Goal: Task Accomplishment & Management: Manage account settings

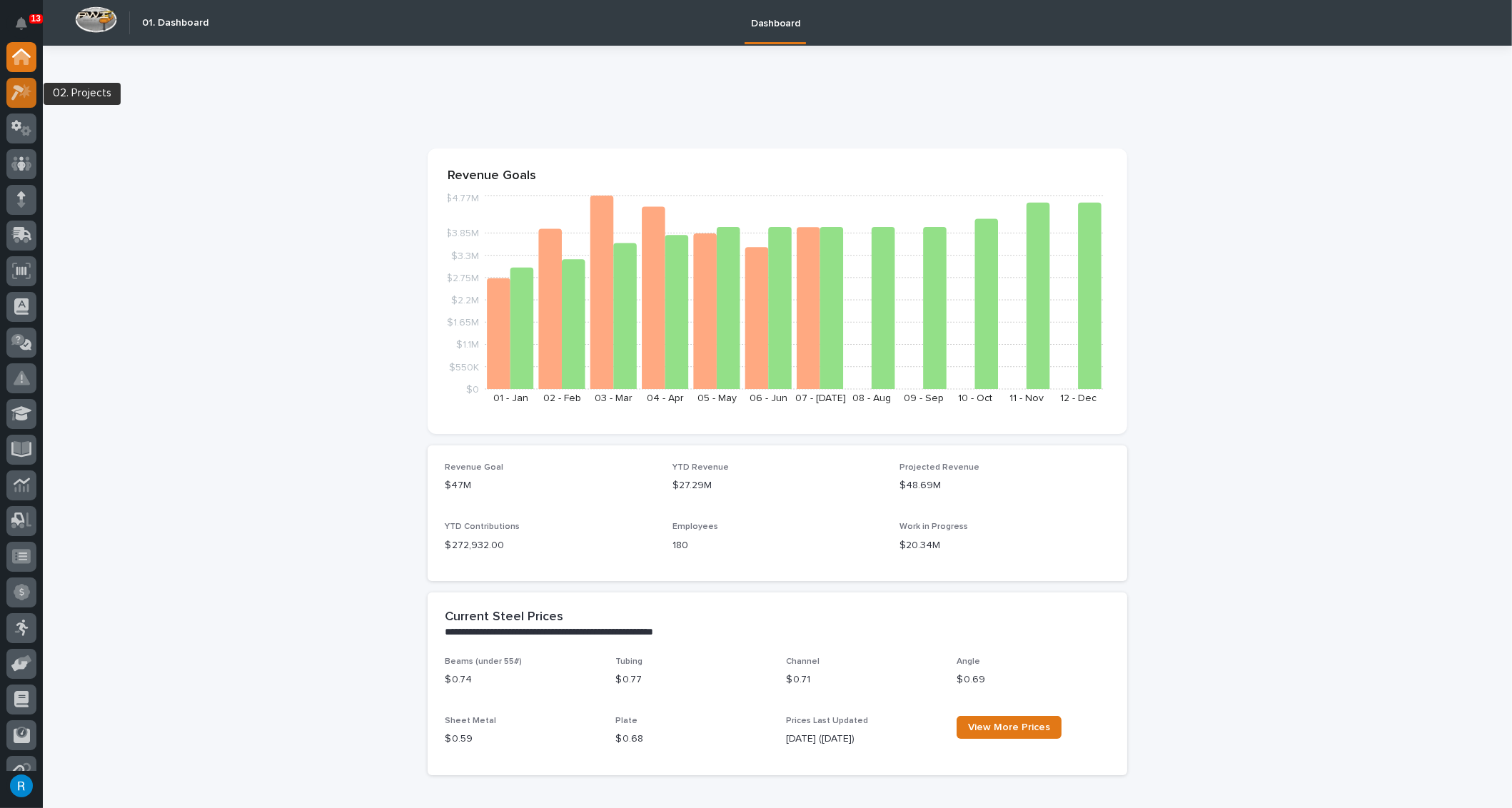
click at [17, 87] on icon at bounding box center [17, 93] width 13 height 16
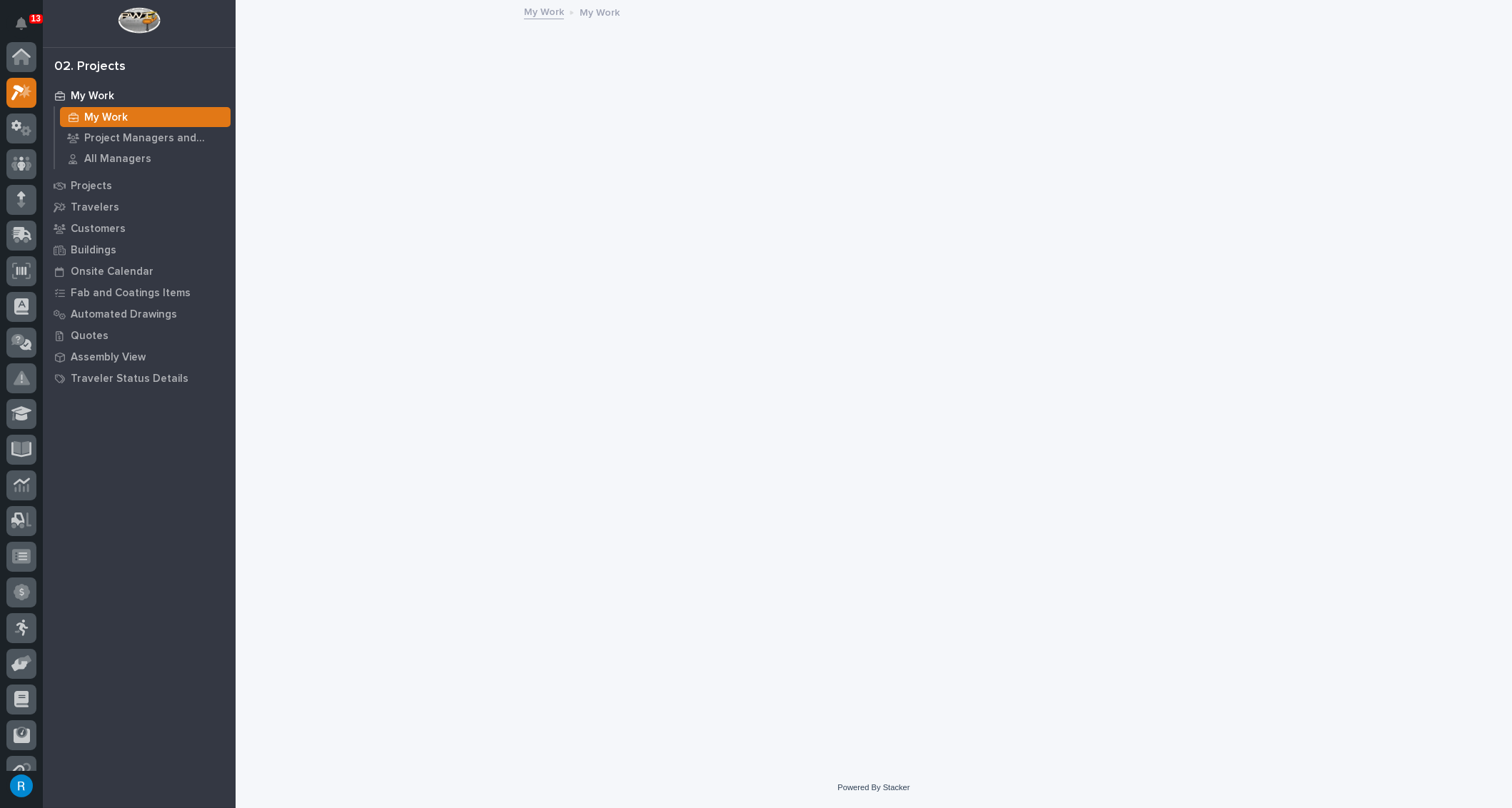
scroll to position [35, 0]
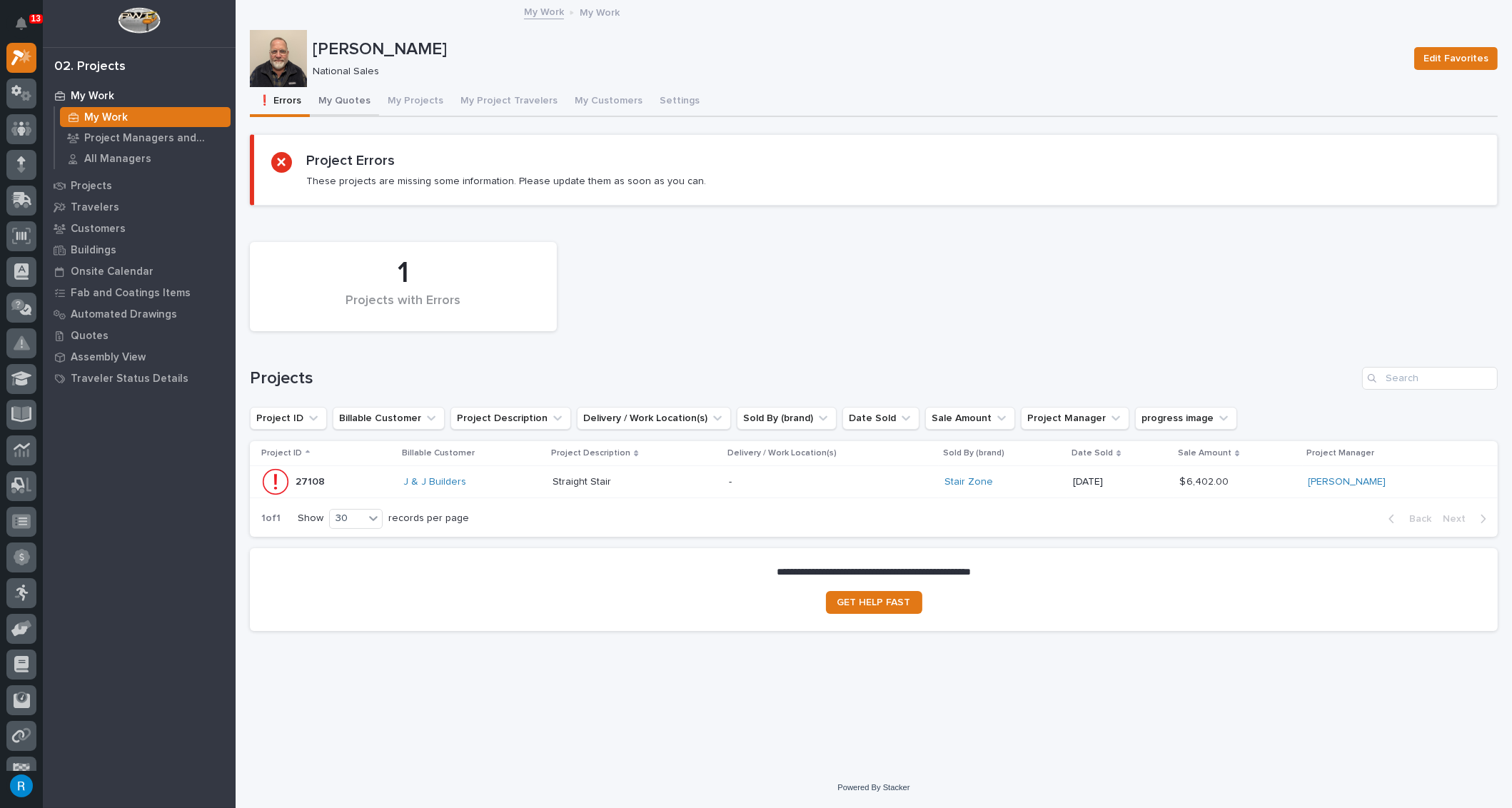
click at [339, 102] on button "My Quotes" at bounding box center [344, 102] width 69 height 30
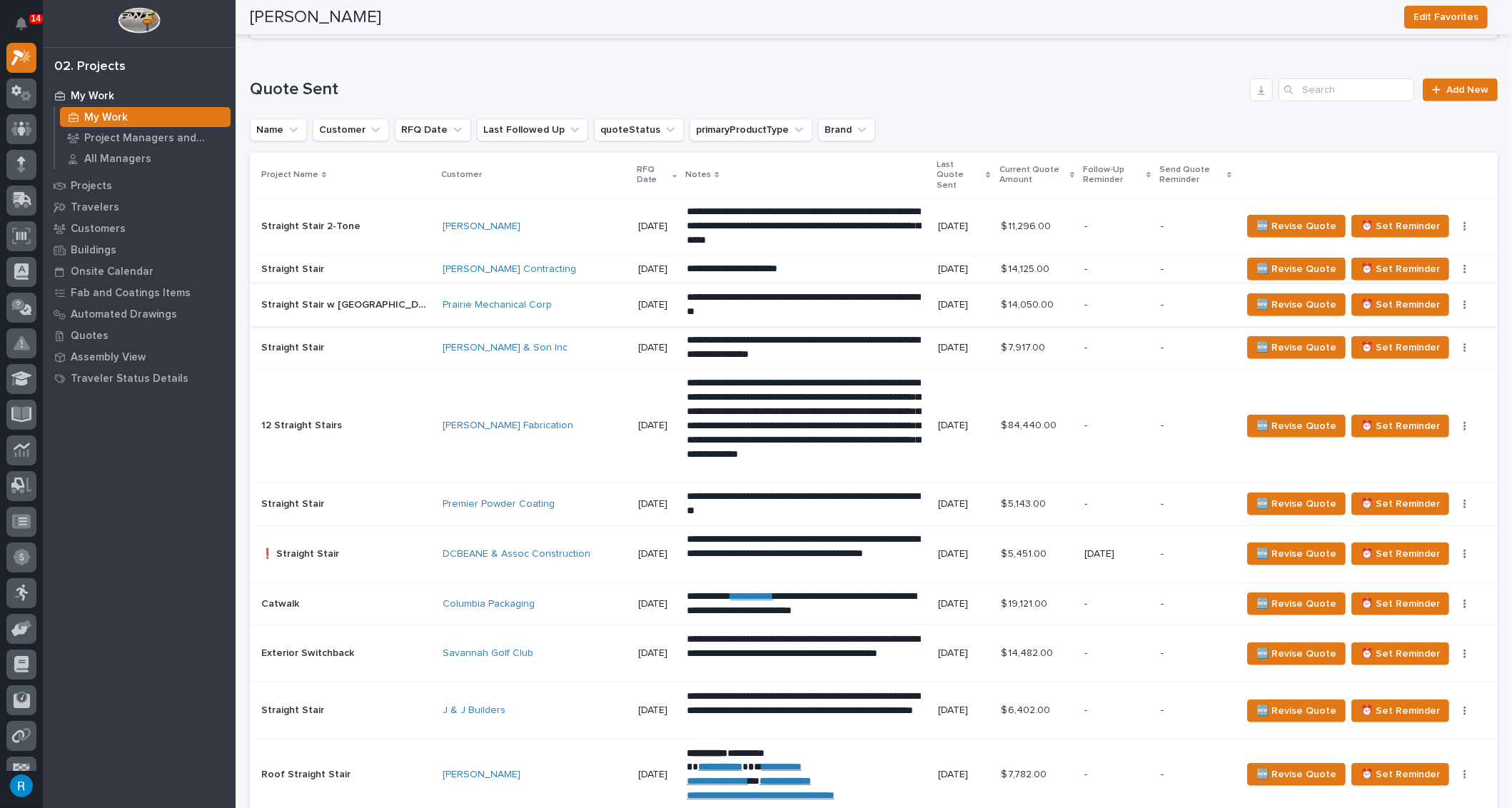
scroll to position [1278, 0]
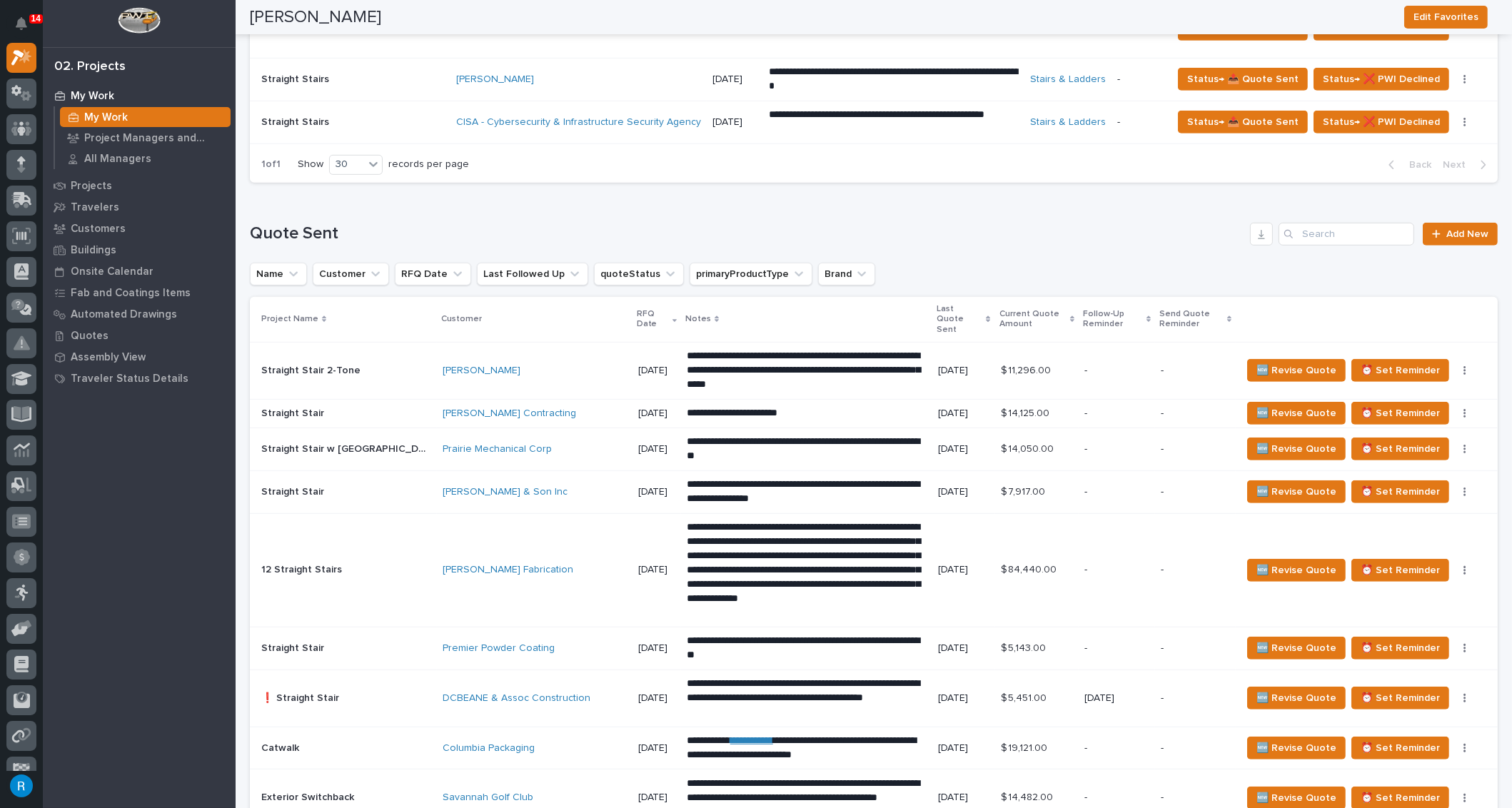
click at [552, 359] on div "[PERSON_NAME]" at bounding box center [535, 371] width 184 height 24
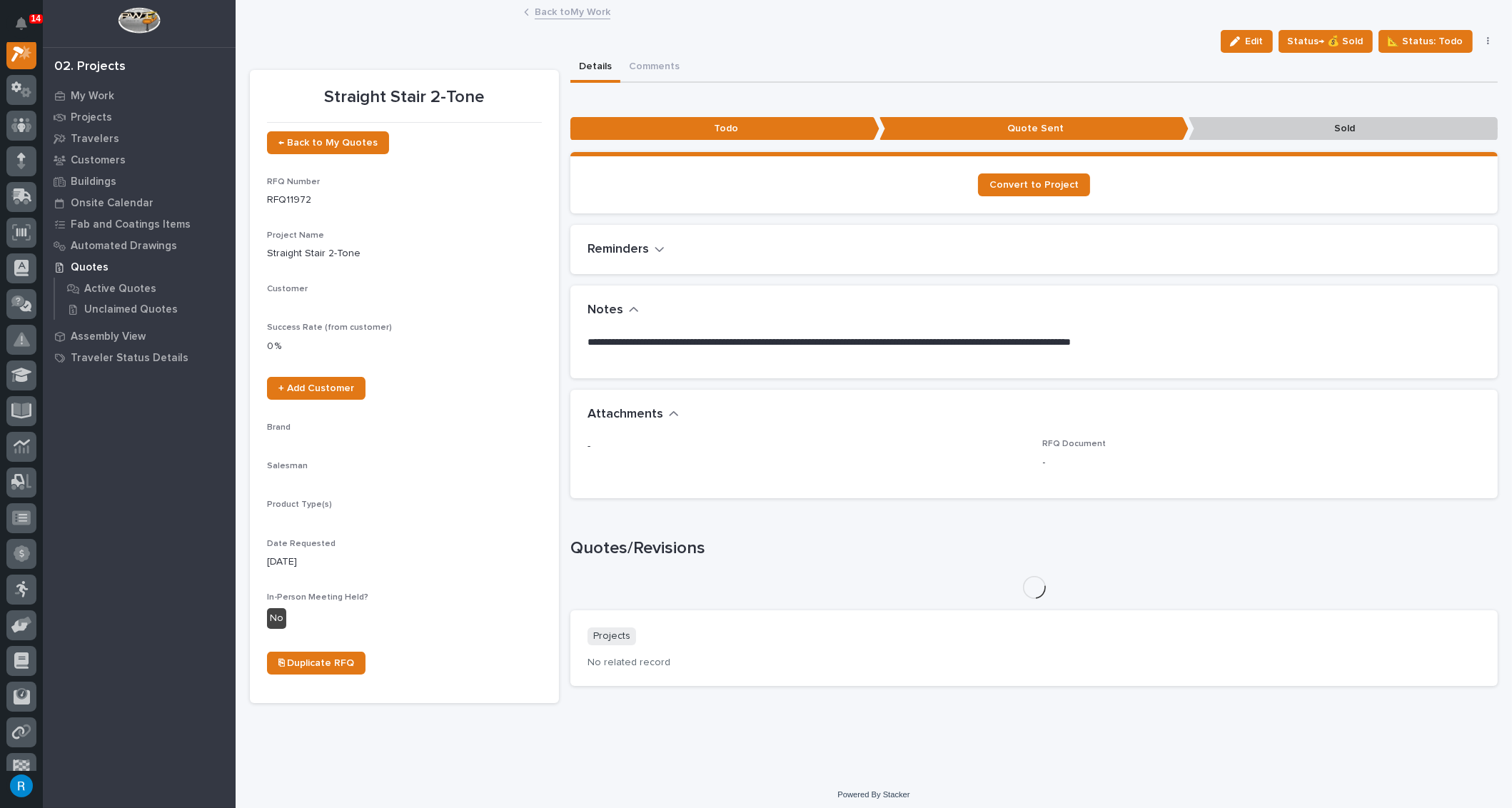
scroll to position [35, 0]
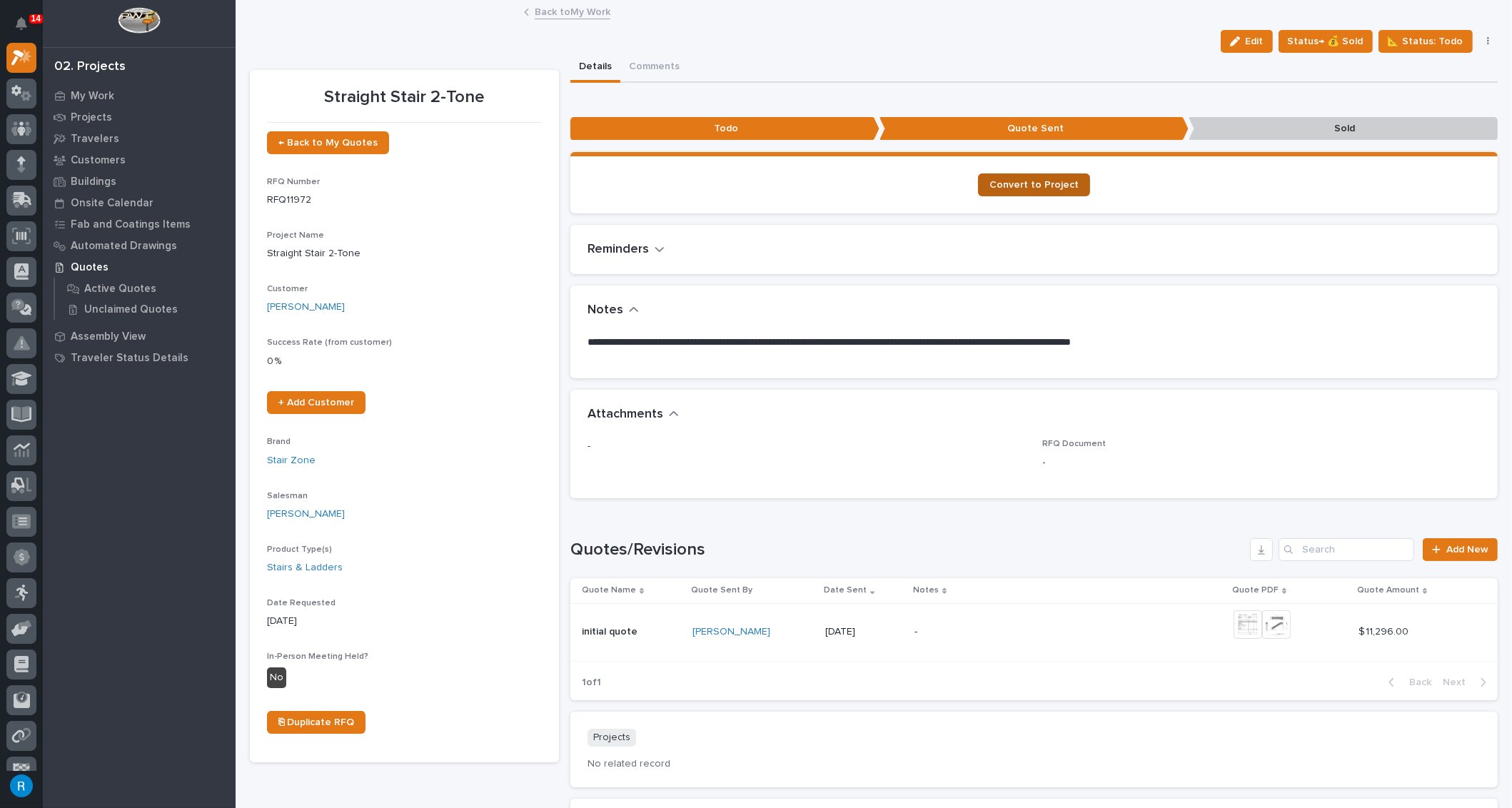
click at [1017, 188] on span "Convert to Project" at bounding box center [1034, 185] width 89 height 10
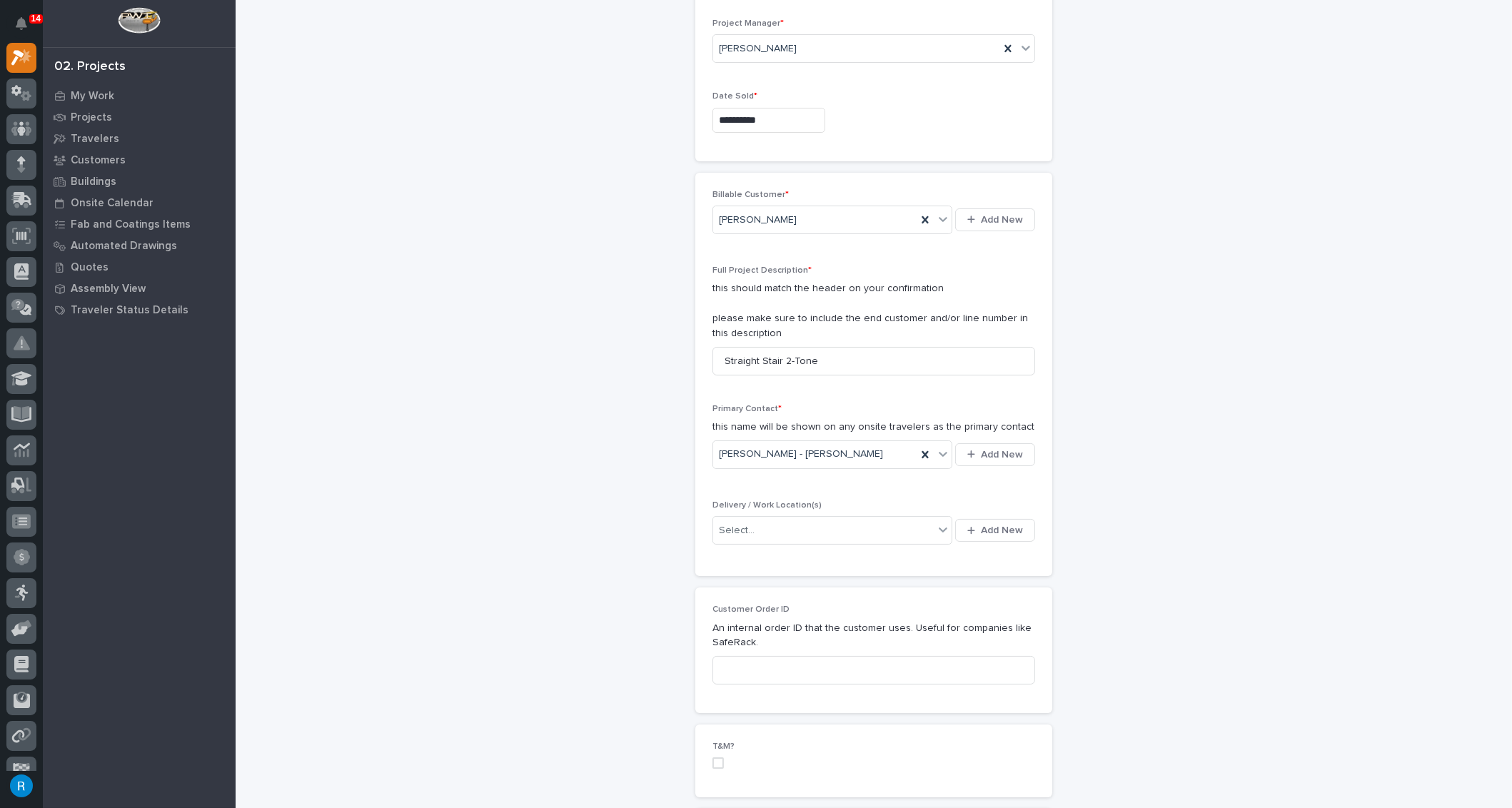
scroll to position [194, 0]
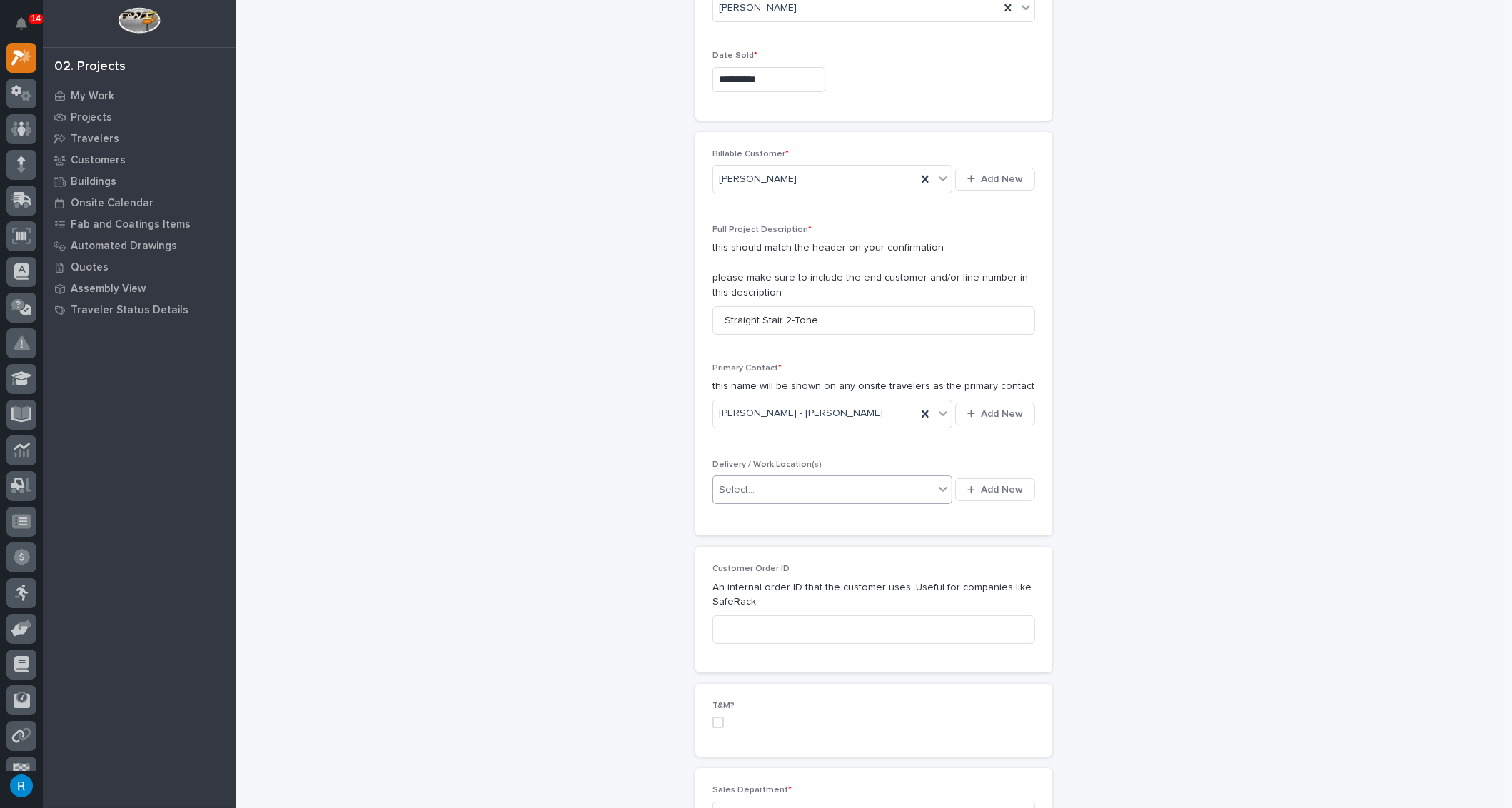
click at [936, 486] on icon at bounding box center [942, 489] width 14 height 14
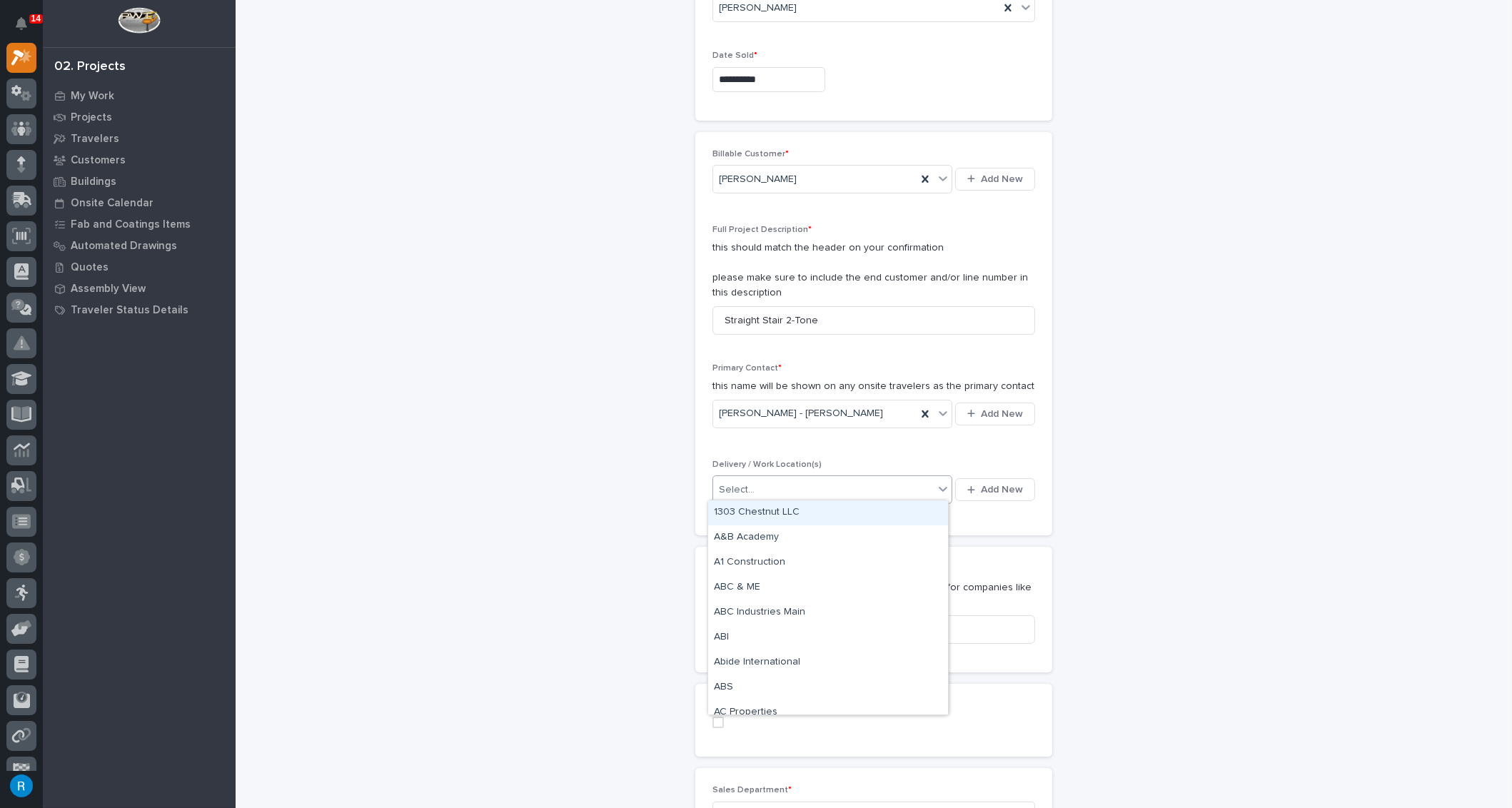
click at [793, 486] on div "Select..." at bounding box center [823, 490] width 220 height 24
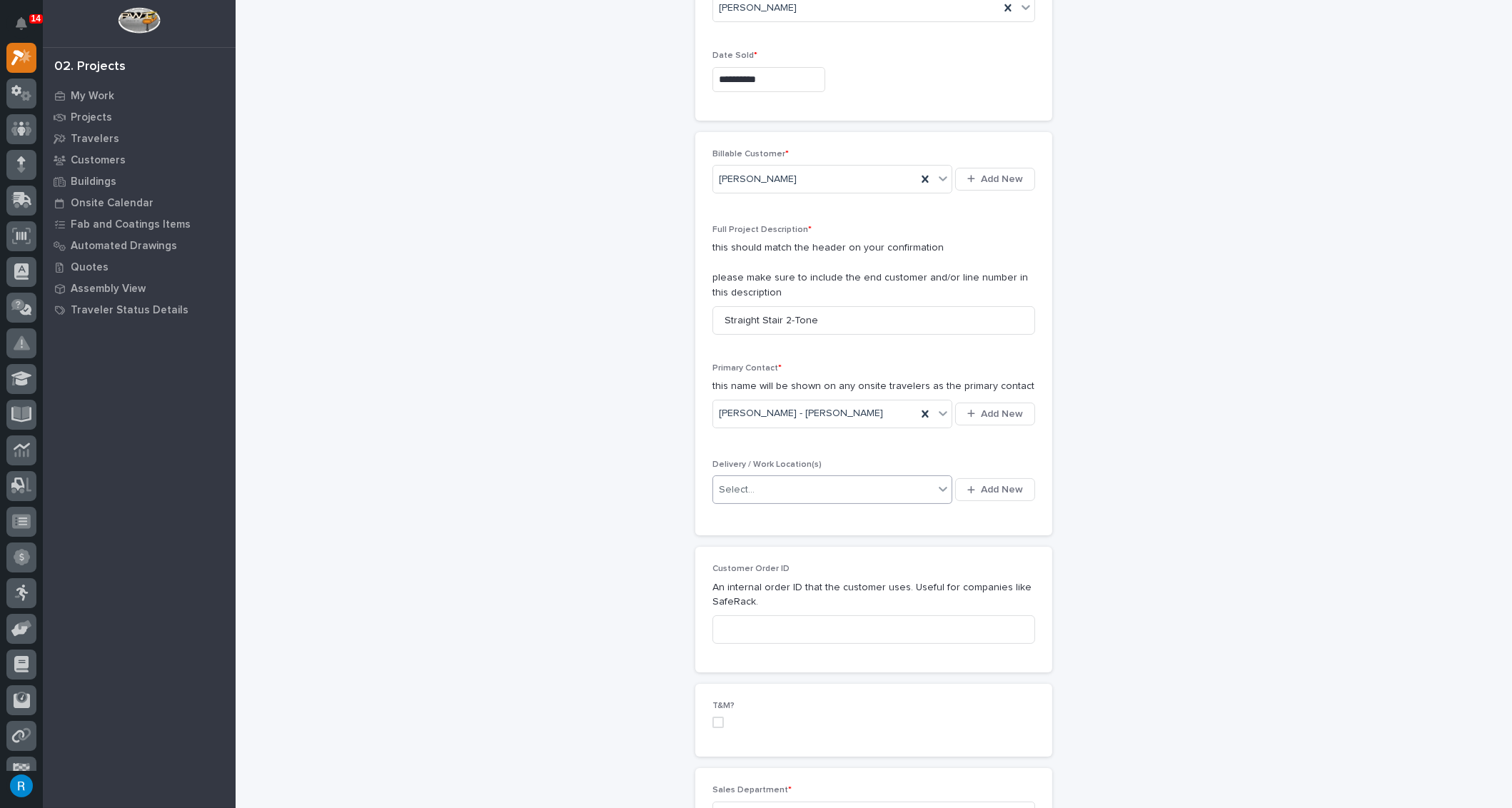
click at [847, 483] on div "Select..." at bounding box center [823, 490] width 220 height 24
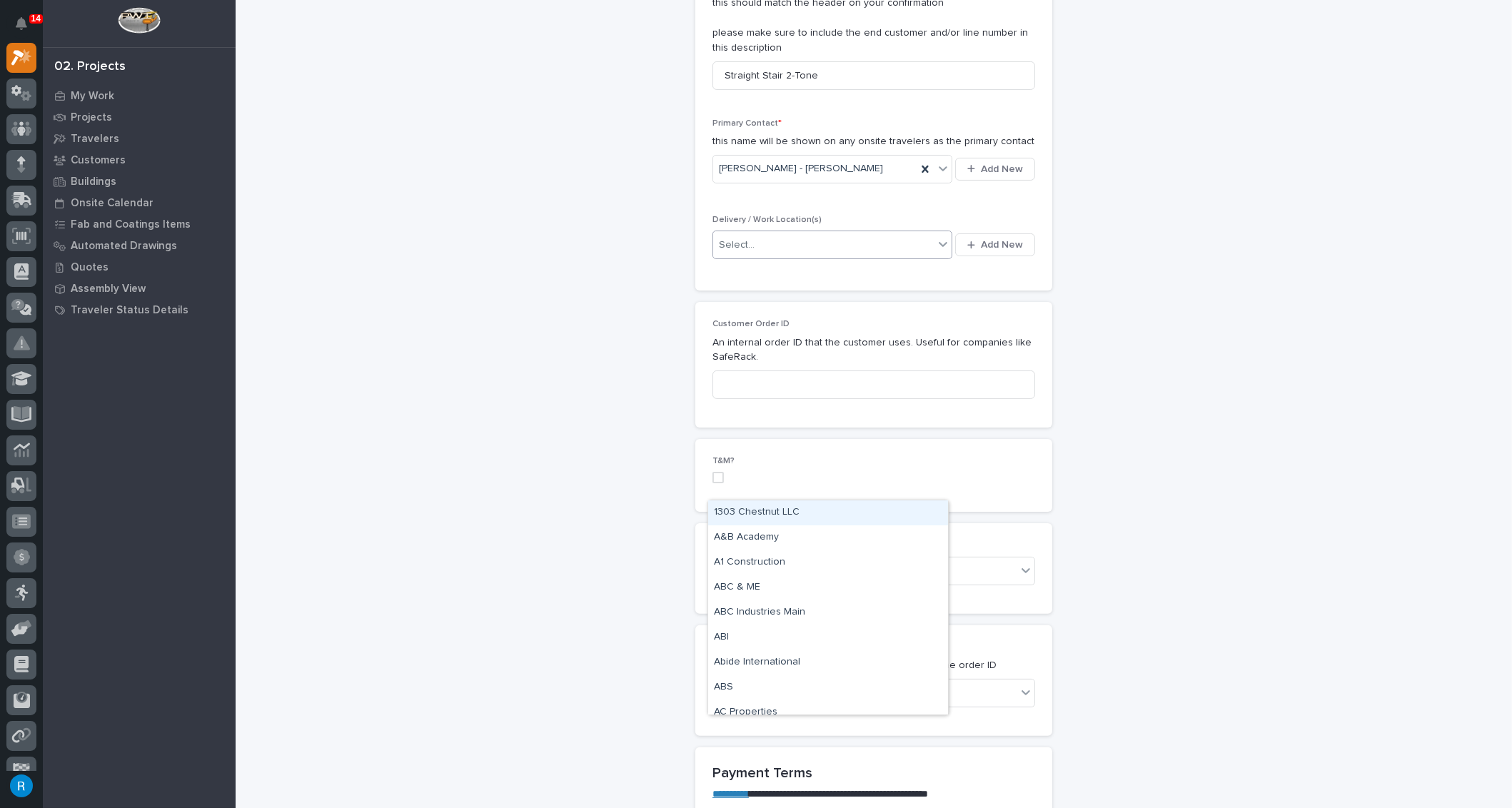
scroll to position [454, 0]
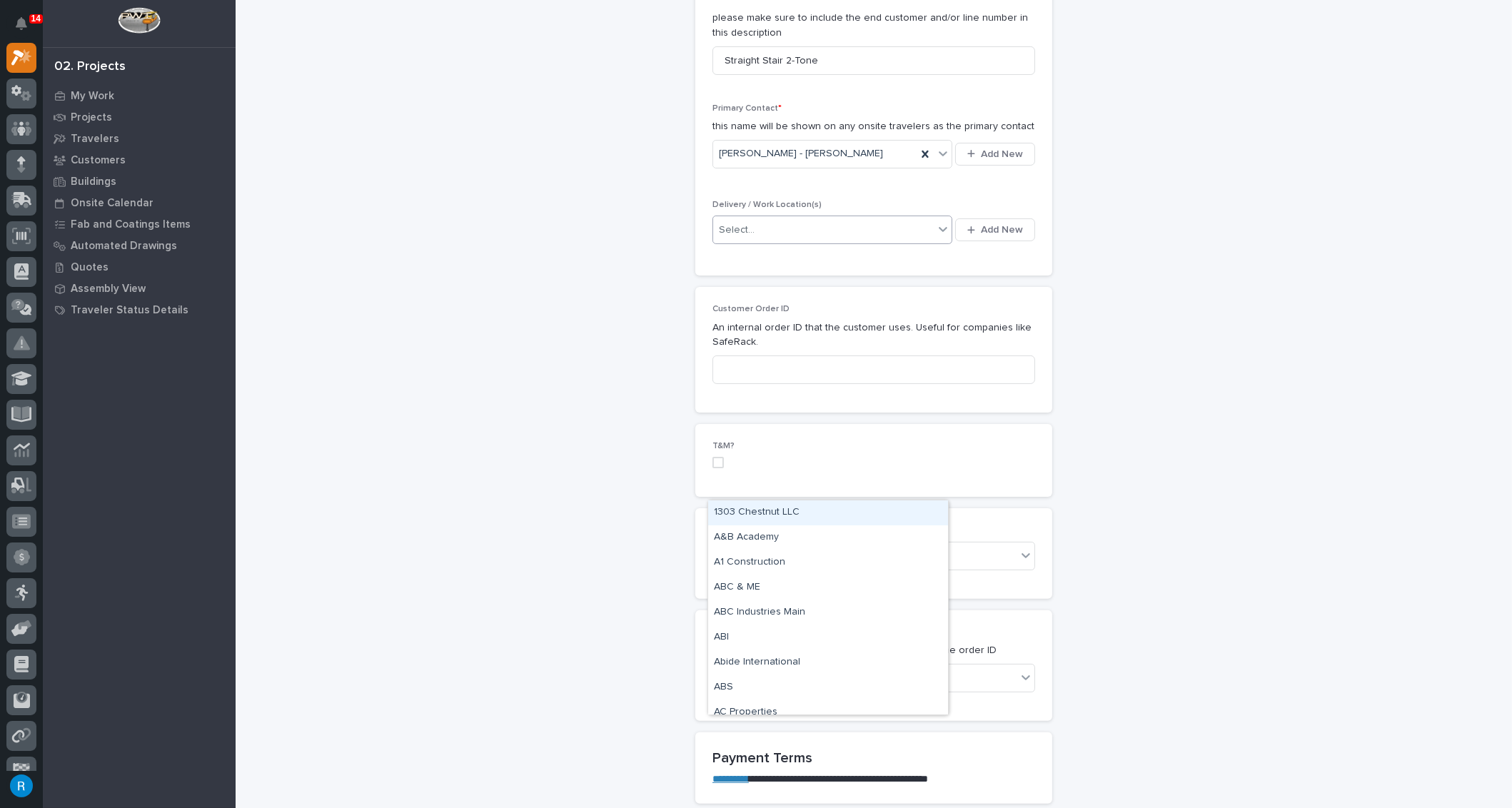
click at [839, 228] on div "Select..." at bounding box center [823, 231] width 220 height 24
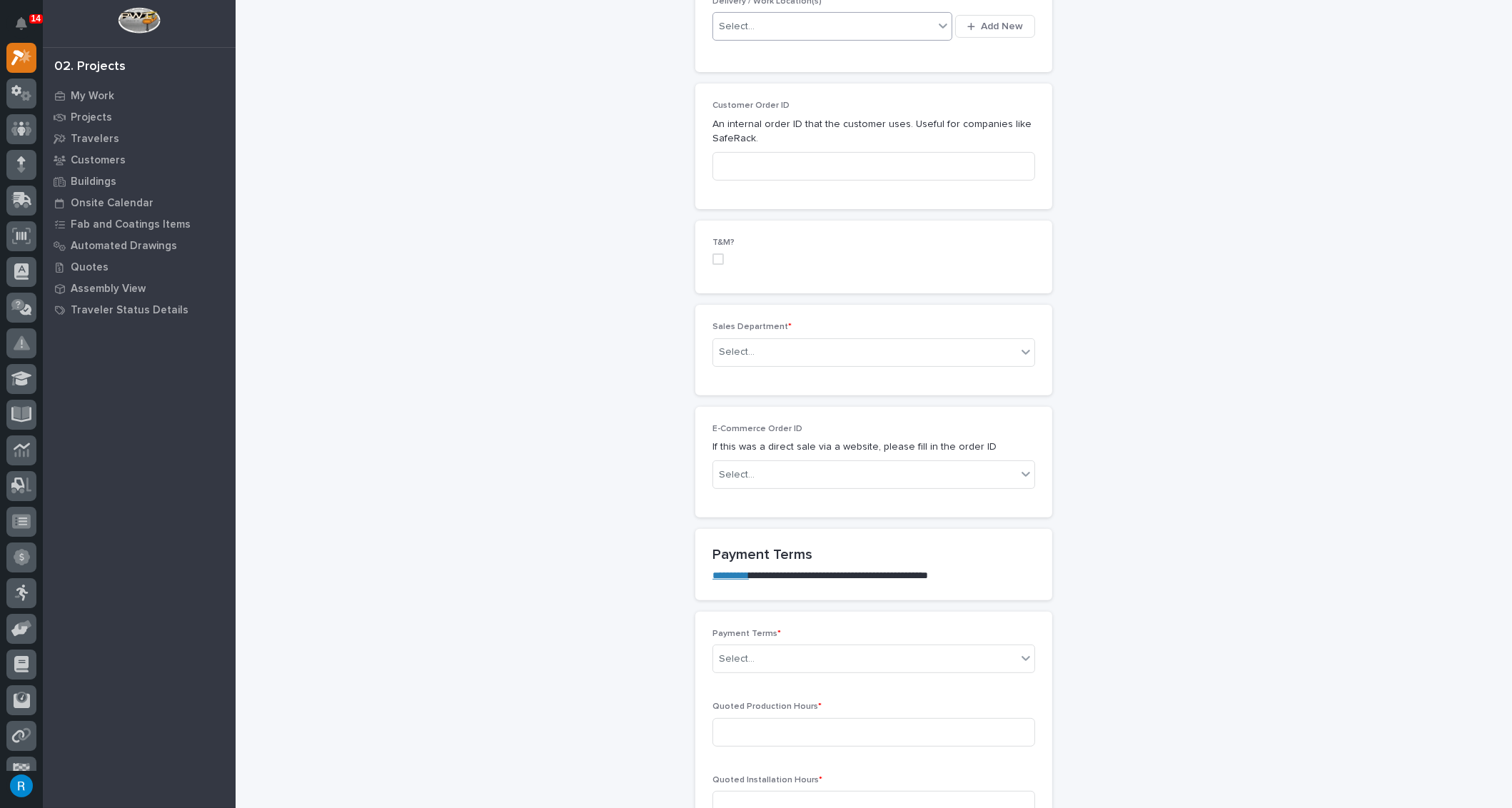
scroll to position [713, 0]
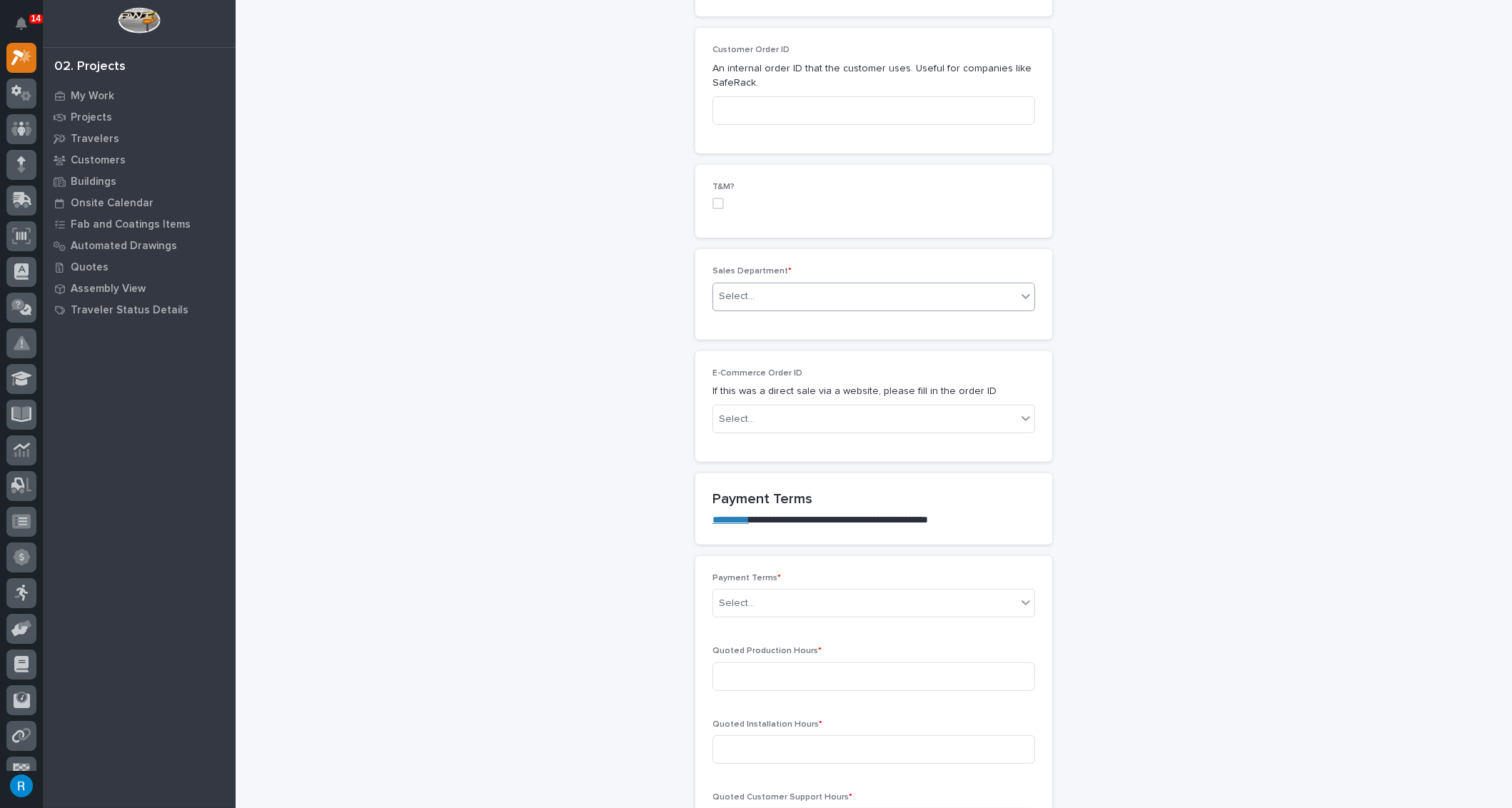
click at [826, 292] on div "Select..." at bounding box center [865, 297] width 303 height 24
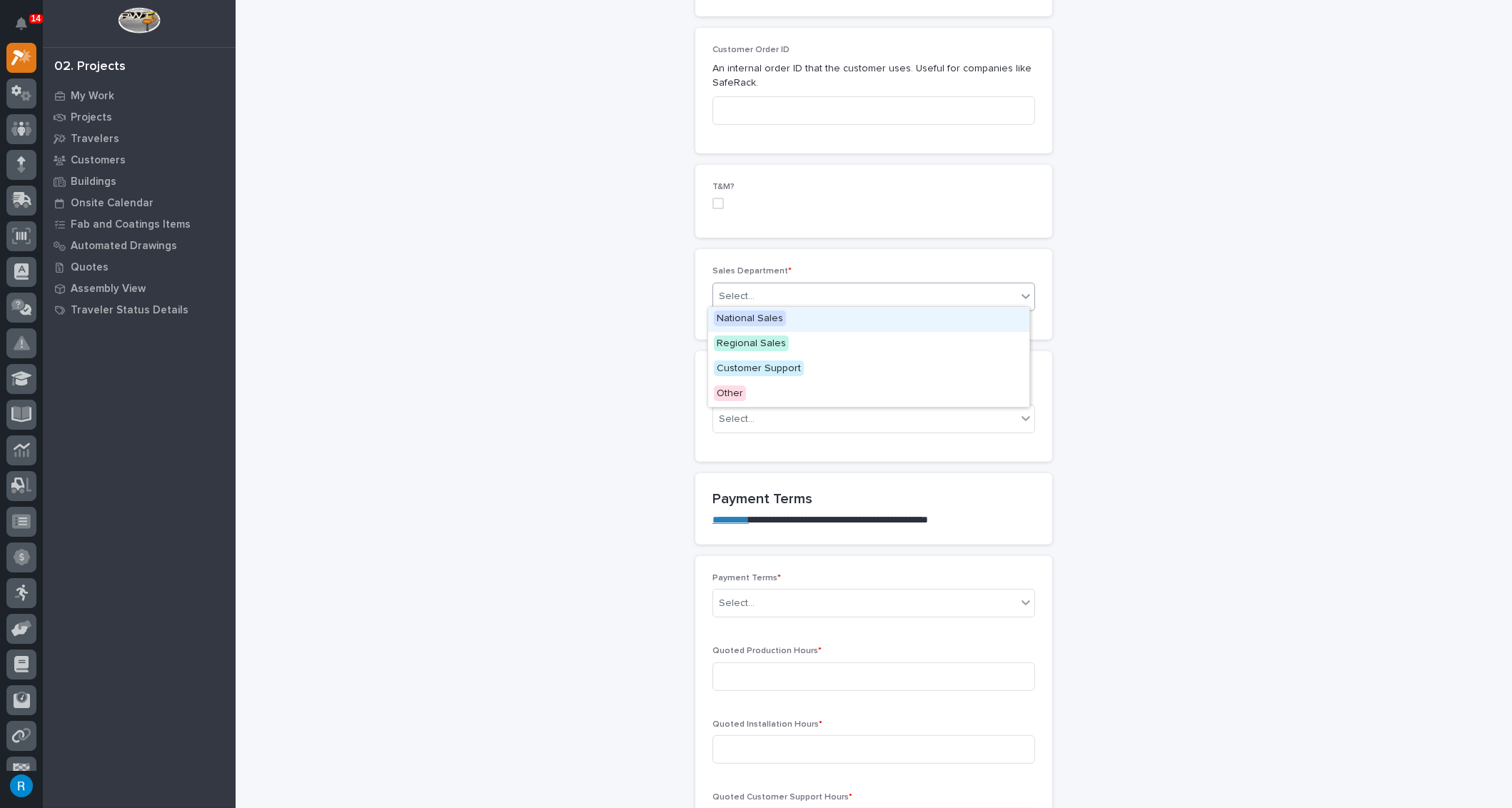
click at [737, 316] on span "National Sales" at bounding box center [750, 318] width 72 height 16
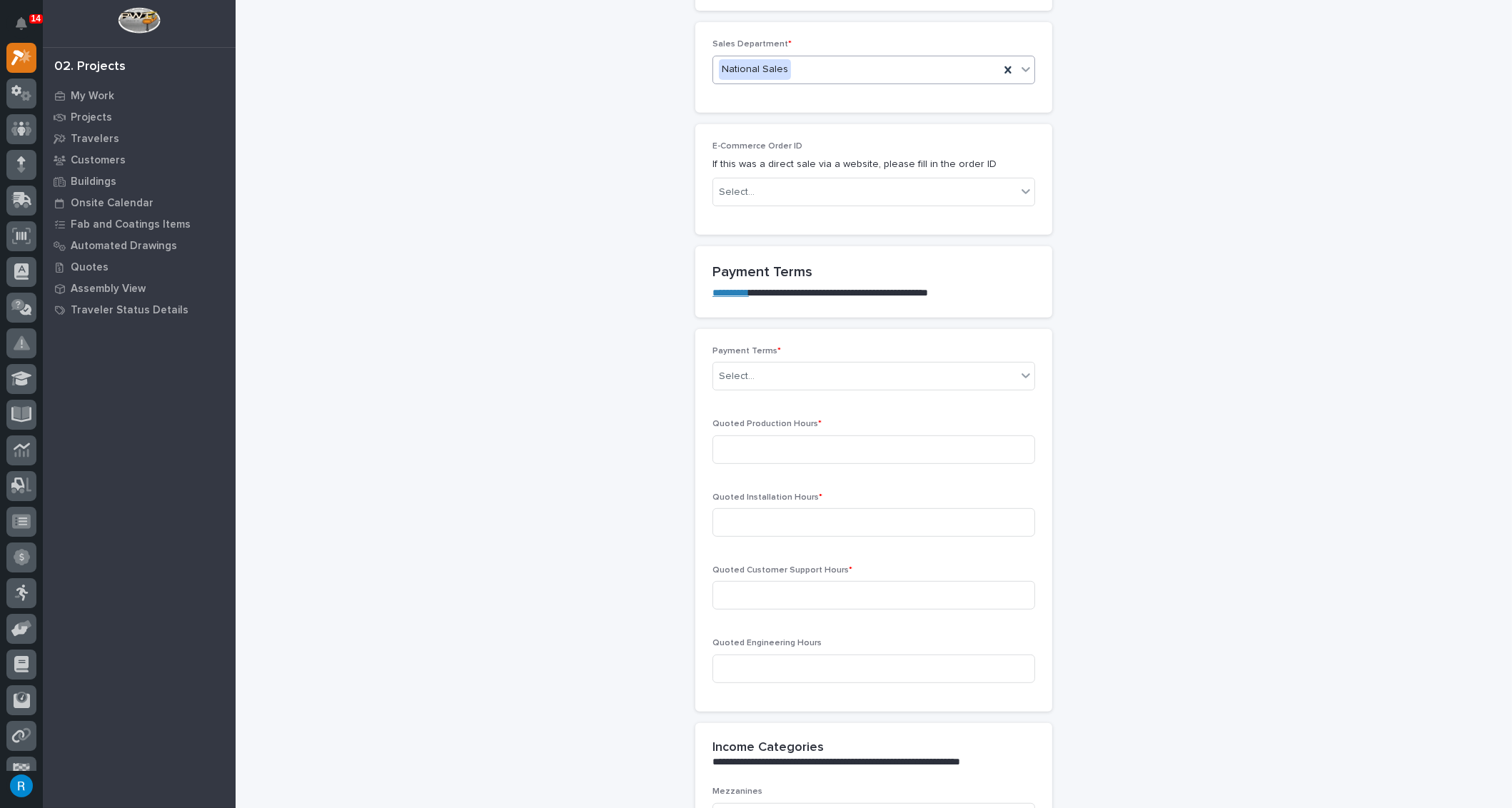
scroll to position [973, 0]
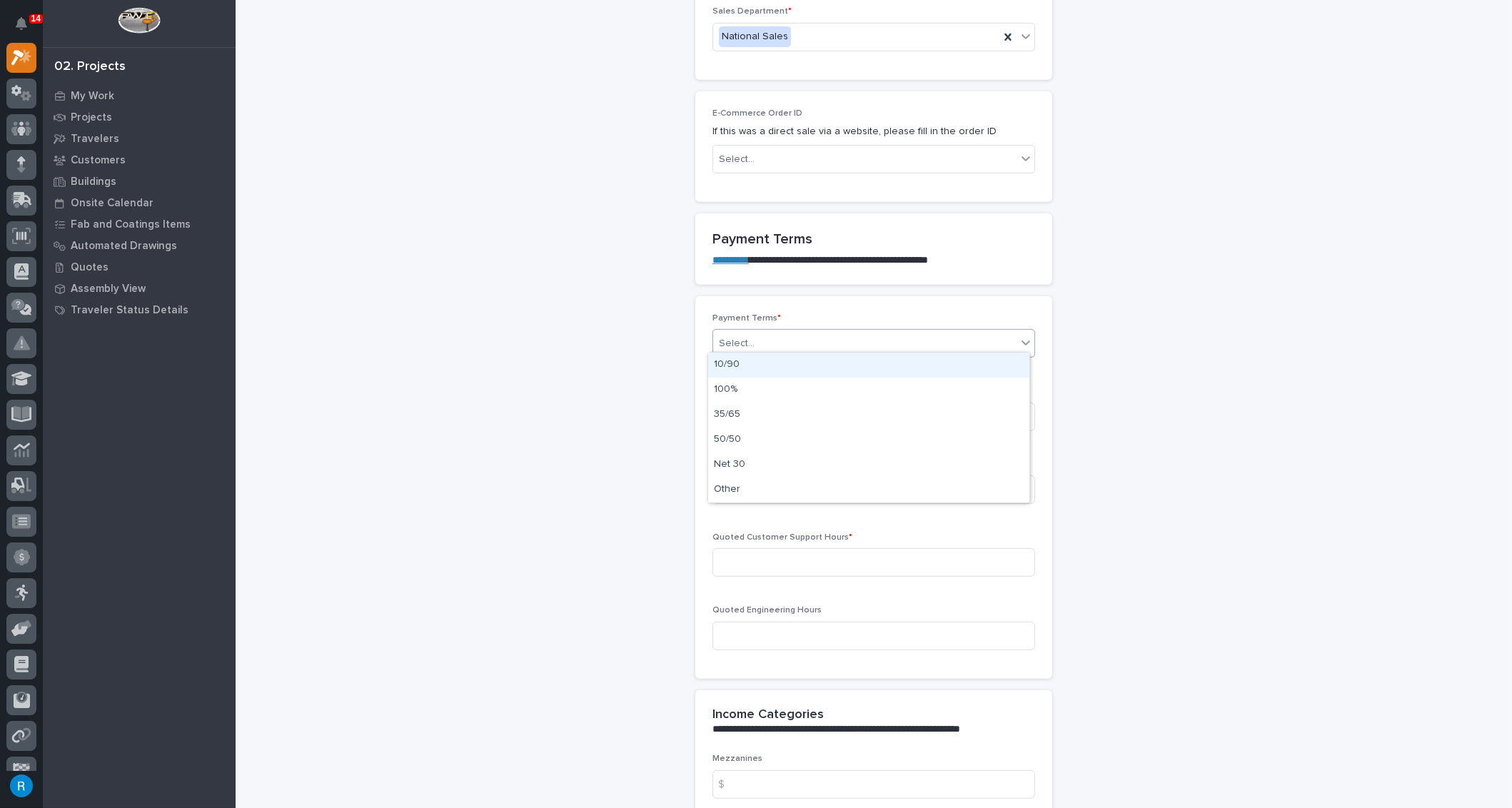
click at [788, 338] on div "Select..." at bounding box center [865, 344] width 303 height 24
click at [722, 390] on div "100%" at bounding box center [868, 390] width 321 height 25
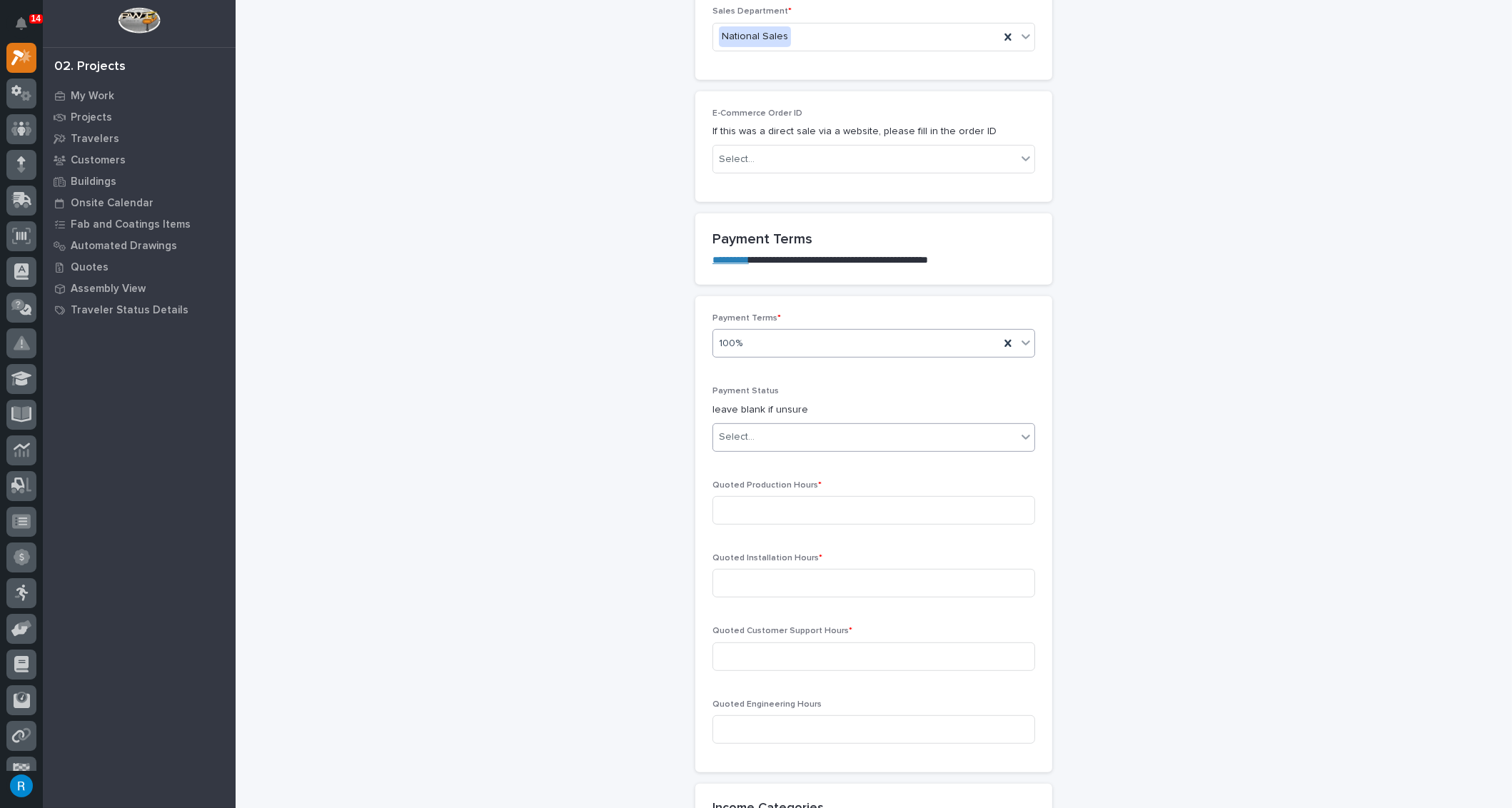
scroll to position [1019, 0]
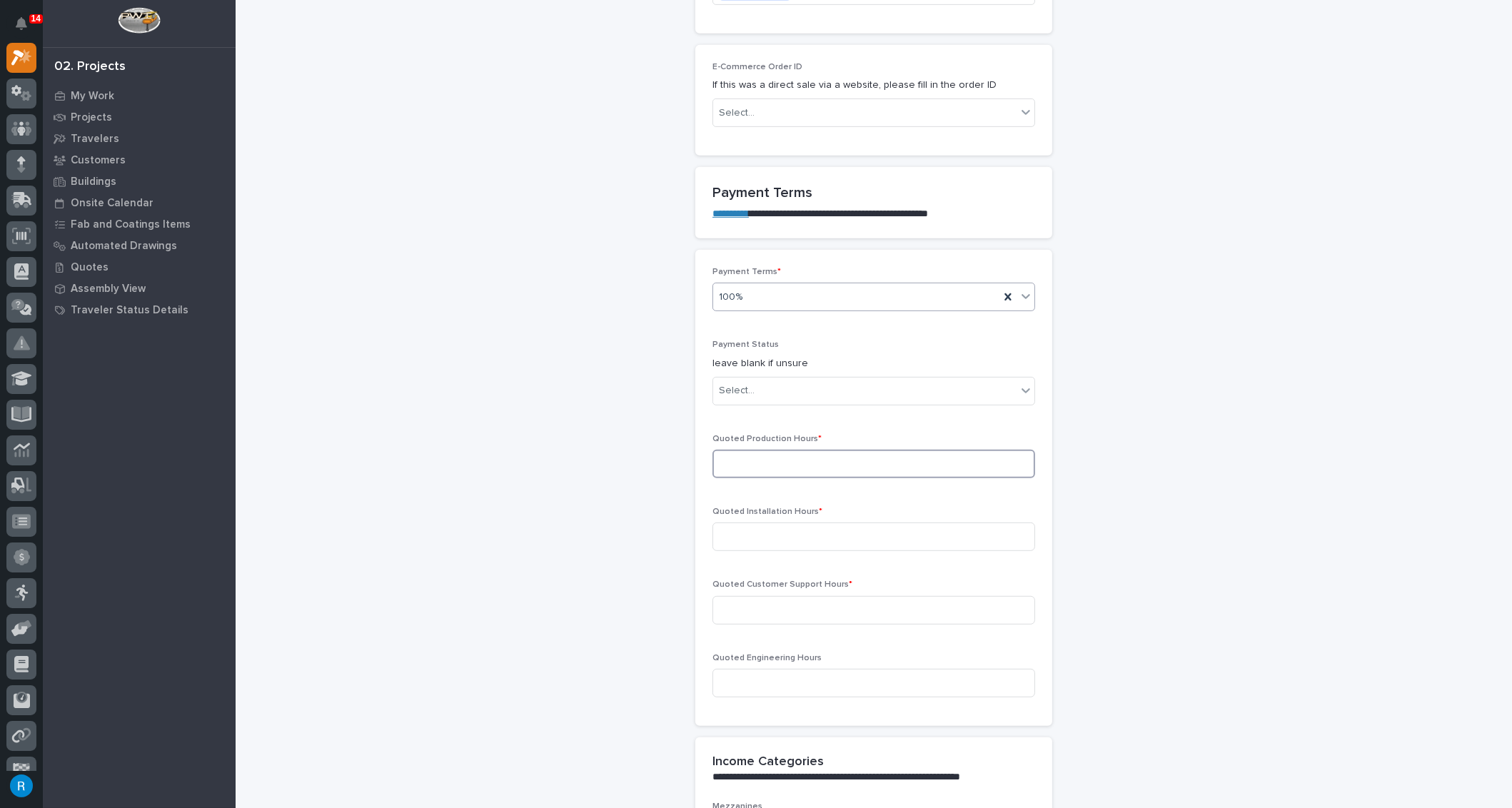
click at [733, 460] on input at bounding box center [874, 463] width 323 height 29
click at [727, 454] on input at bounding box center [874, 463] width 323 height 29
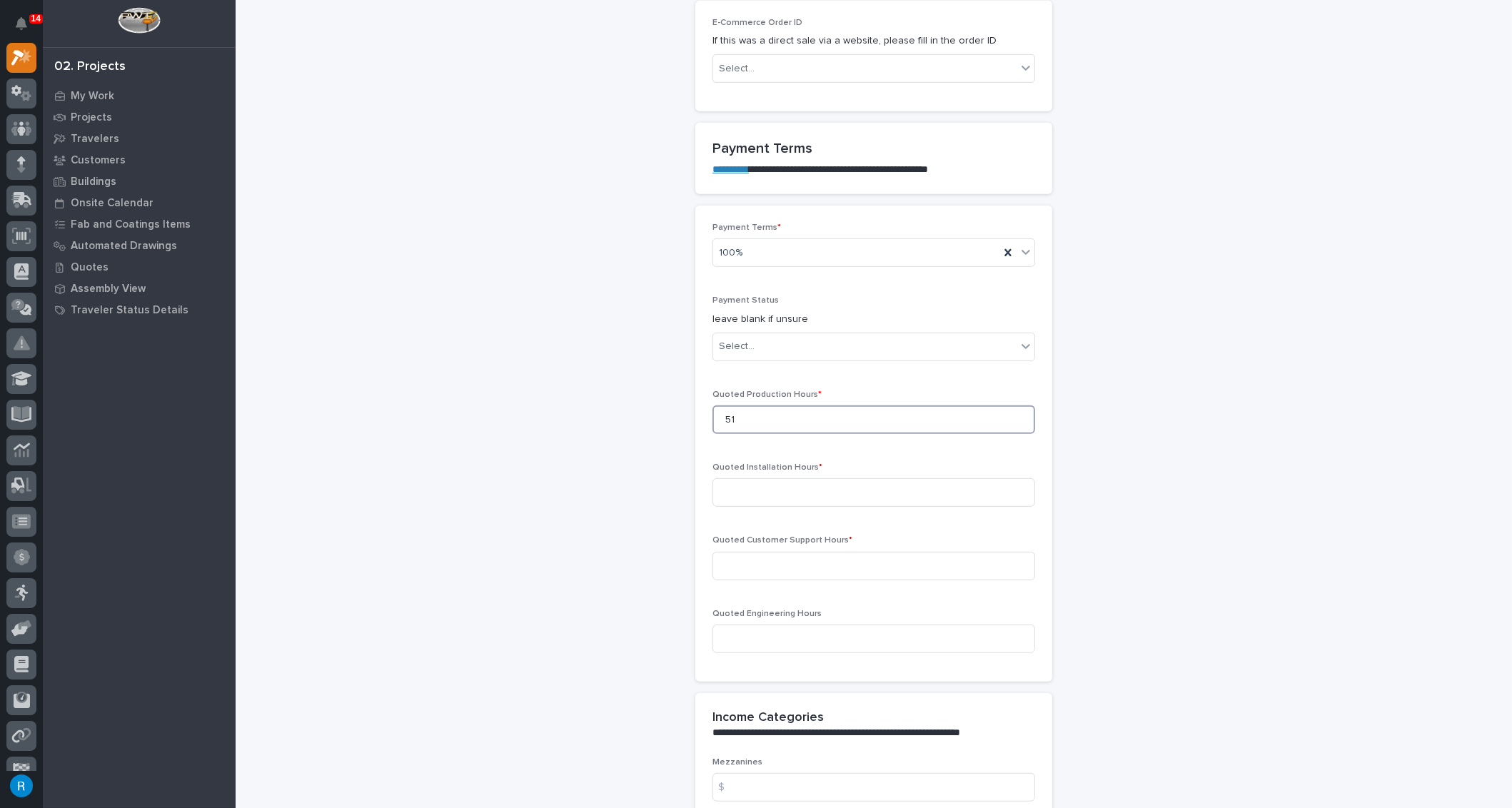
scroll to position [1084, 0]
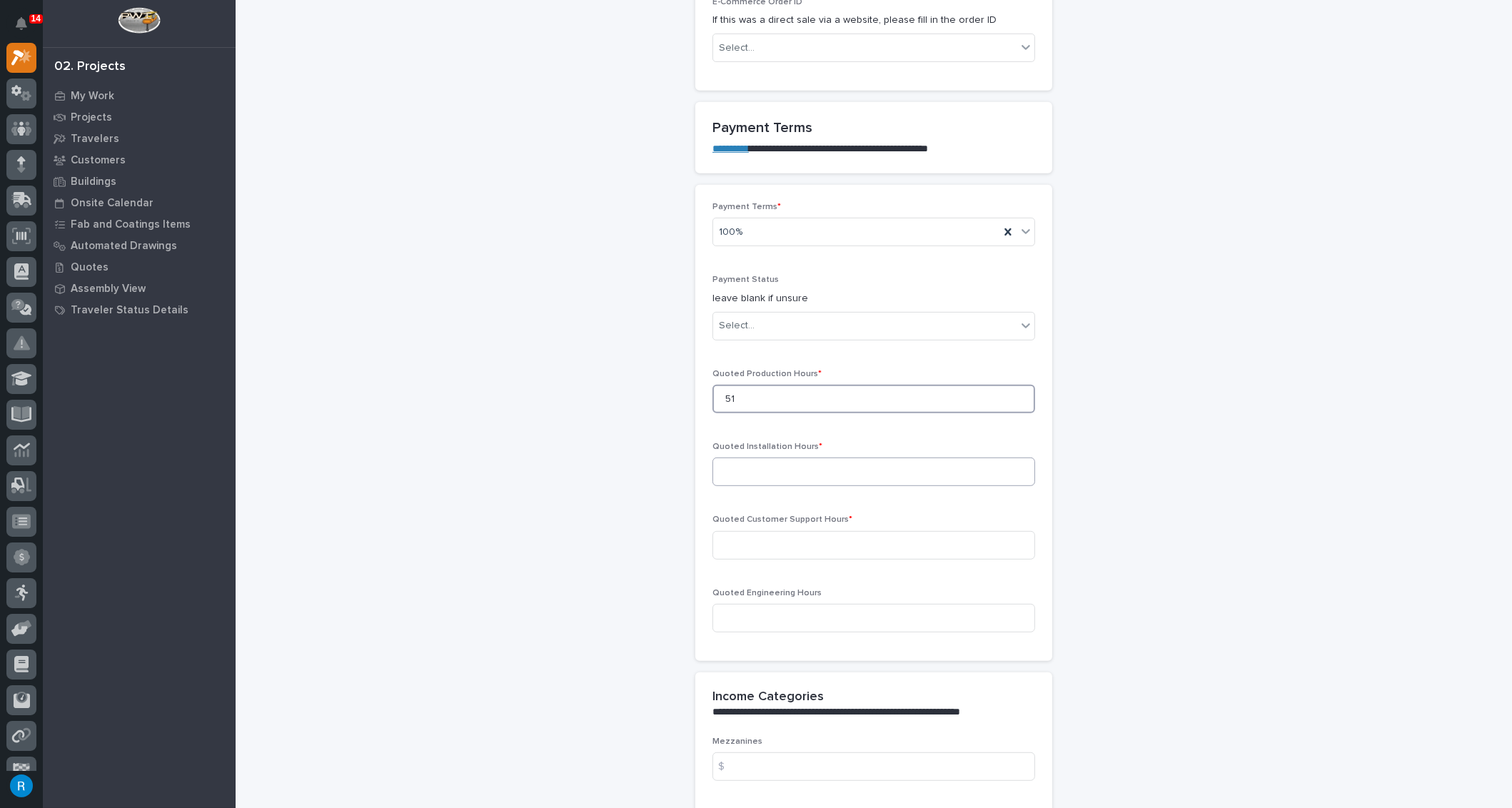
type input "51"
click at [745, 465] on input at bounding box center [874, 471] width 323 height 29
type input "0"
click at [736, 538] on input at bounding box center [874, 545] width 323 height 29
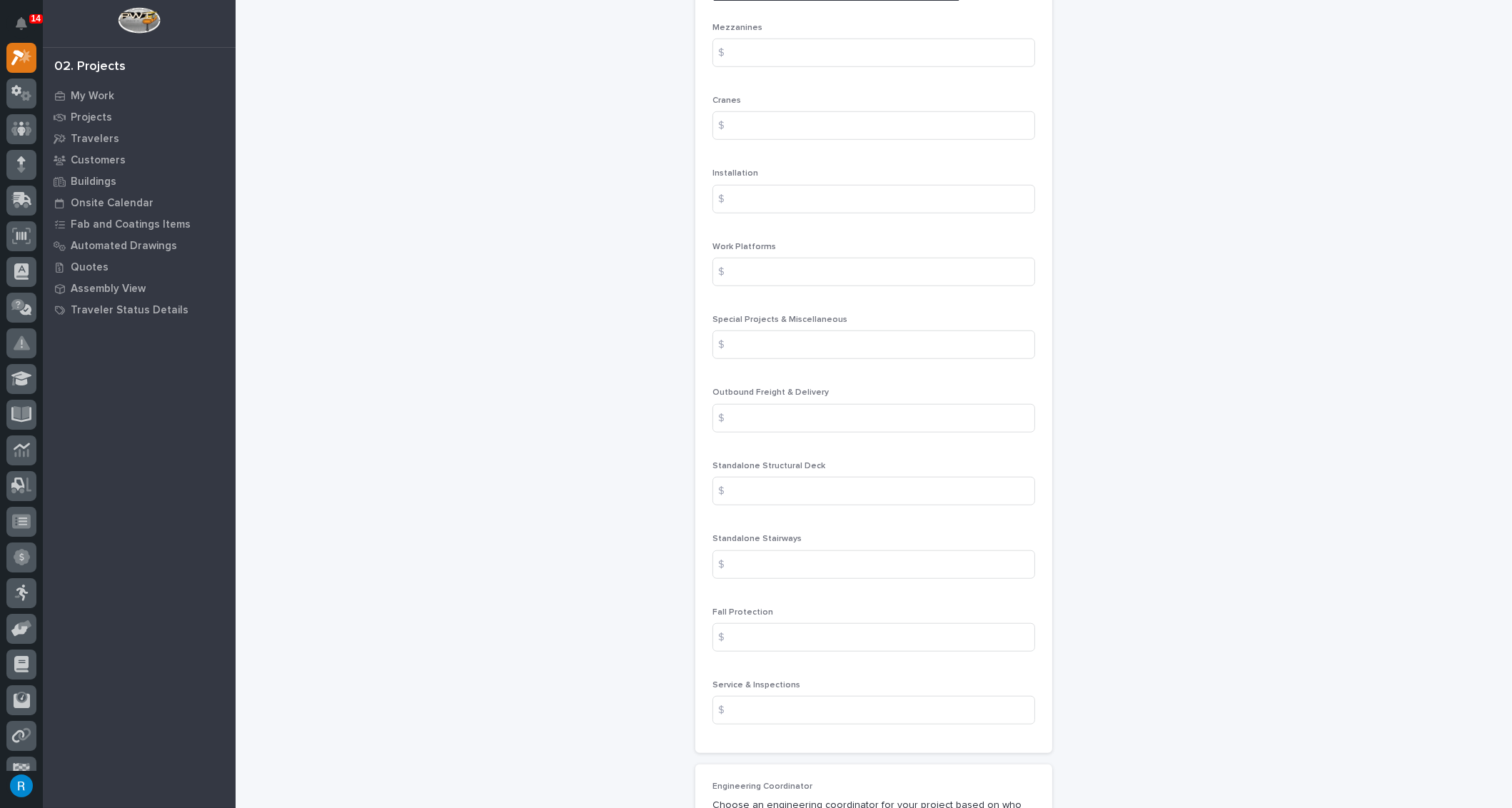
scroll to position [1732, 0]
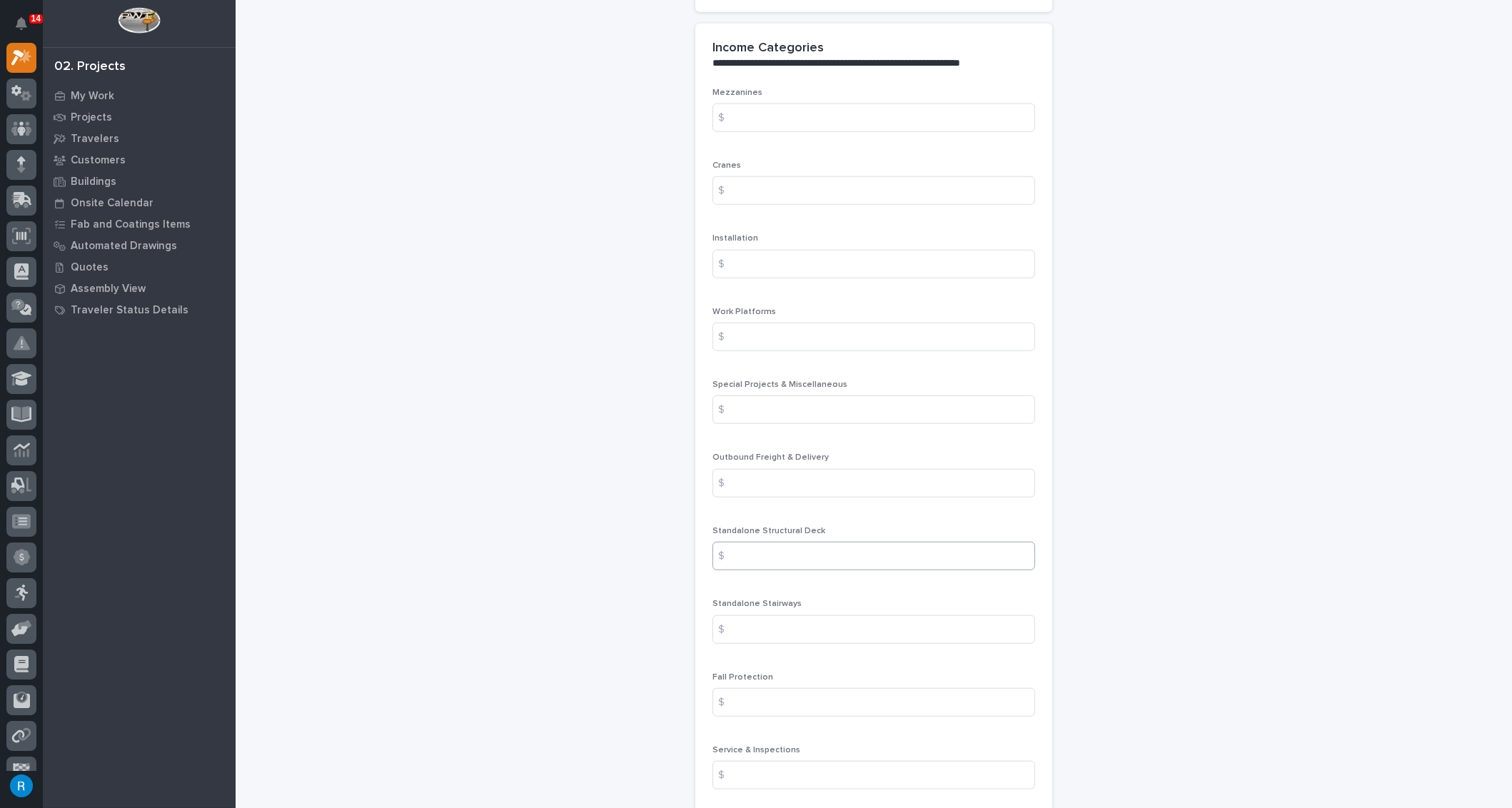
type input "0"
click at [759, 554] on input at bounding box center [874, 556] width 323 height 29
type input "11000"
drag, startPoint x: 777, startPoint y: 544, endPoint x: 681, endPoint y: 540, distance: 96.1
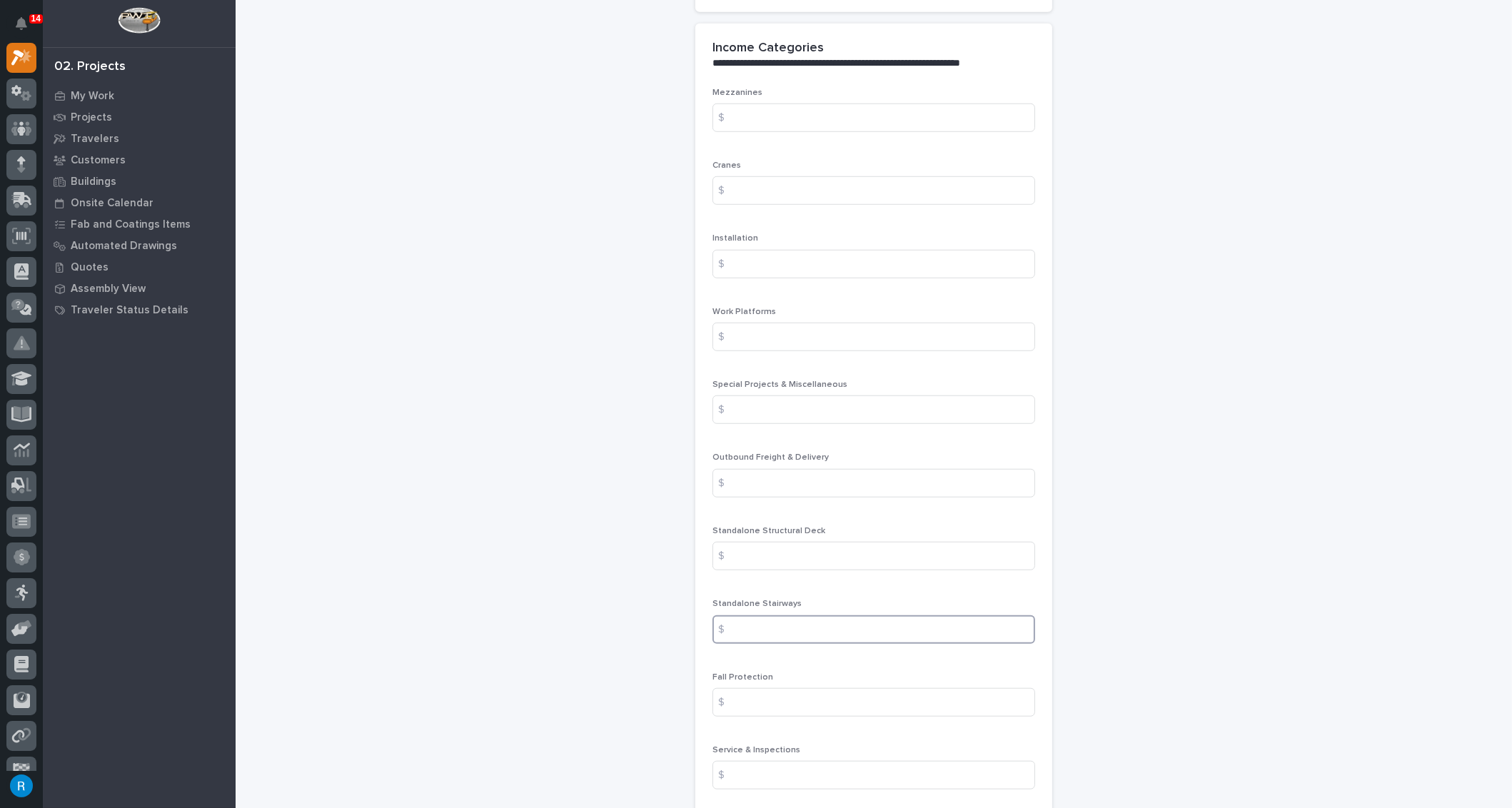
click at [763, 623] on input at bounding box center [874, 629] width 323 height 29
type input "11000.00"
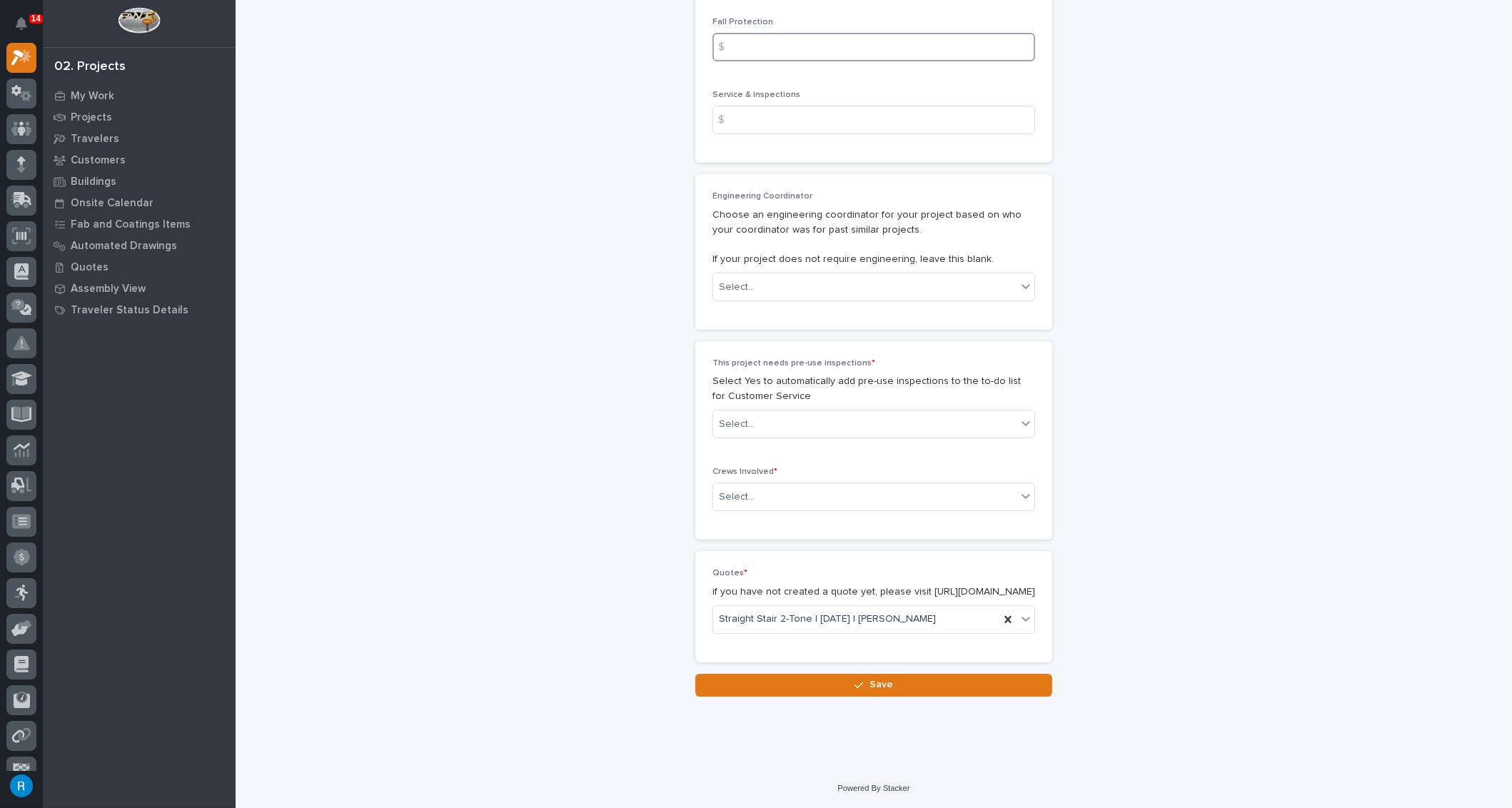
scroll to position [2394, 0]
click at [790, 412] on div "Select..." at bounding box center [865, 424] width 303 height 24
click at [730, 461] on div "No" at bounding box center [868, 463] width 321 height 25
click at [811, 486] on div "Select..." at bounding box center [865, 497] width 303 height 24
click at [739, 511] on div "Production" at bounding box center [868, 510] width 321 height 25
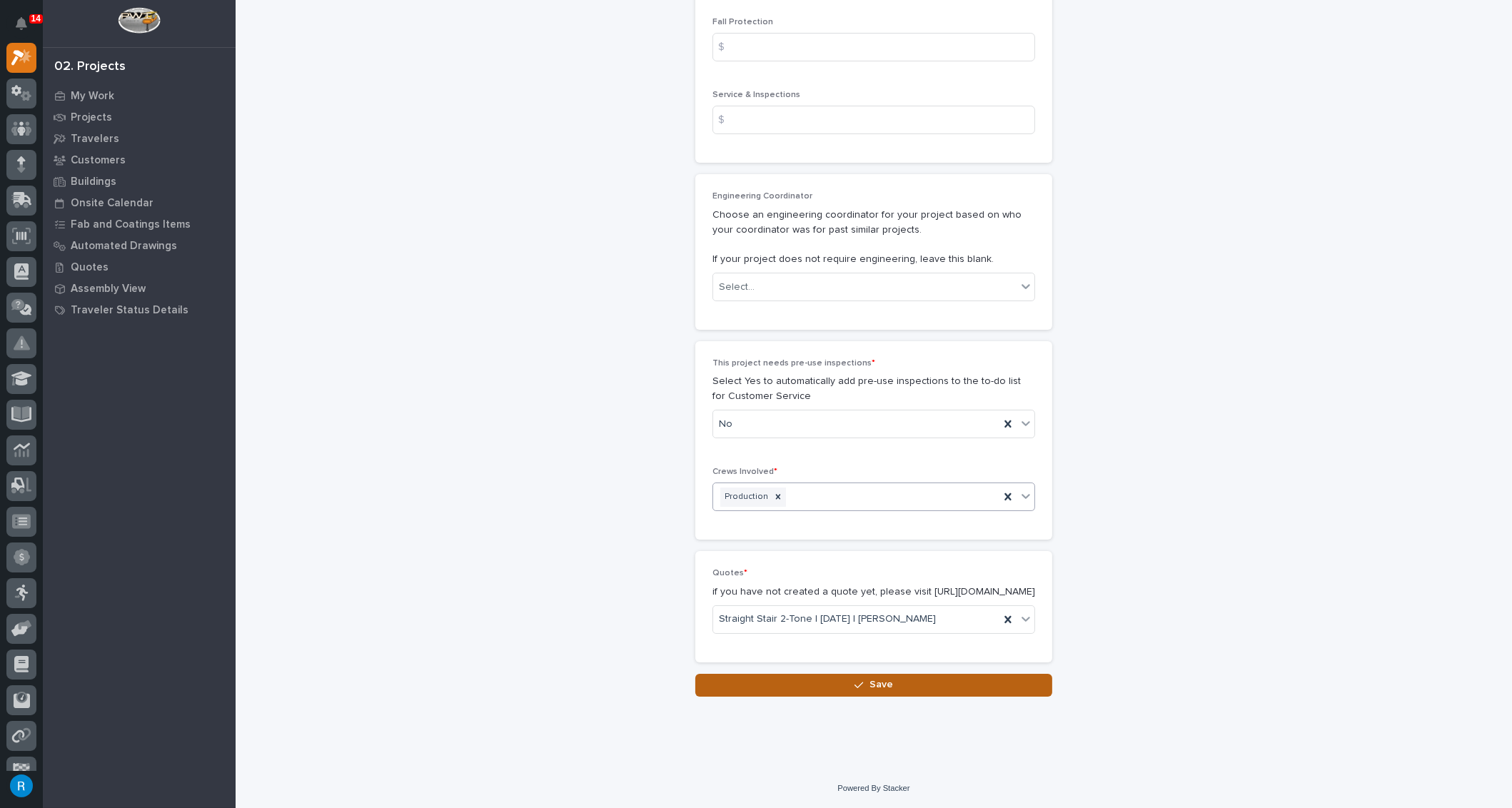
click at [878, 689] on span "Save" at bounding box center [881, 683] width 24 height 13
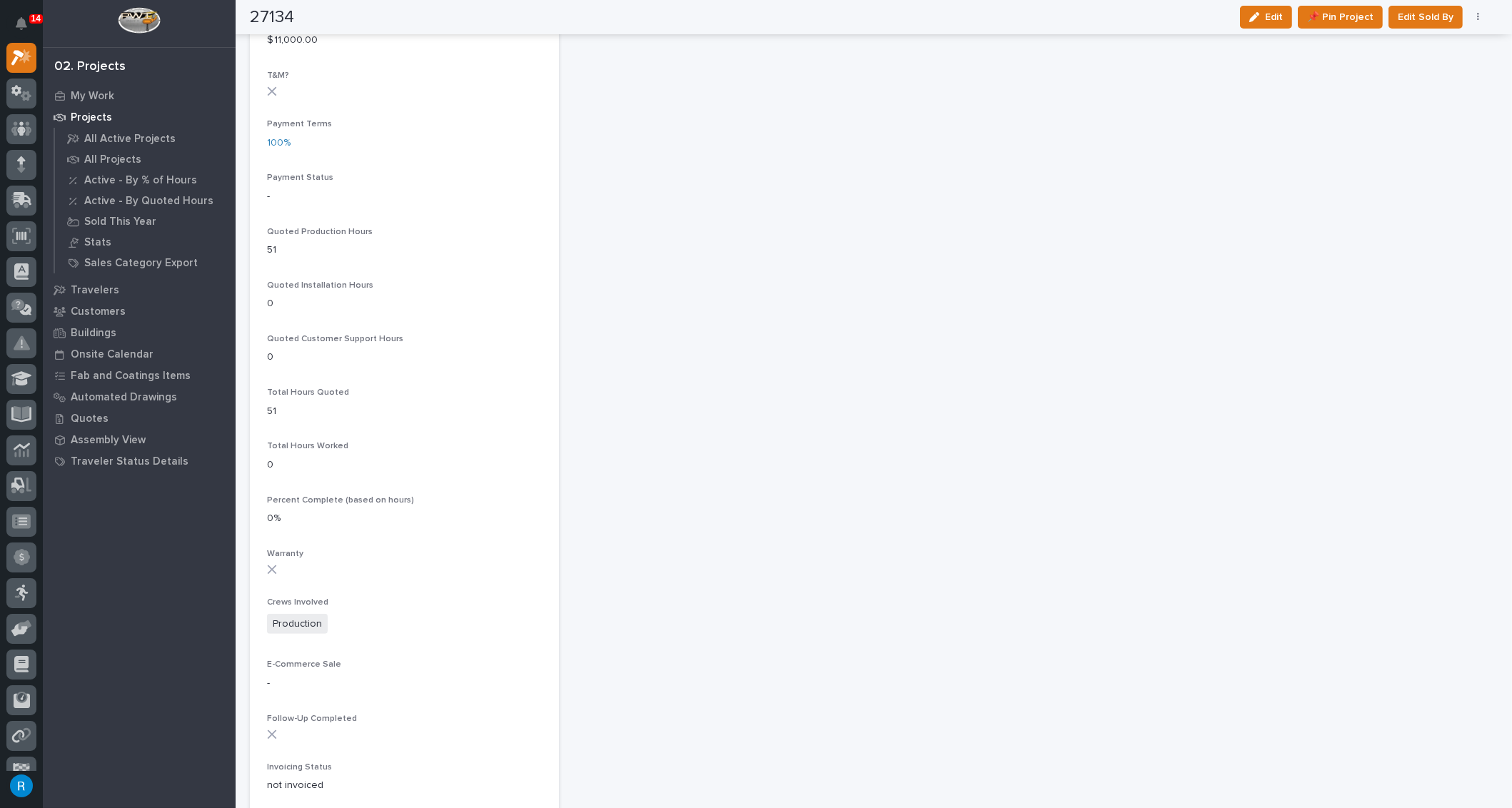
scroll to position [781, 0]
click at [1272, 18] on span "Edit" at bounding box center [1274, 16] width 18 height 13
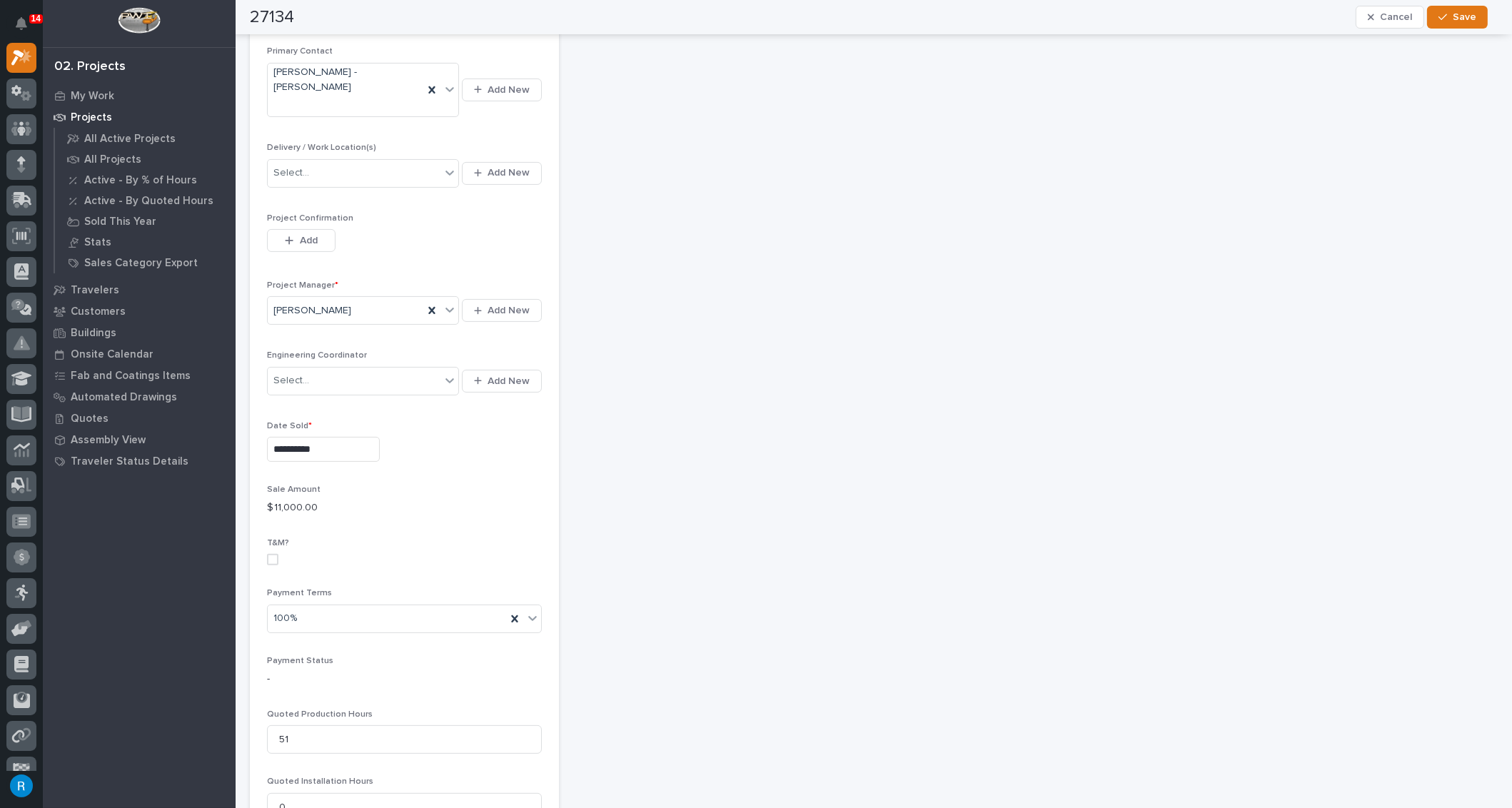
scroll to position [508, 0]
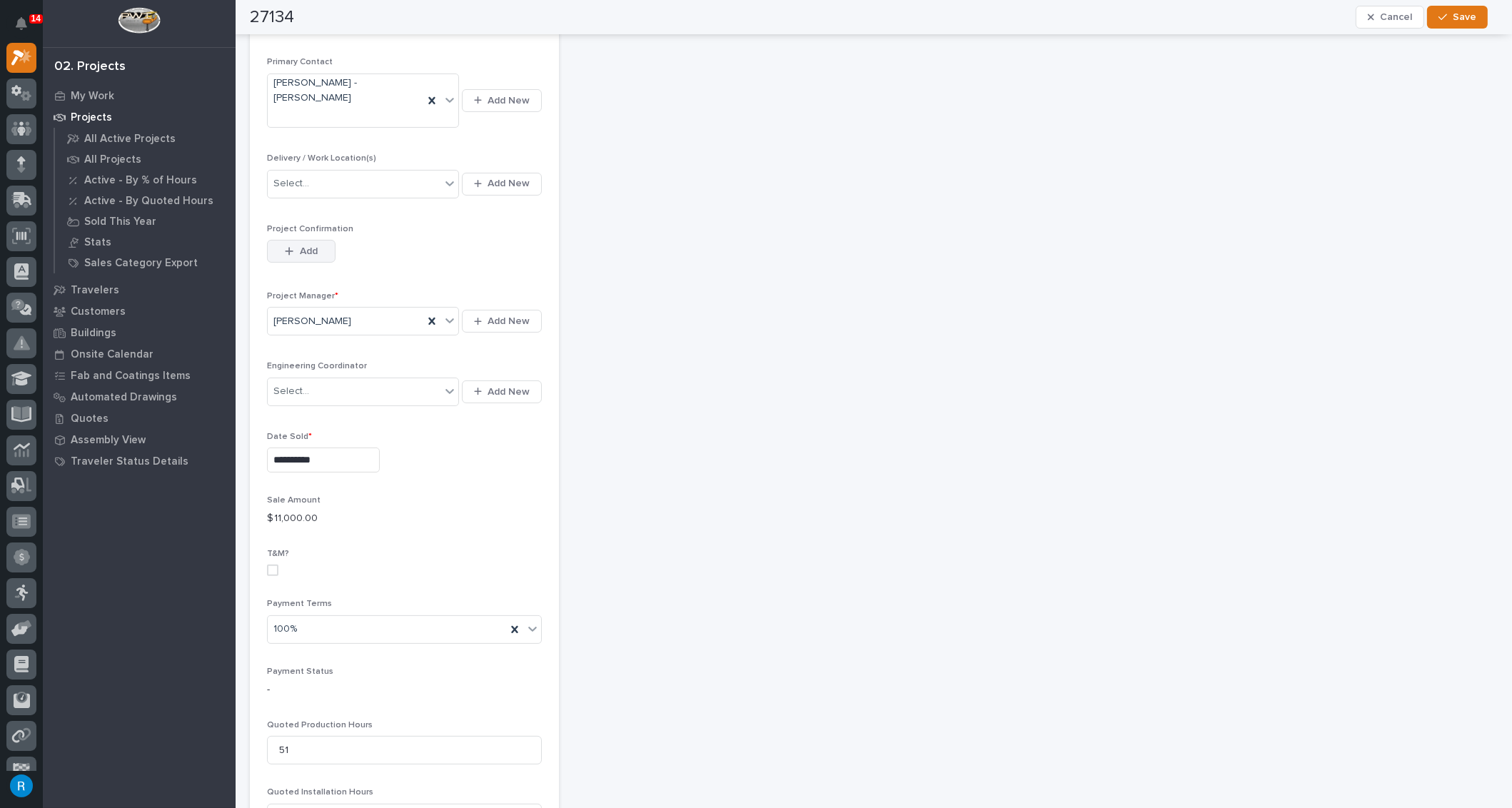
click at [309, 248] on span "Add" at bounding box center [308, 251] width 18 height 13
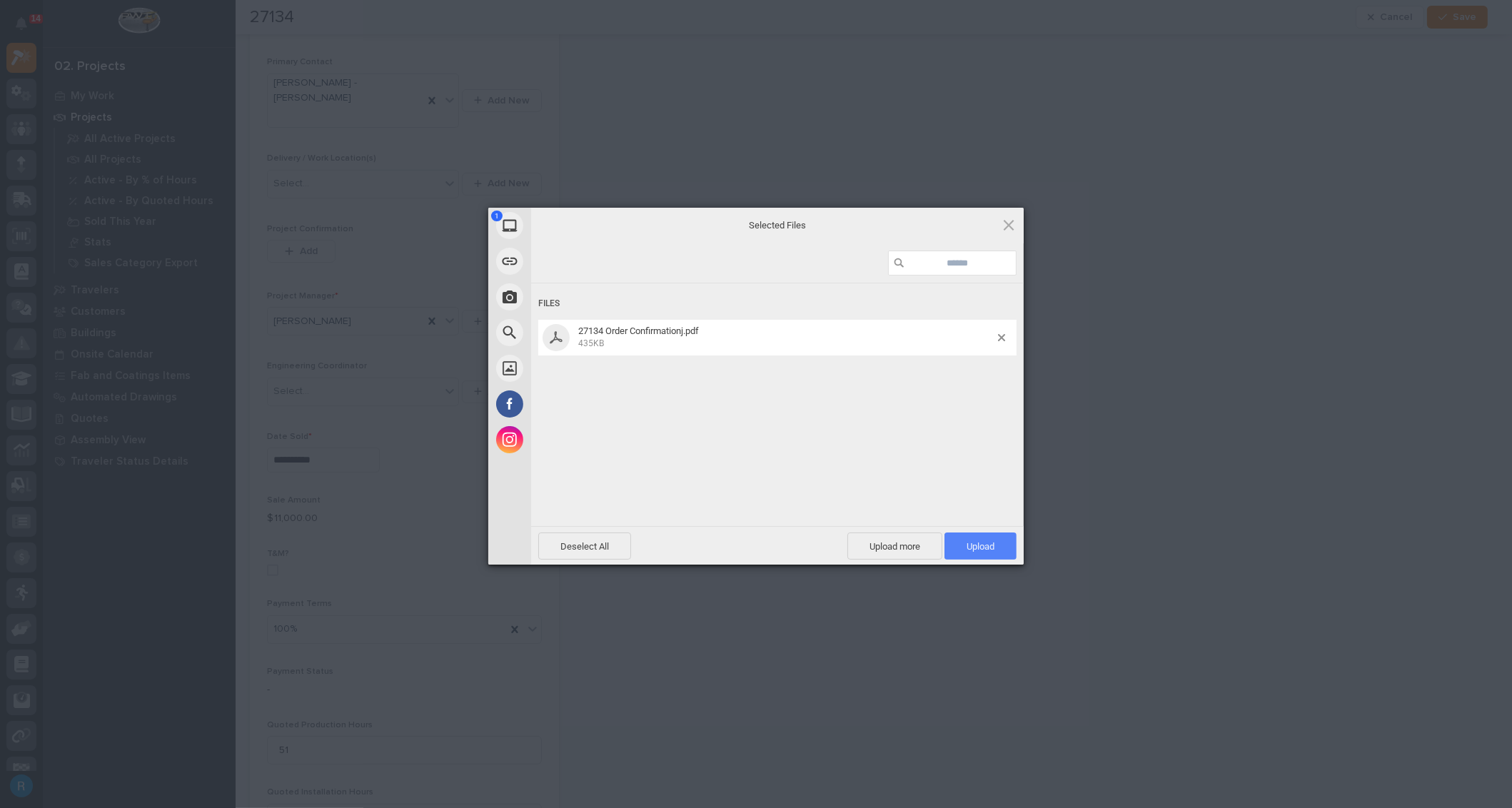
click at [969, 545] on span "Upload 1" at bounding box center [980, 546] width 28 height 10
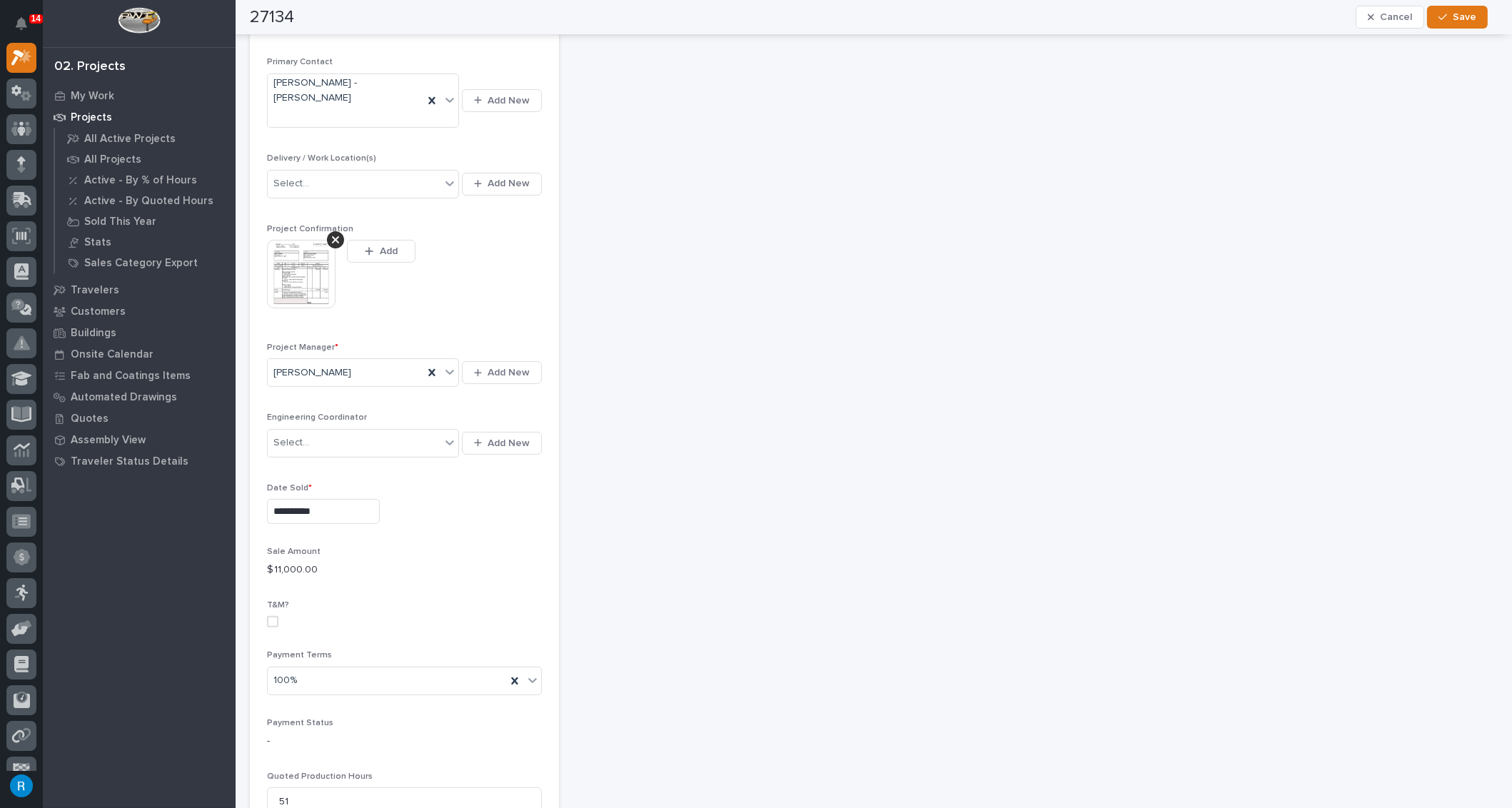
scroll to position [534, 0]
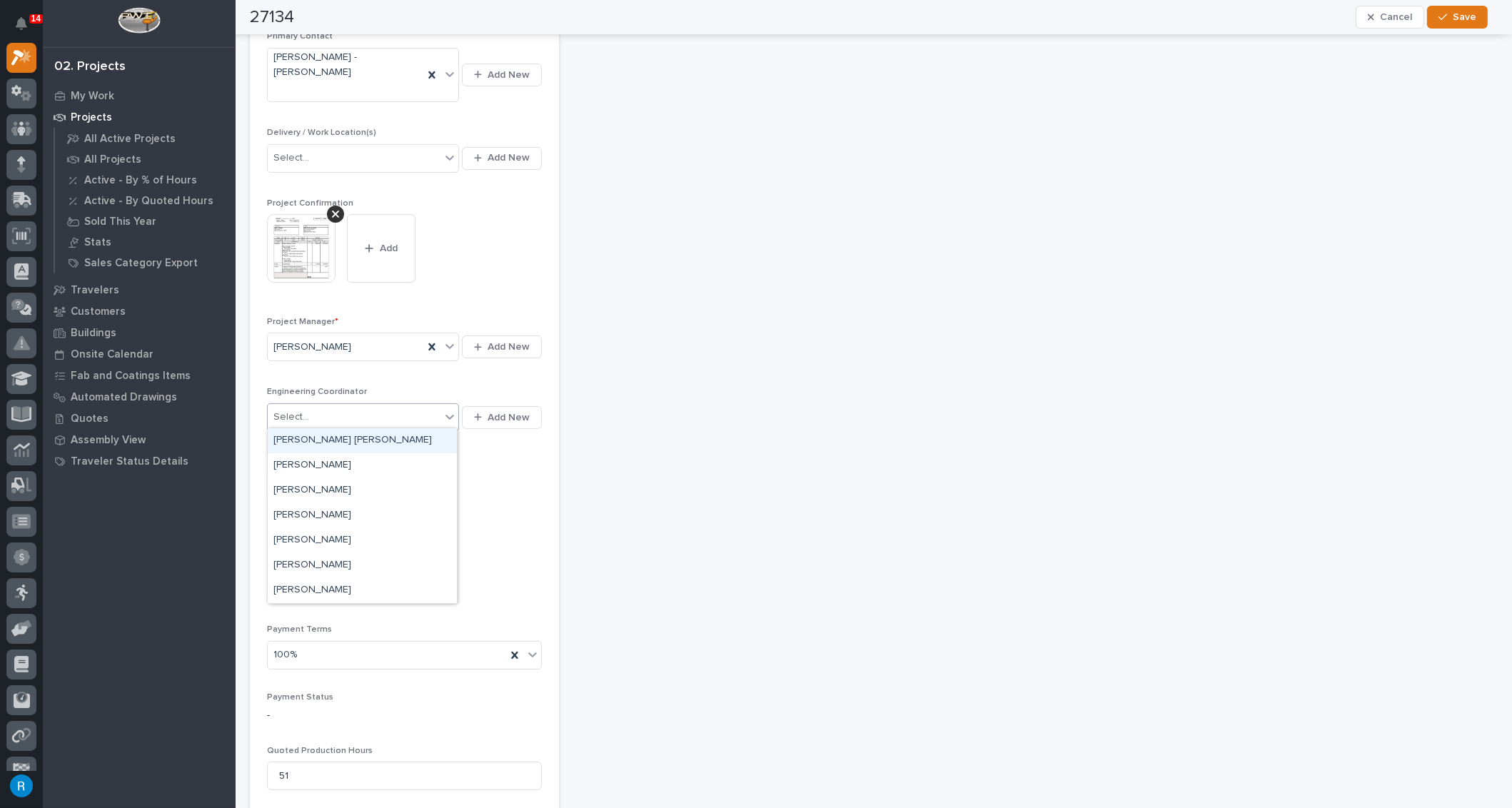
click at [448, 414] on icon at bounding box center [450, 417] width 9 height 5
click at [690, 432] on div "**********" at bounding box center [1034, 571] width 927 height 2105
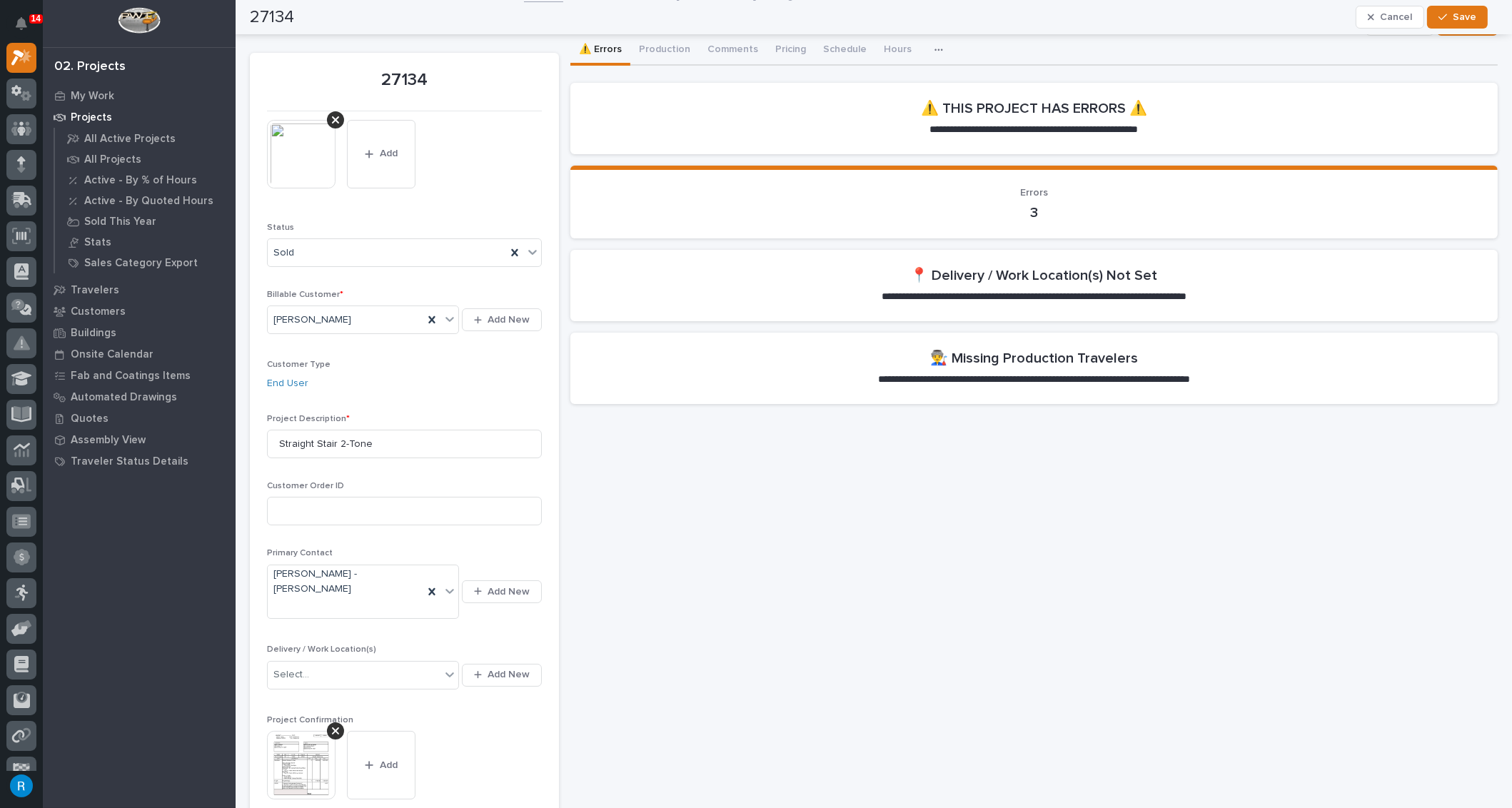
scroll to position [0, 0]
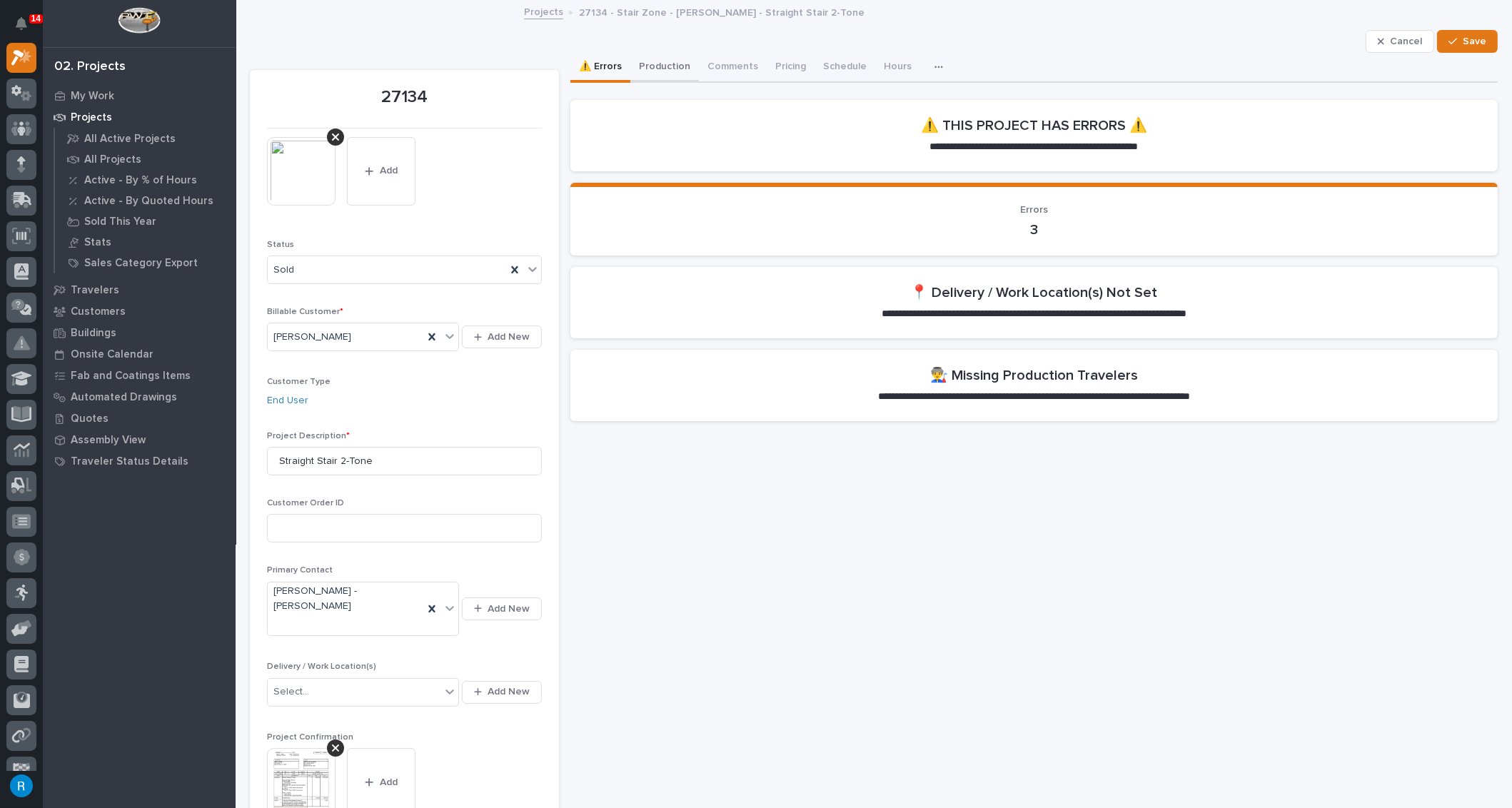
click at [656, 65] on button "Production" at bounding box center [664, 67] width 68 height 30
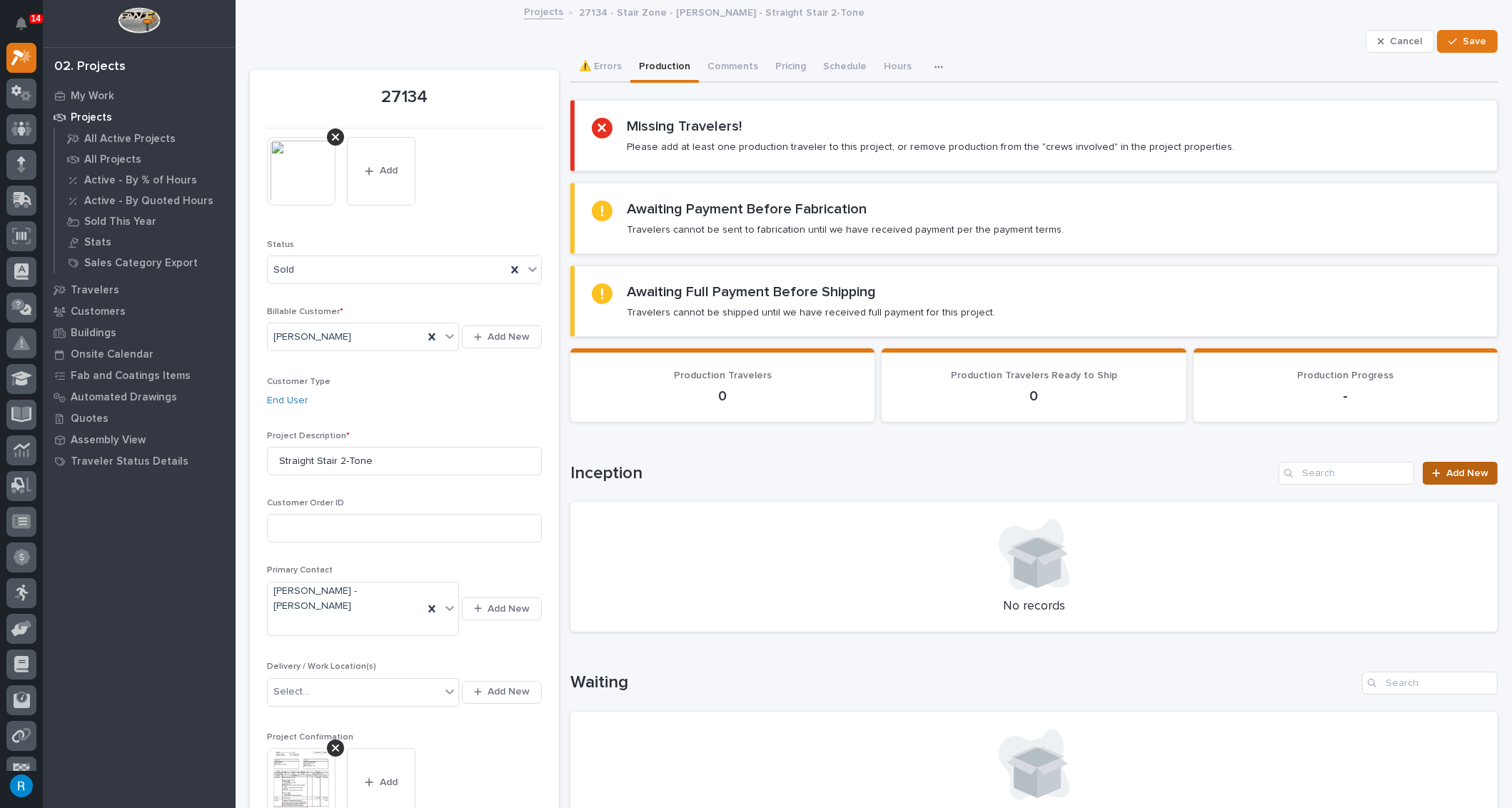
click at [1453, 470] on span "Add New" at bounding box center [1467, 472] width 42 height 10
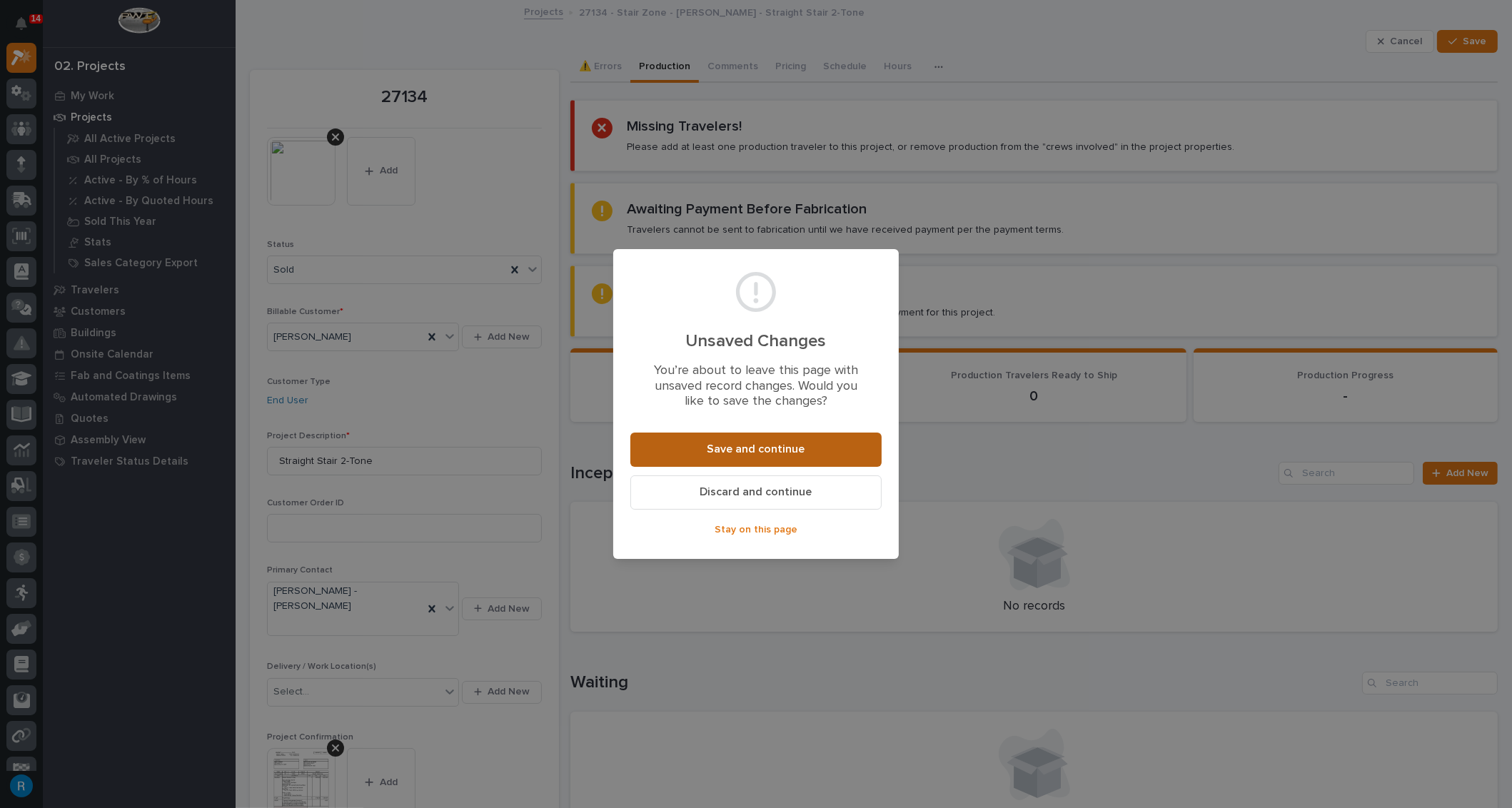
click at [729, 454] on span "Save and continue" at bounding box center [756, 449] width 98 height 15
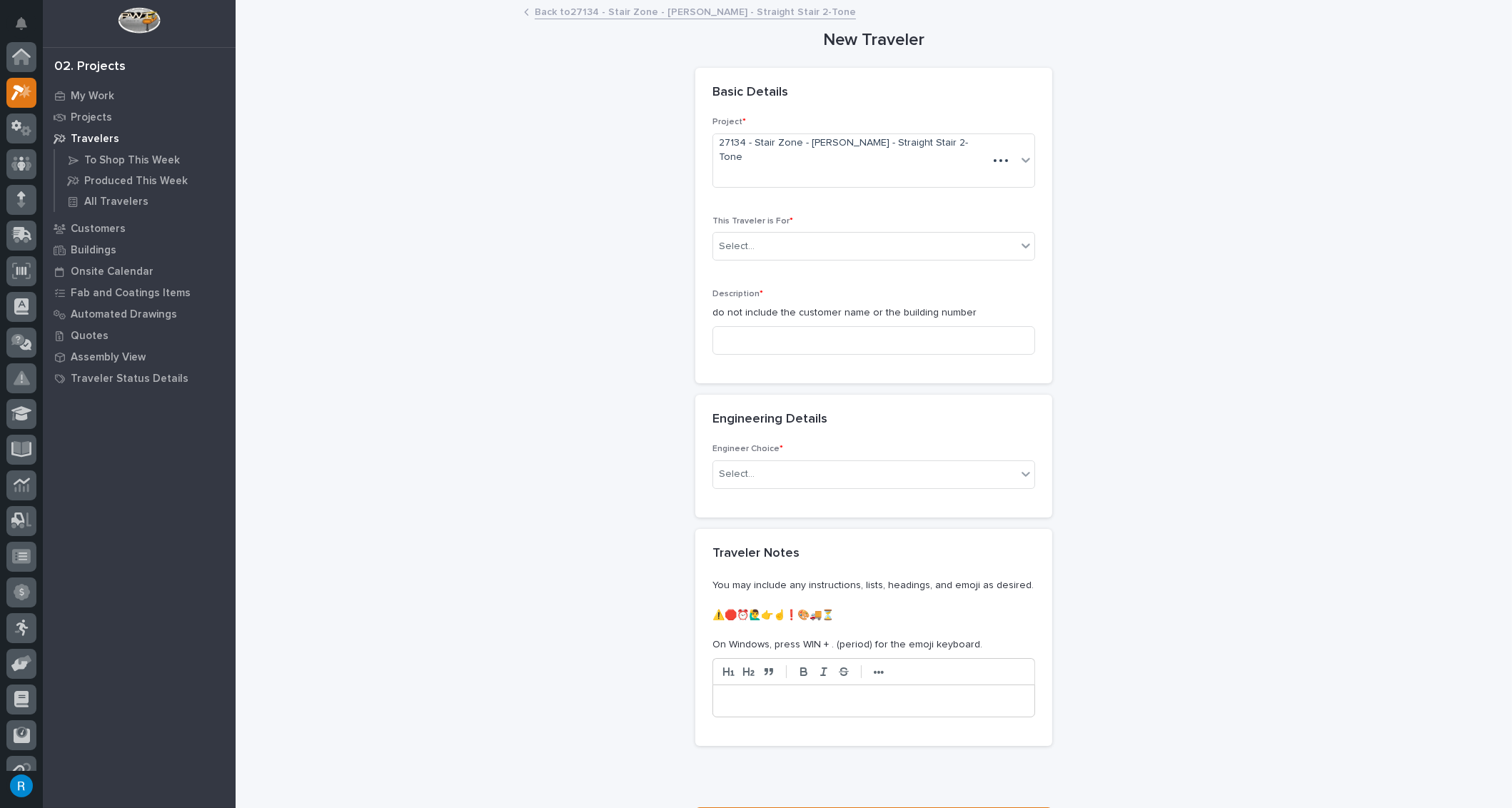
scroll to position [35, 0]
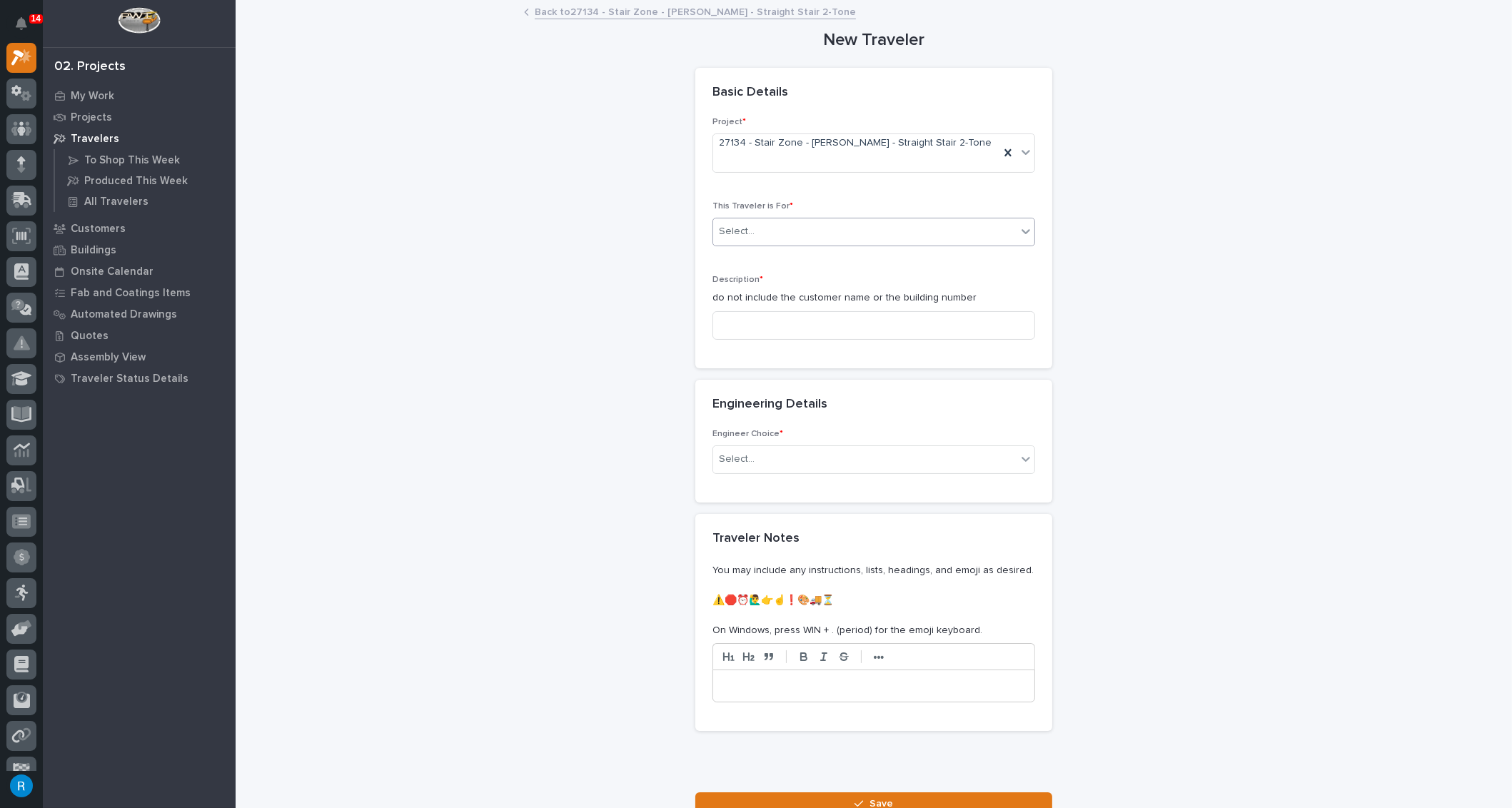
click at [816, 228] on div "Select..." at bounding box center [865, 231] width 303 height 24
click at [729, 243] on span "Production" at bounding box center [742, 245] width 55 height 16
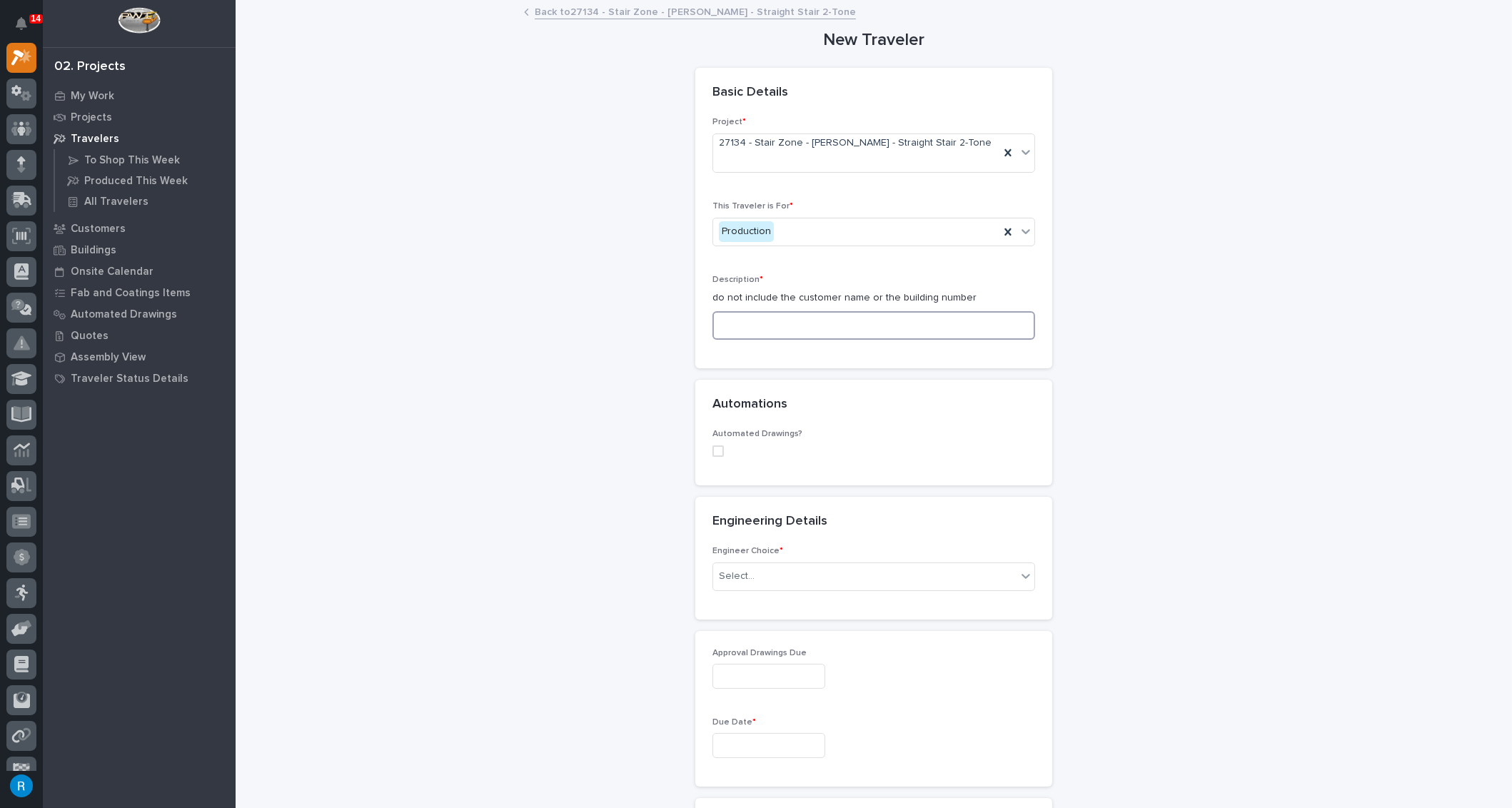
click at [718, 311] on input at bounding box center [874, 325] width 323 height 29
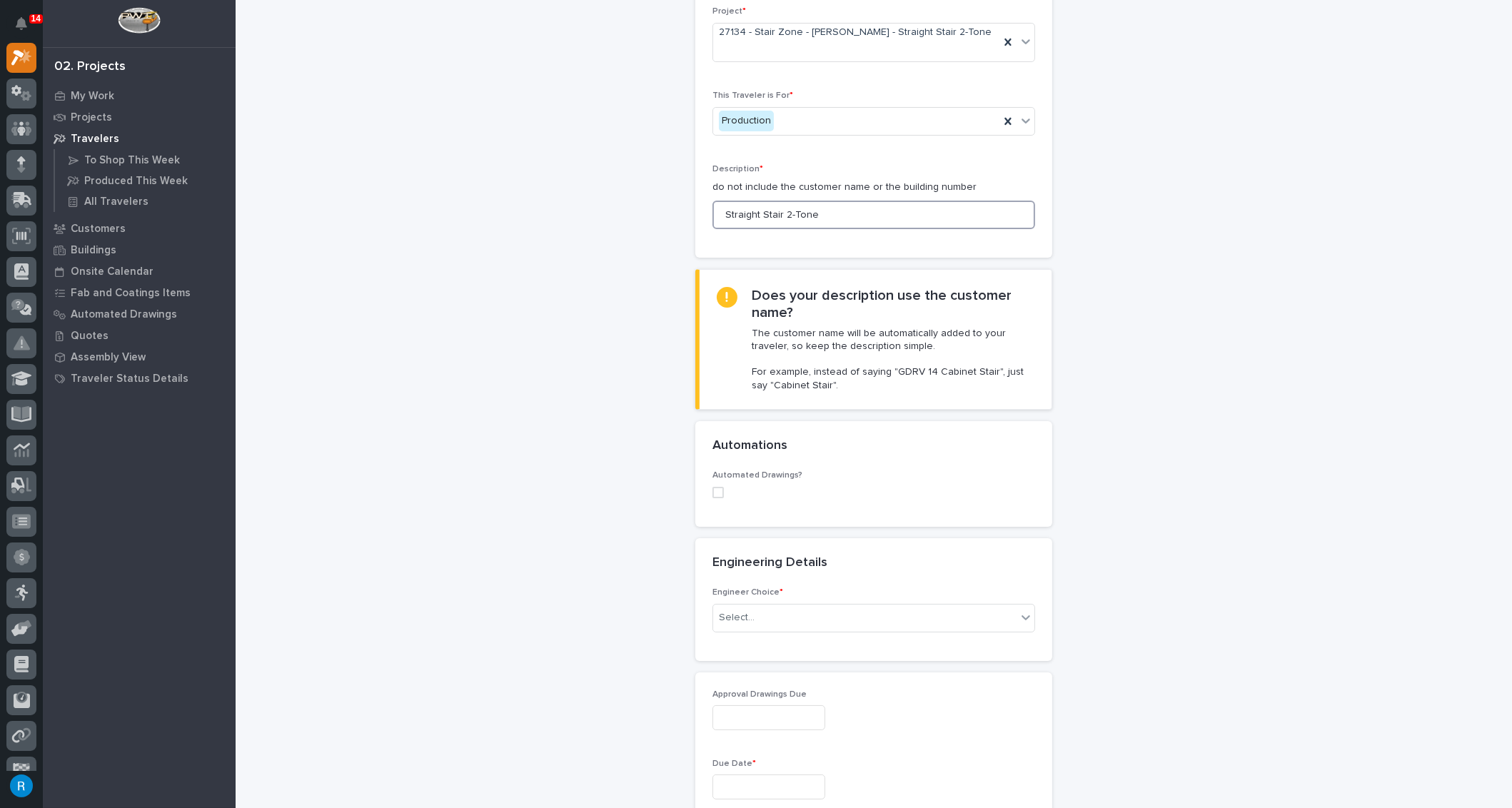
scroll to position [389, 0]
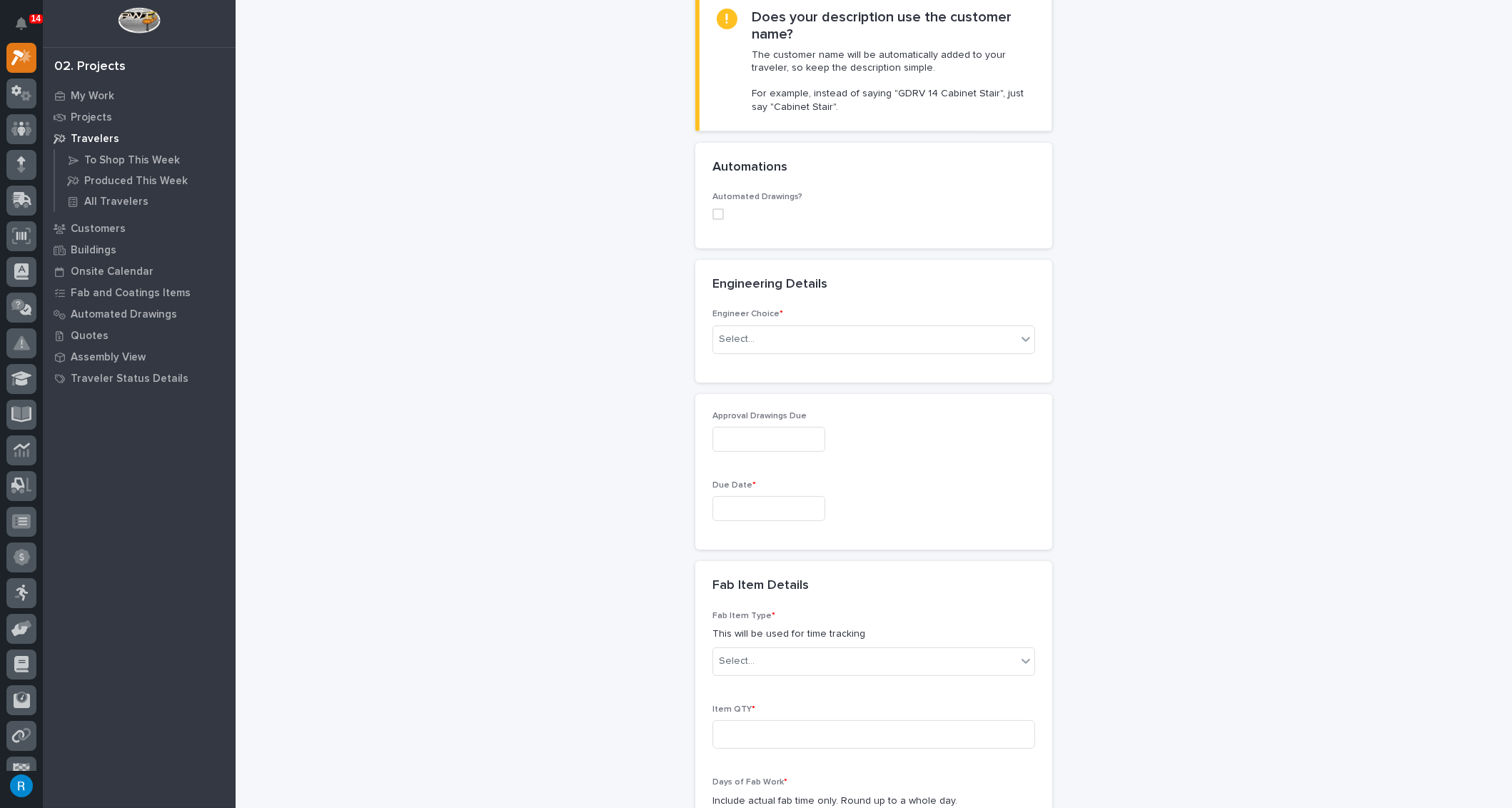
click at [713, 208] on span at bounding box center [718, 213] width 11 height 11
type input "Straight Stair 2-Tone"
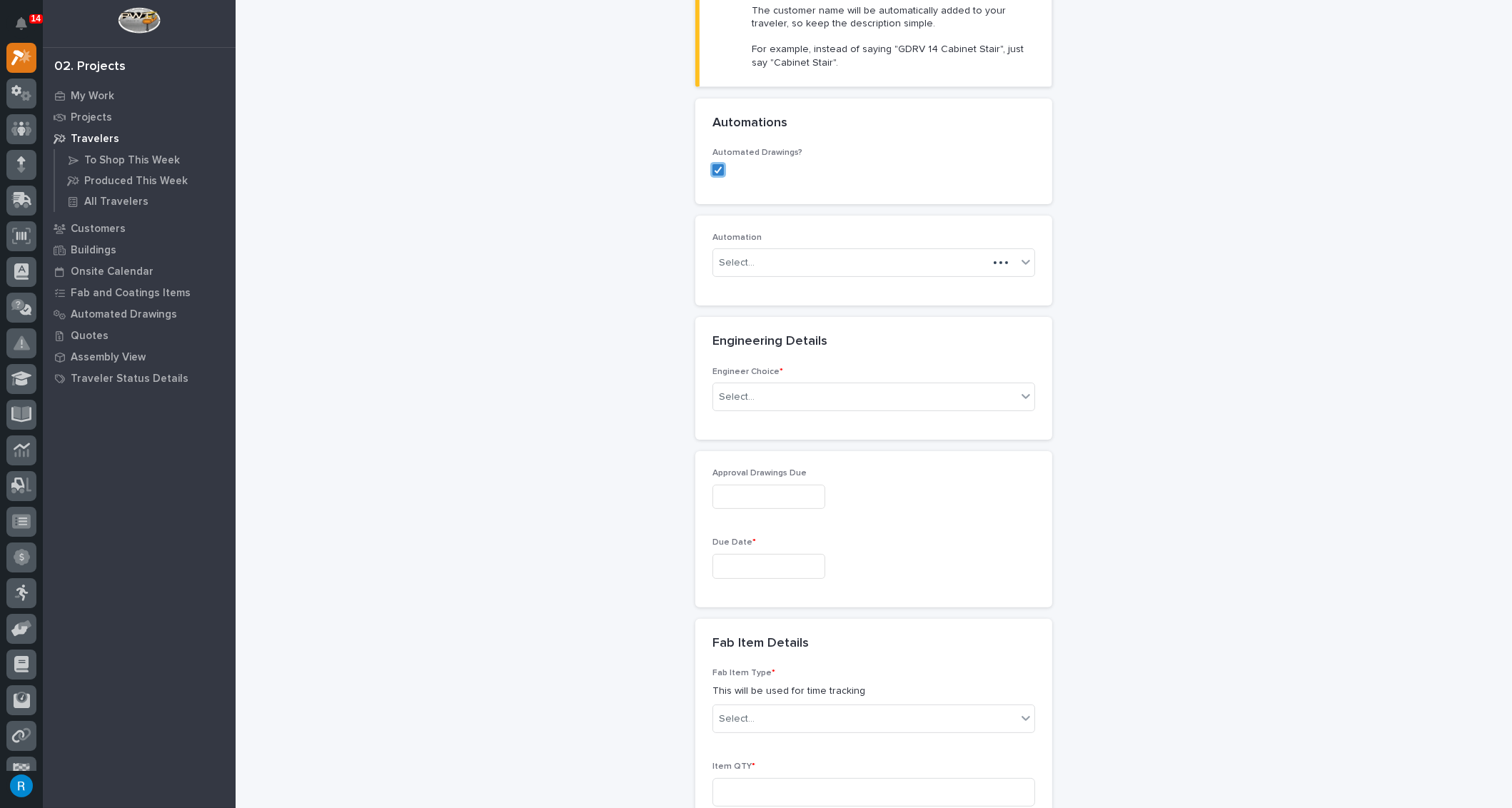
scroll to position [440, 0]
click at [897, 248] on div "Select..." at bounding box center [865, 256] width 303 height 24
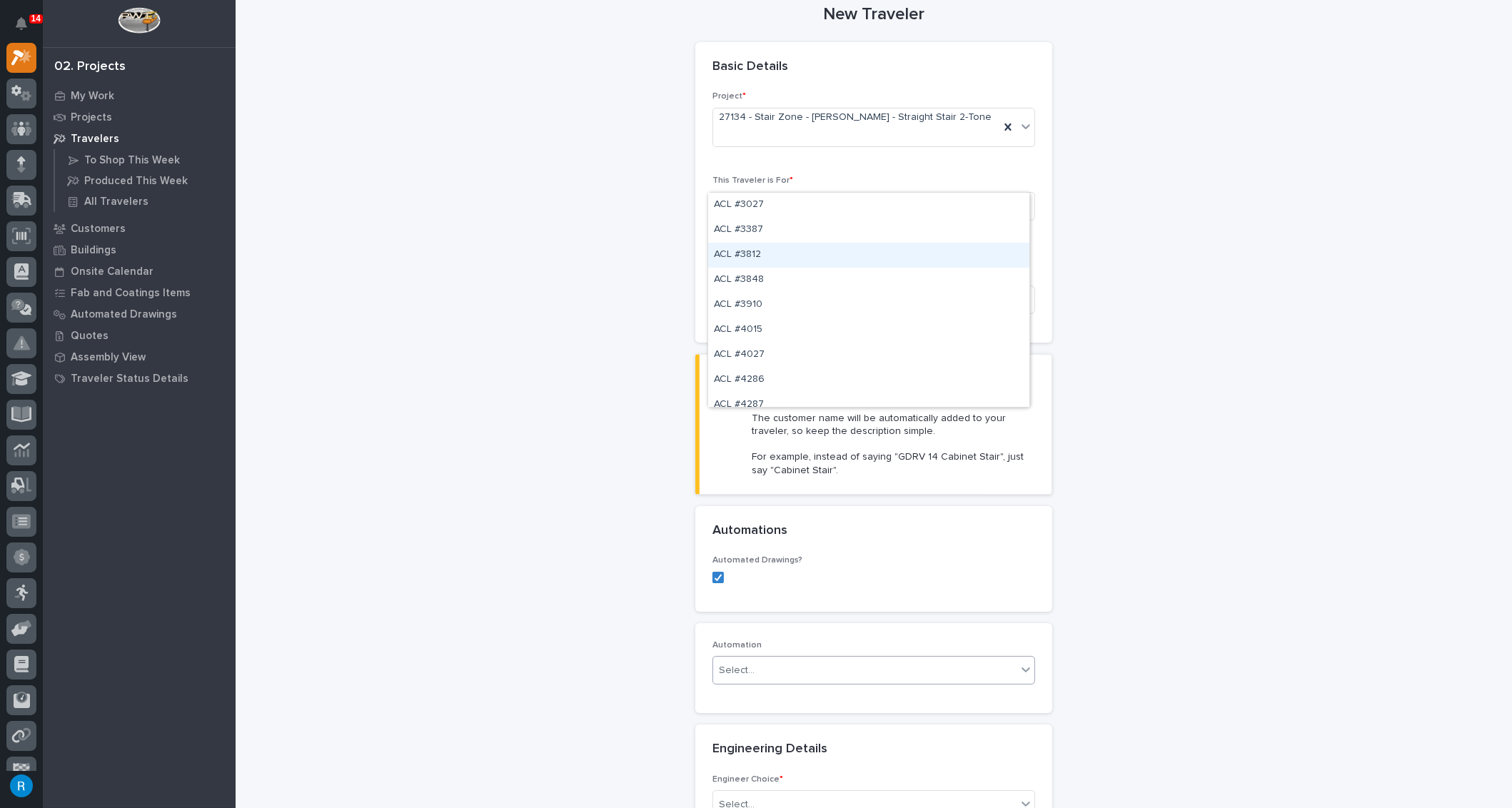
scroll to position [0, 0]
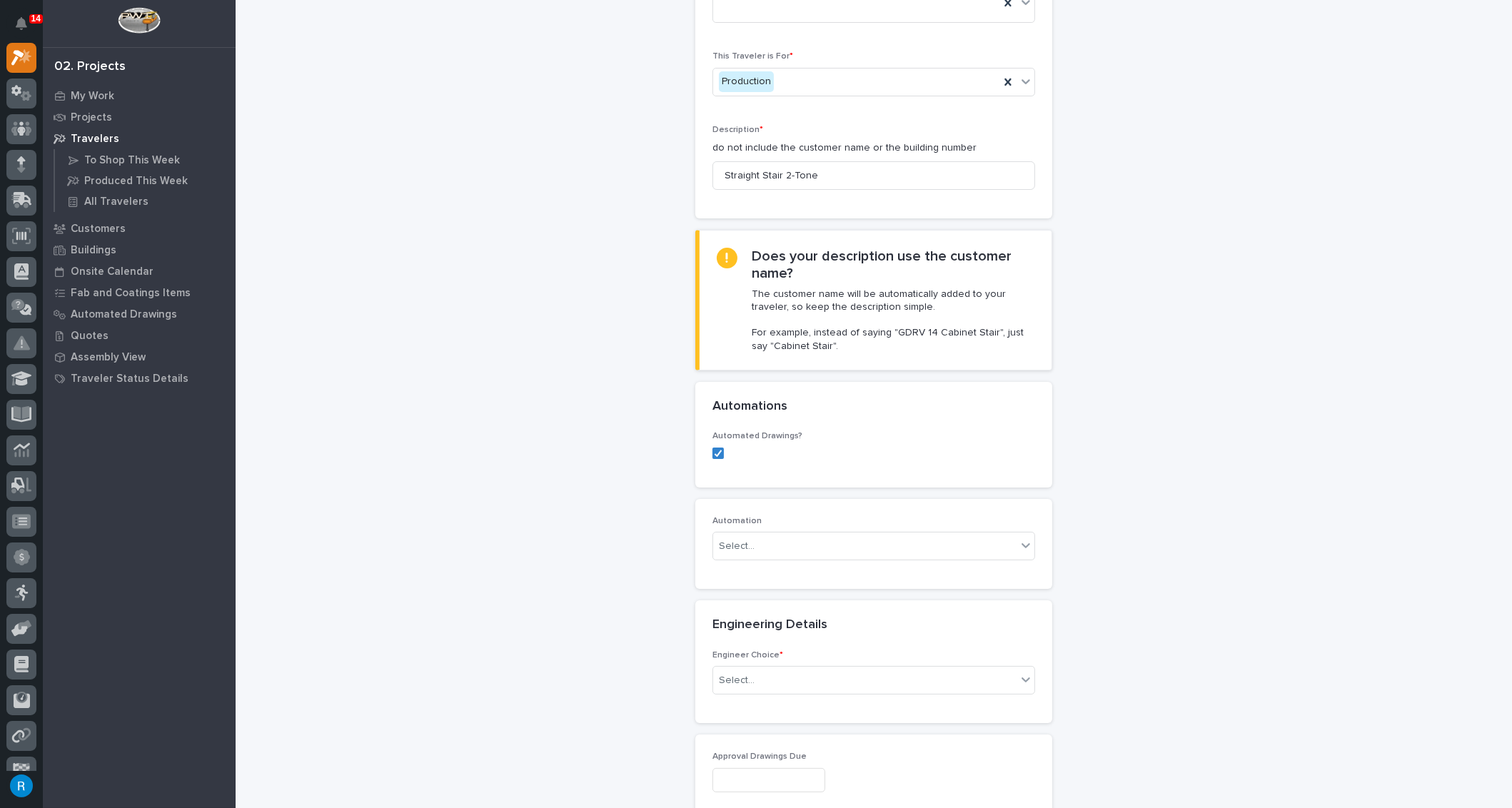
scroll to position [129, 0]
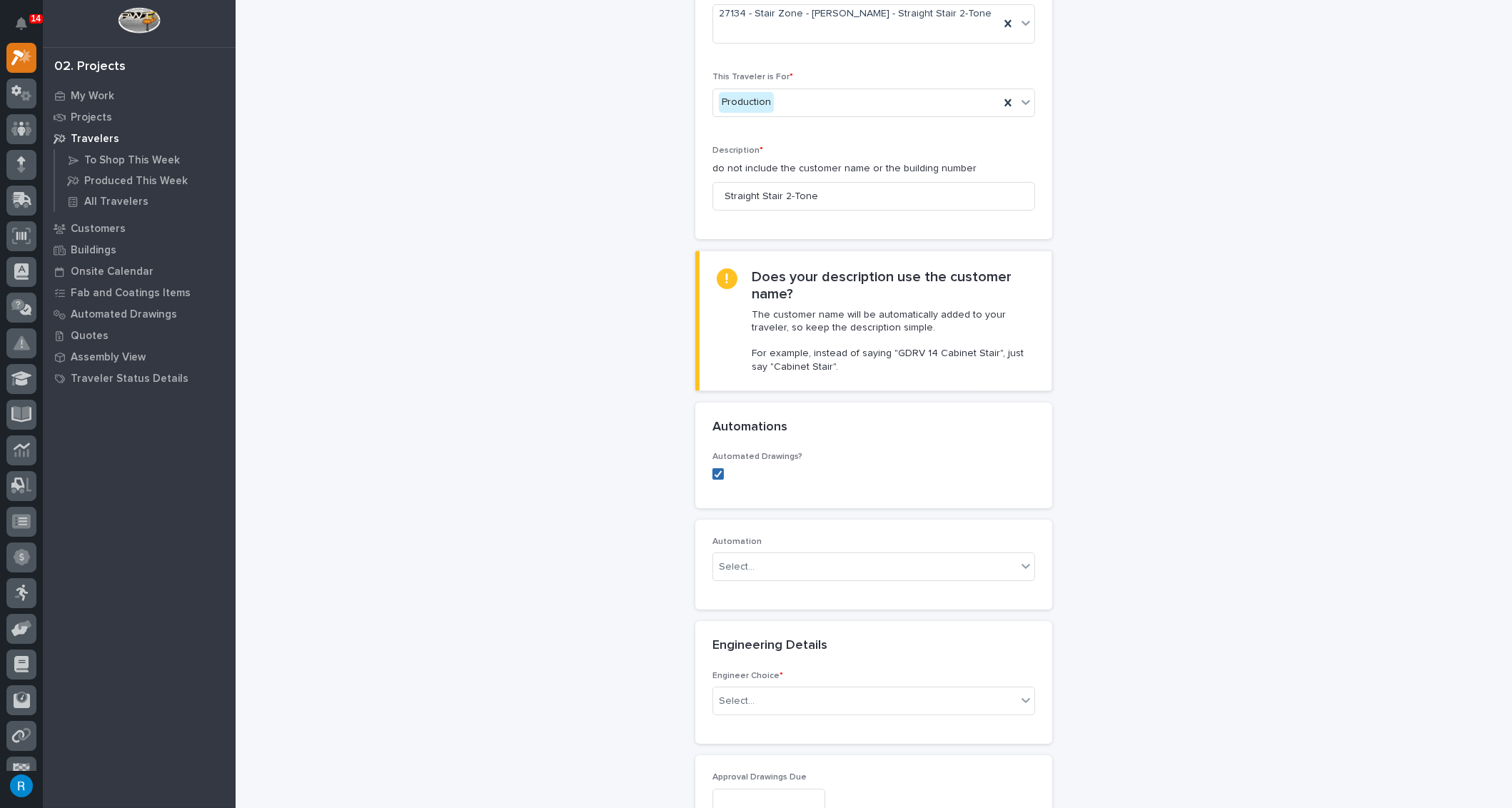
click at [714, 470] on icon at bounding box center [719, 474] width 9 height 7
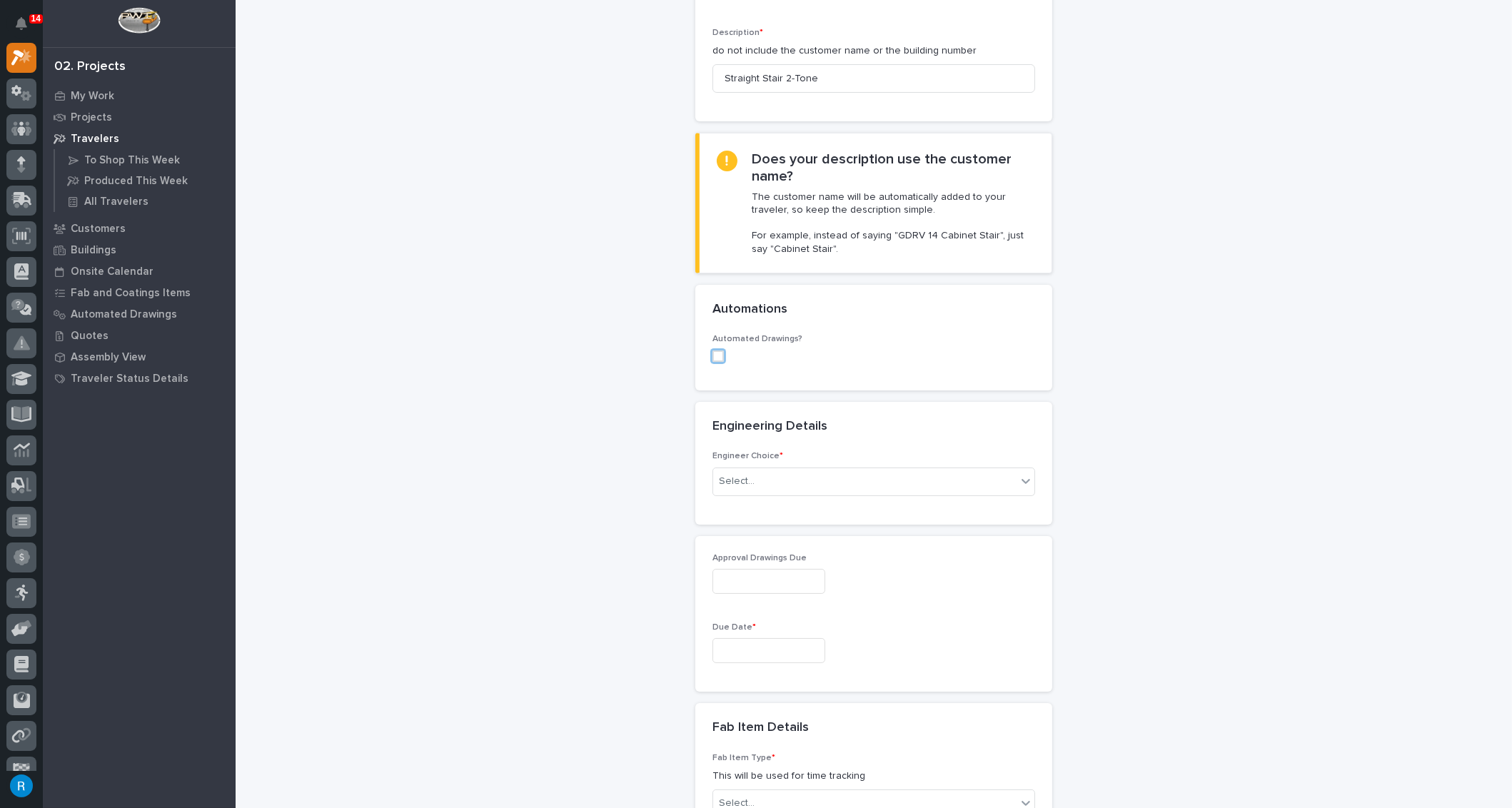
scroll to position [389, 0]
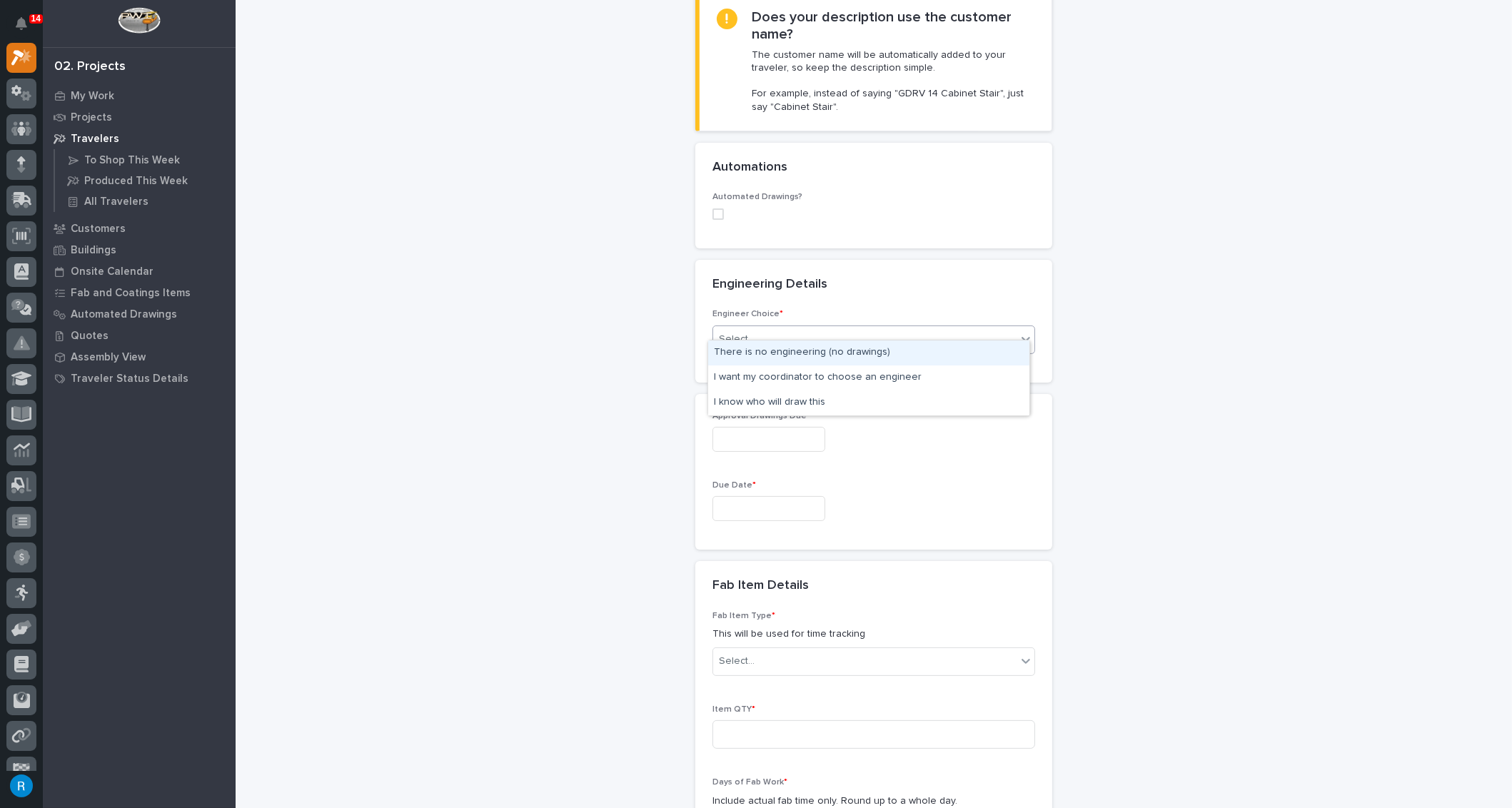
click at [849, 328] on div "Select..." at bounding box center [865, 340] width 303 height 24
click at [766, 354] on div "There is no engineering (no drawings)" at bounding box center [868, 353] width 321 height 25
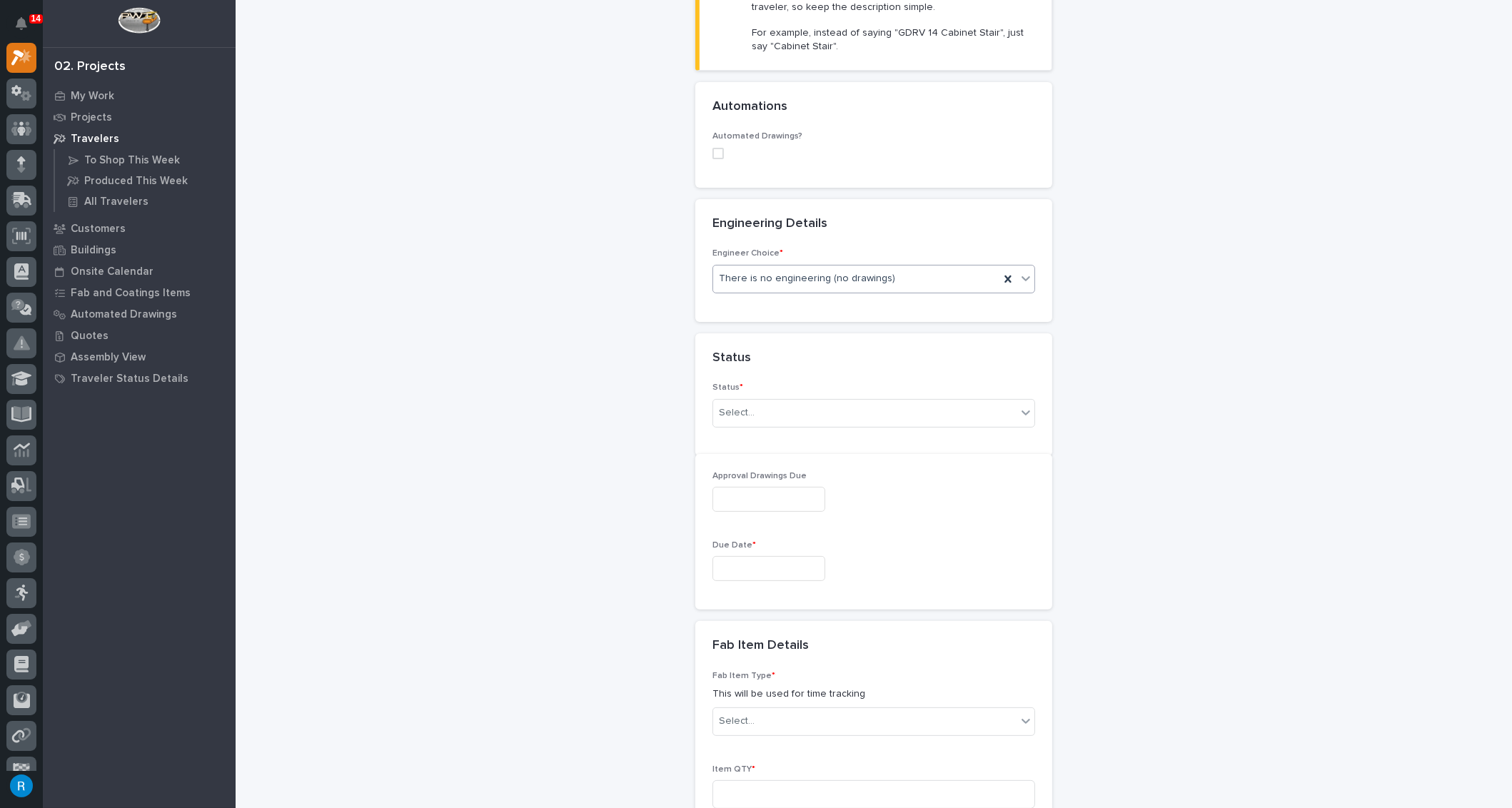
scroll to position [455, 0]
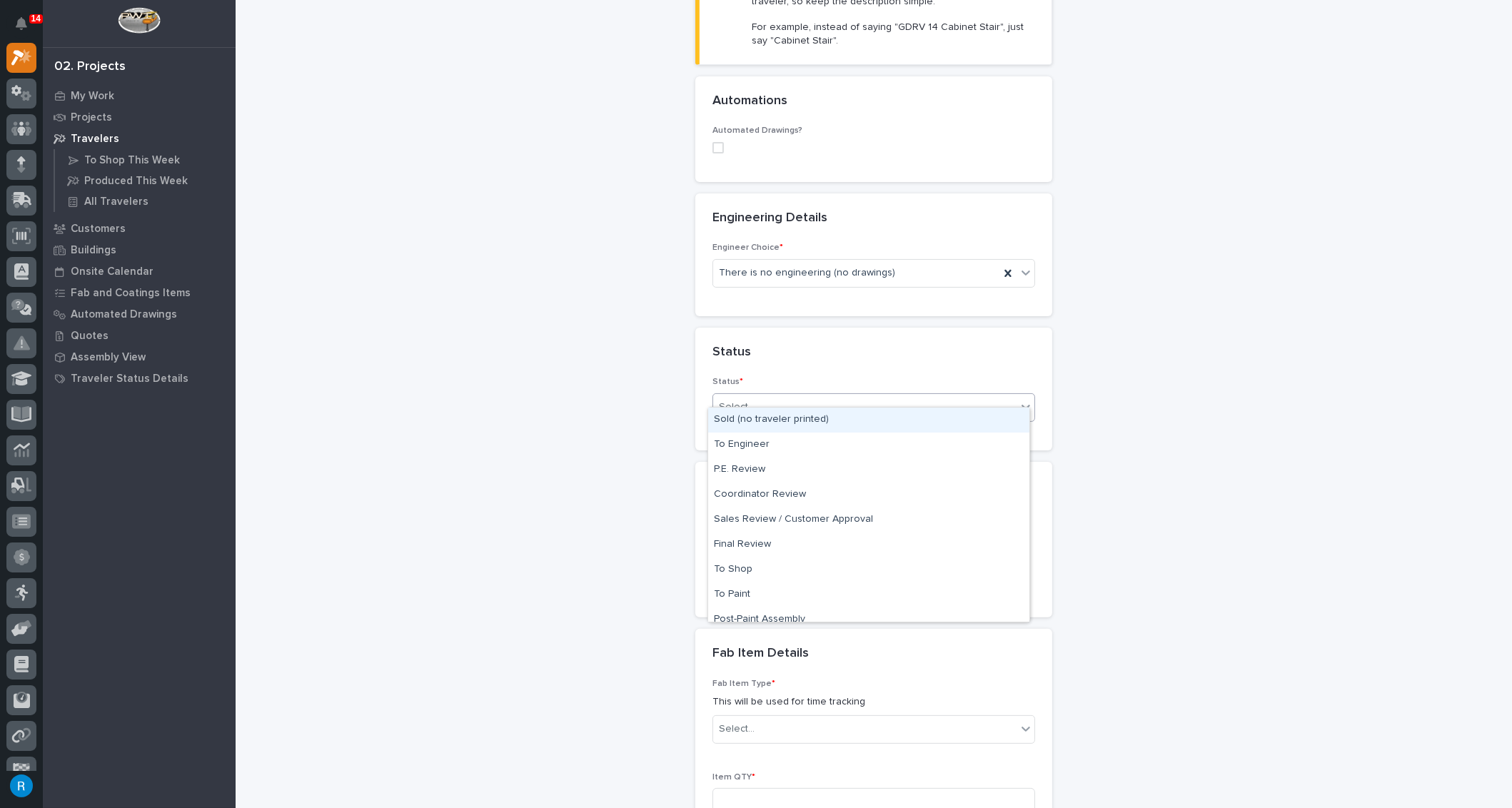
click at [767, 395] on div "Select..." at bounding box center [865, 407] width 303 height 24
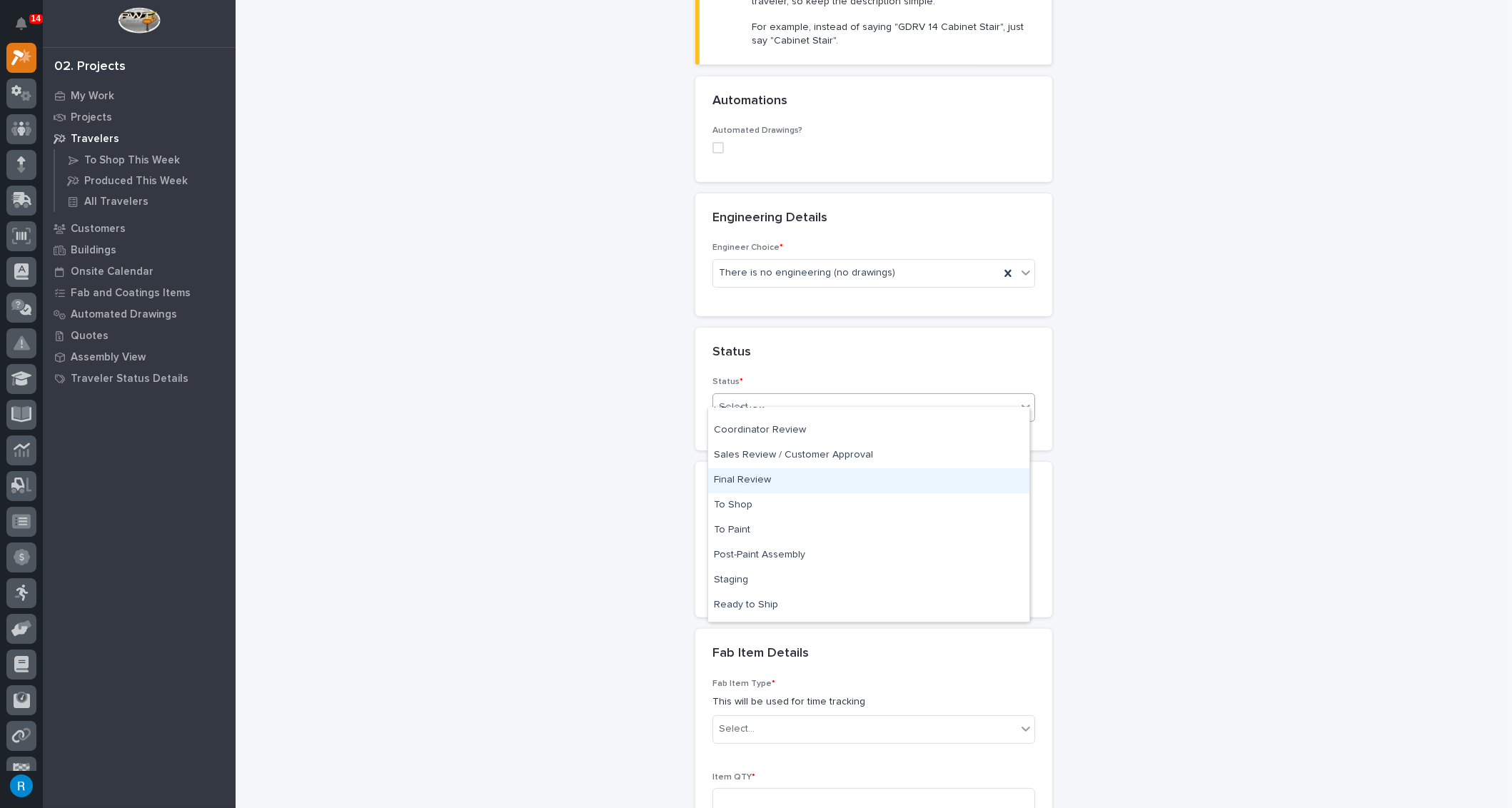
scroll to position [0, 0]
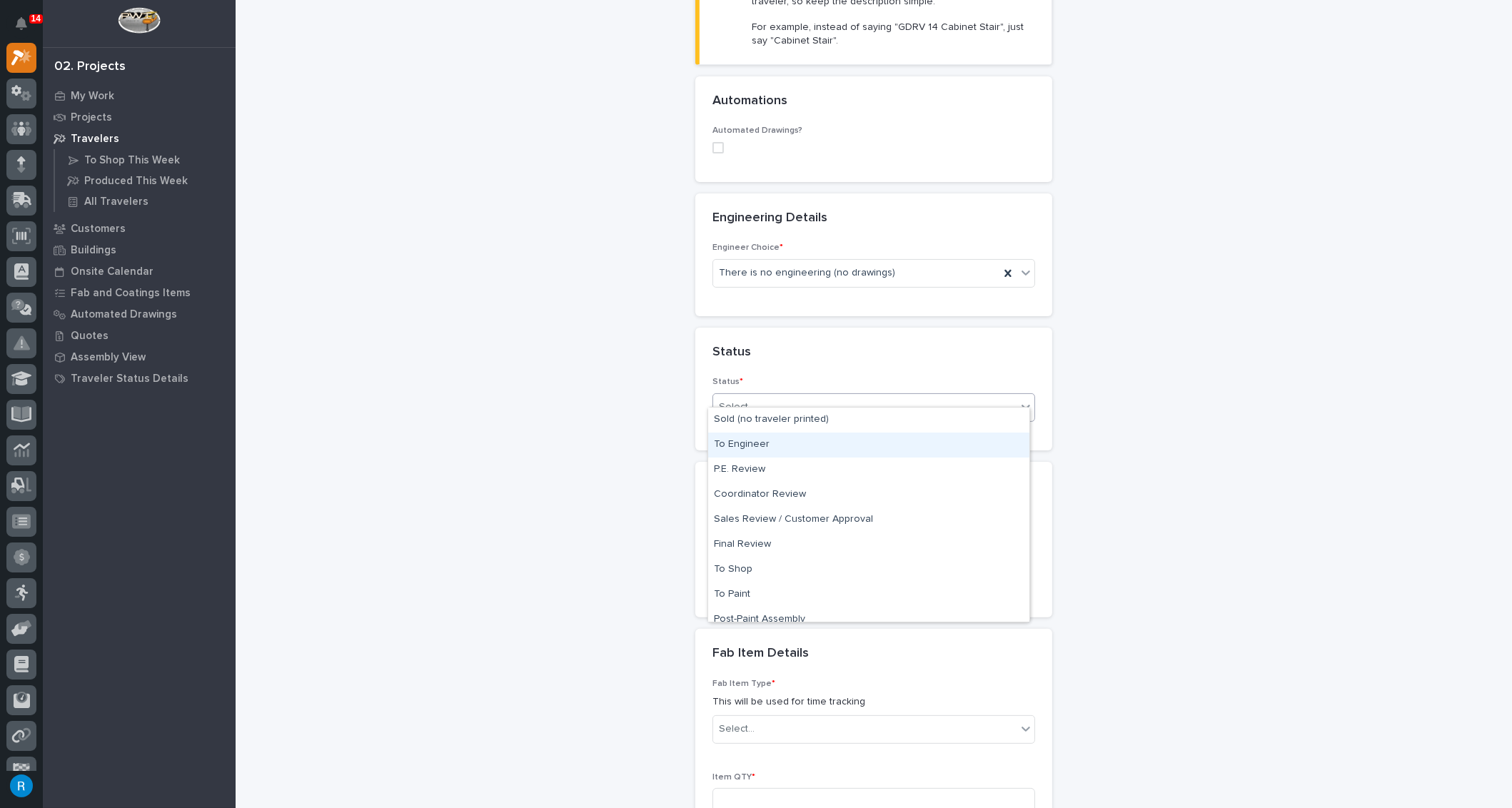
click at [742, 440] on div "To Engineer" at bounding box center [868, 445] width 321 height 25
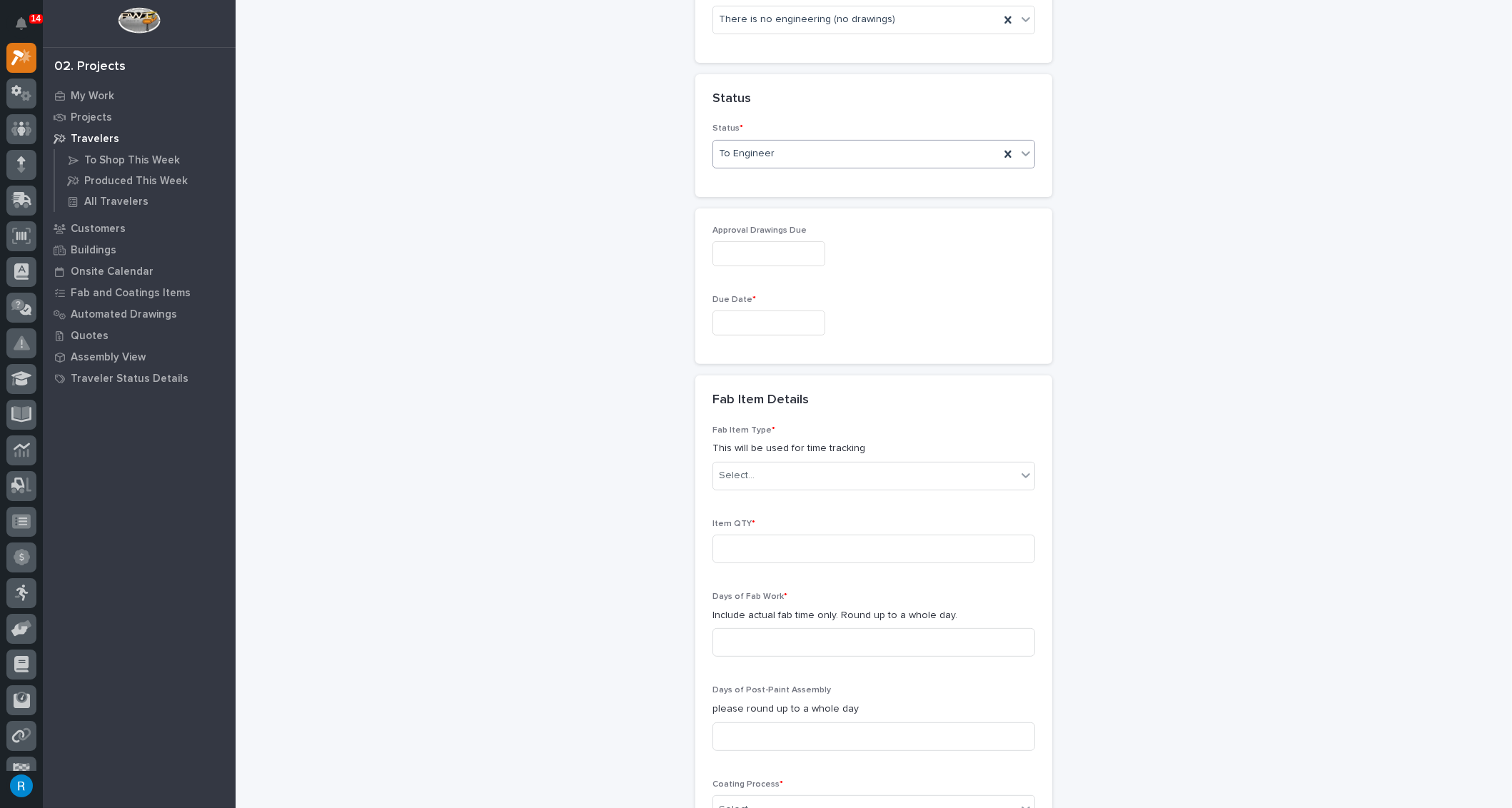
scroll to position [715, 0]
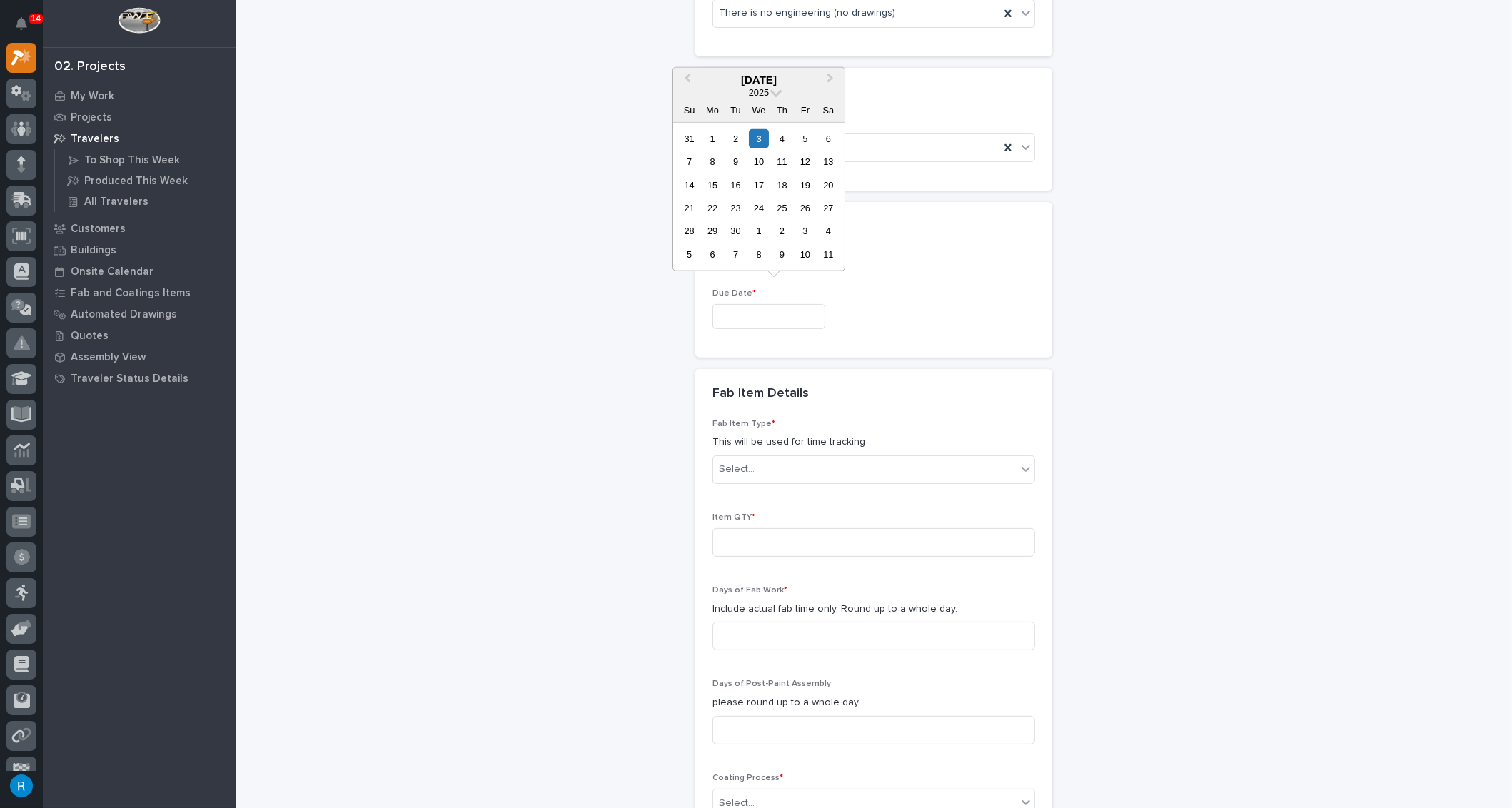
click at [736, 304] on input "text" at bounding box center [769, 317] width 113 height 25
click at [759, 231] on div "1" at bounding box center [759, 231] width 19 height 19
type input "**********"
click at [767, 457] on div "Select..." at bounding box center [865, 469] width 303 height 24
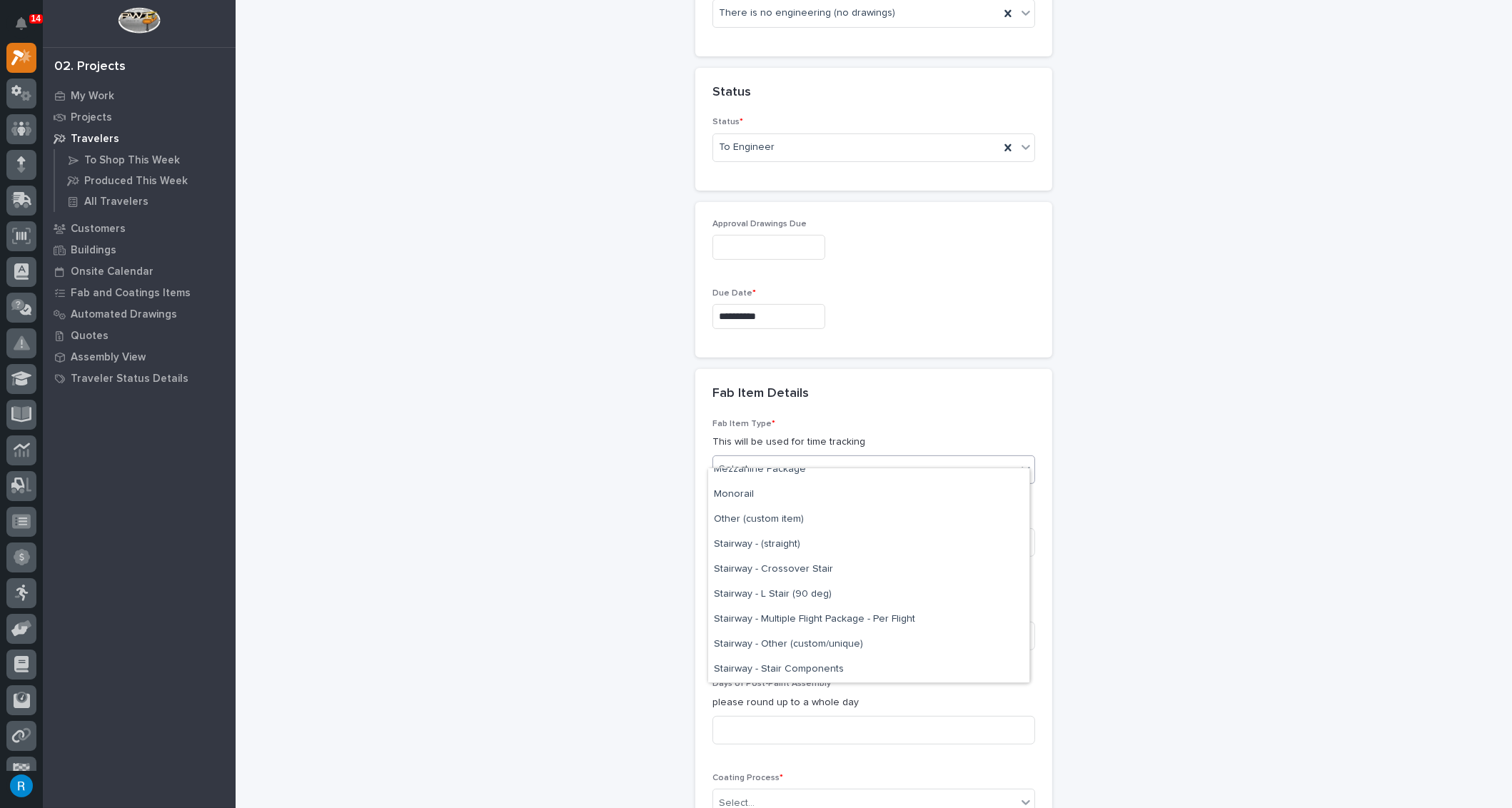
scroll to position [778, 0]
click at [745, 526] on div "Stairway - (straight)" at bounding box center [868, 527] width 321 height 25
click at [727, 528] on input at bounding box center [874, 542] width 323 height 29
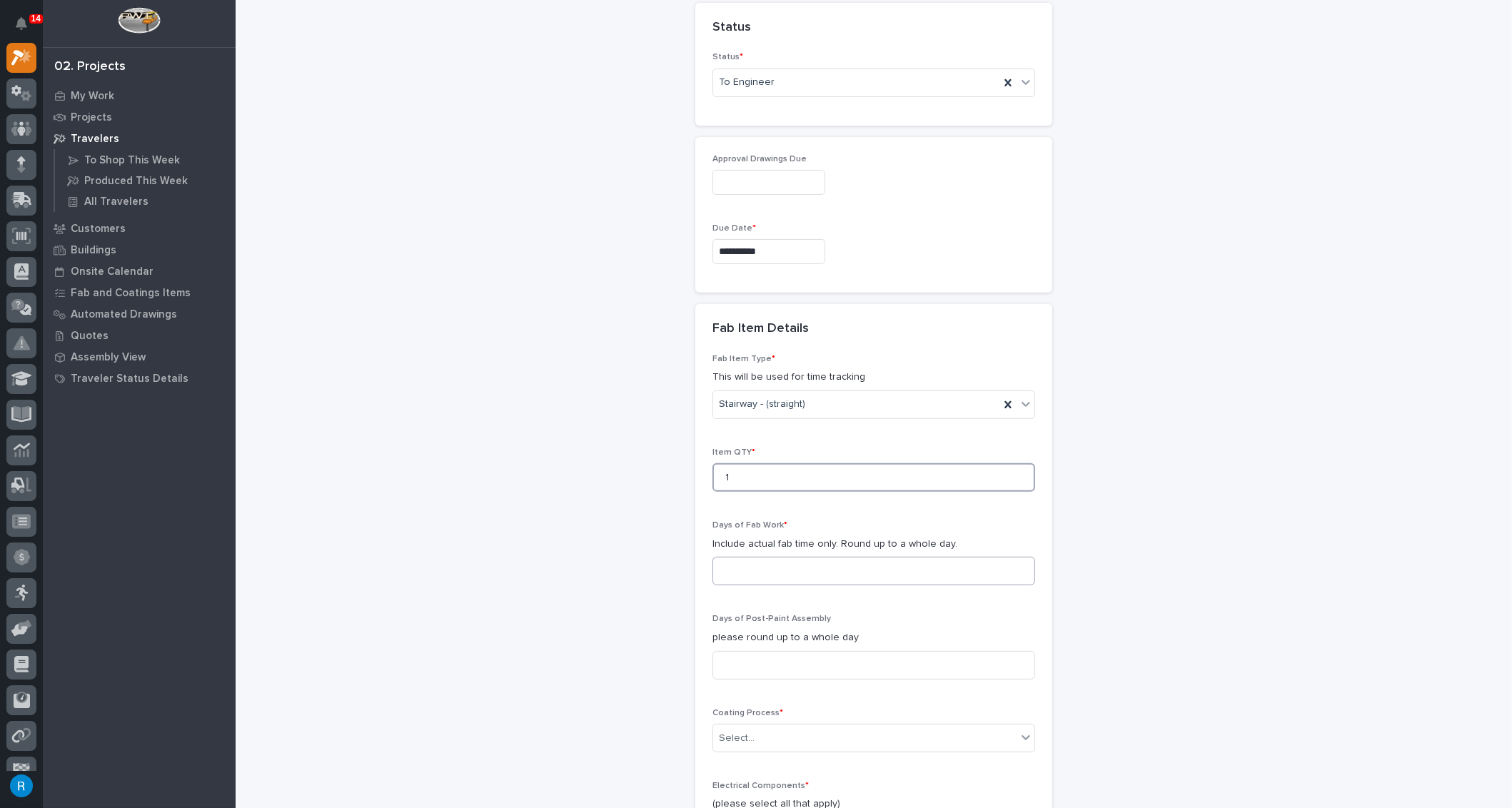
type input "1"
click at [721, 557] on input at bounding box center [874, 571] width 323 height 29
click at [723, 557] on input at bounding box center [874, 571] width 323 height 29
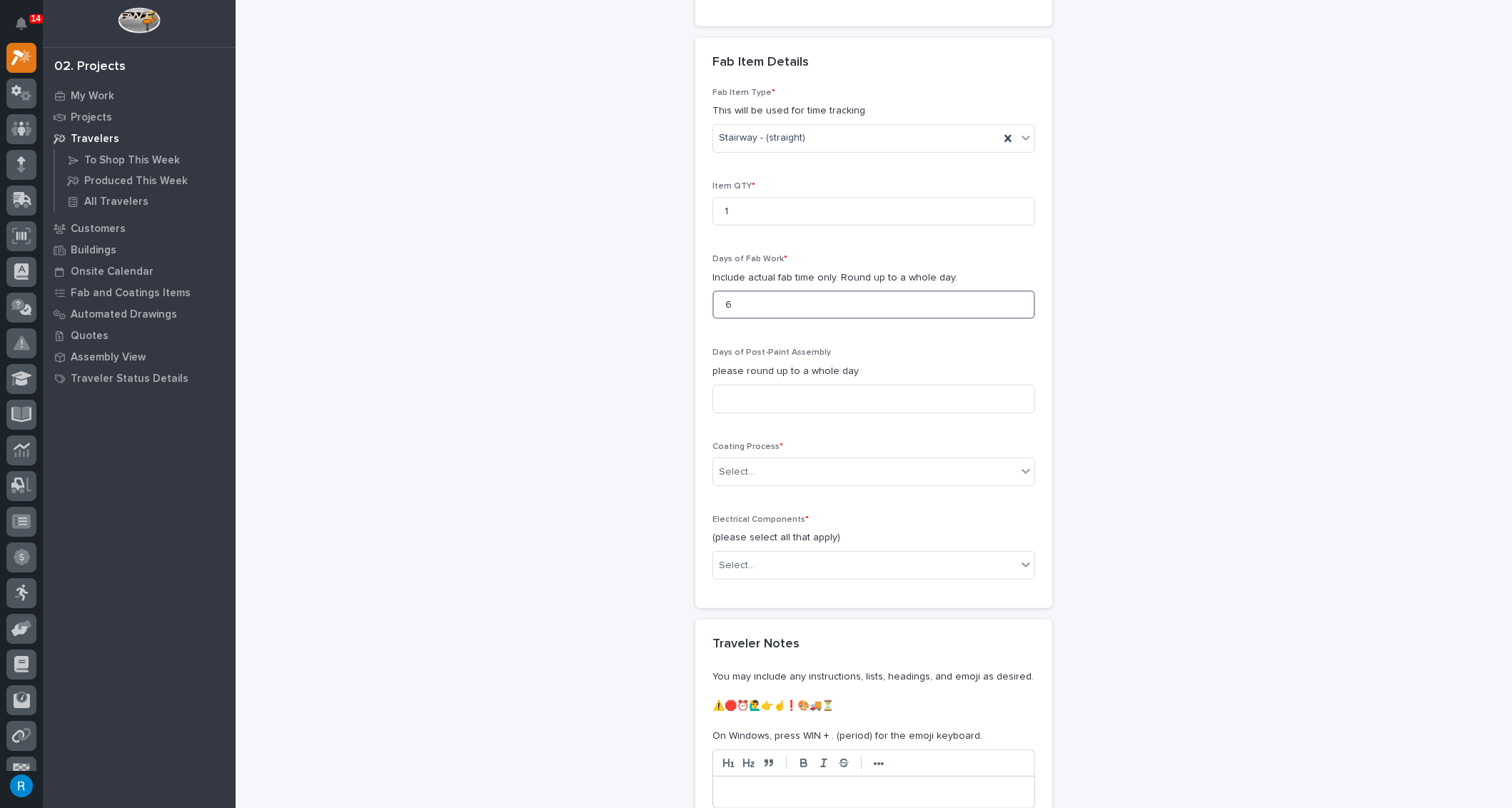
scroll to position [1104, 0]
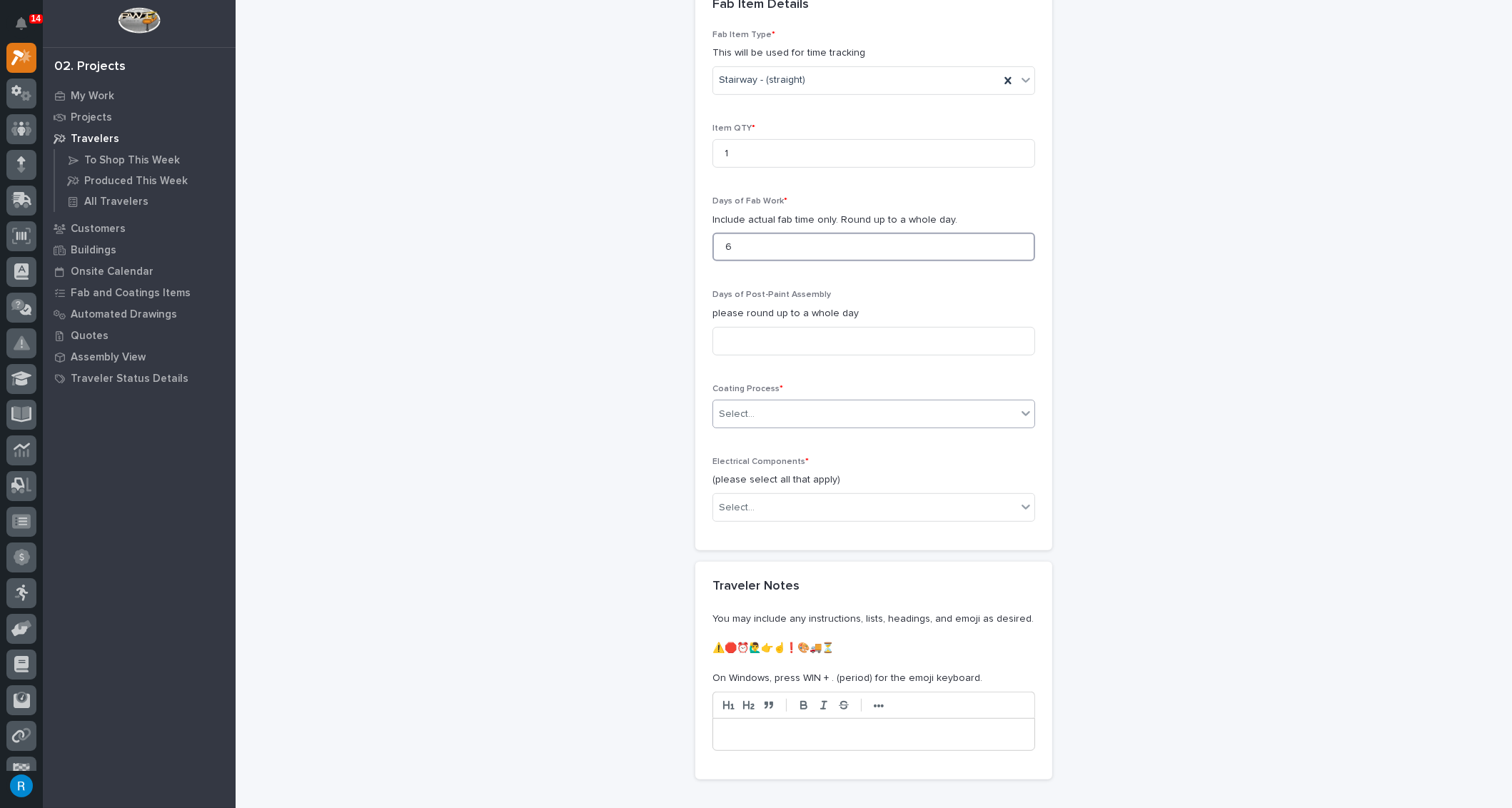
type input "6"
click at [756, 403] on div "Select..." at bounding box center [865, 414] width 303 height 24
click at [737, 448] on div "In-House Paint/Powder" at bounding box center [868, 449] width 321 height 25
click at [745, 500] on div "Select..." at bounding box center [736, 508] width 36 height 15
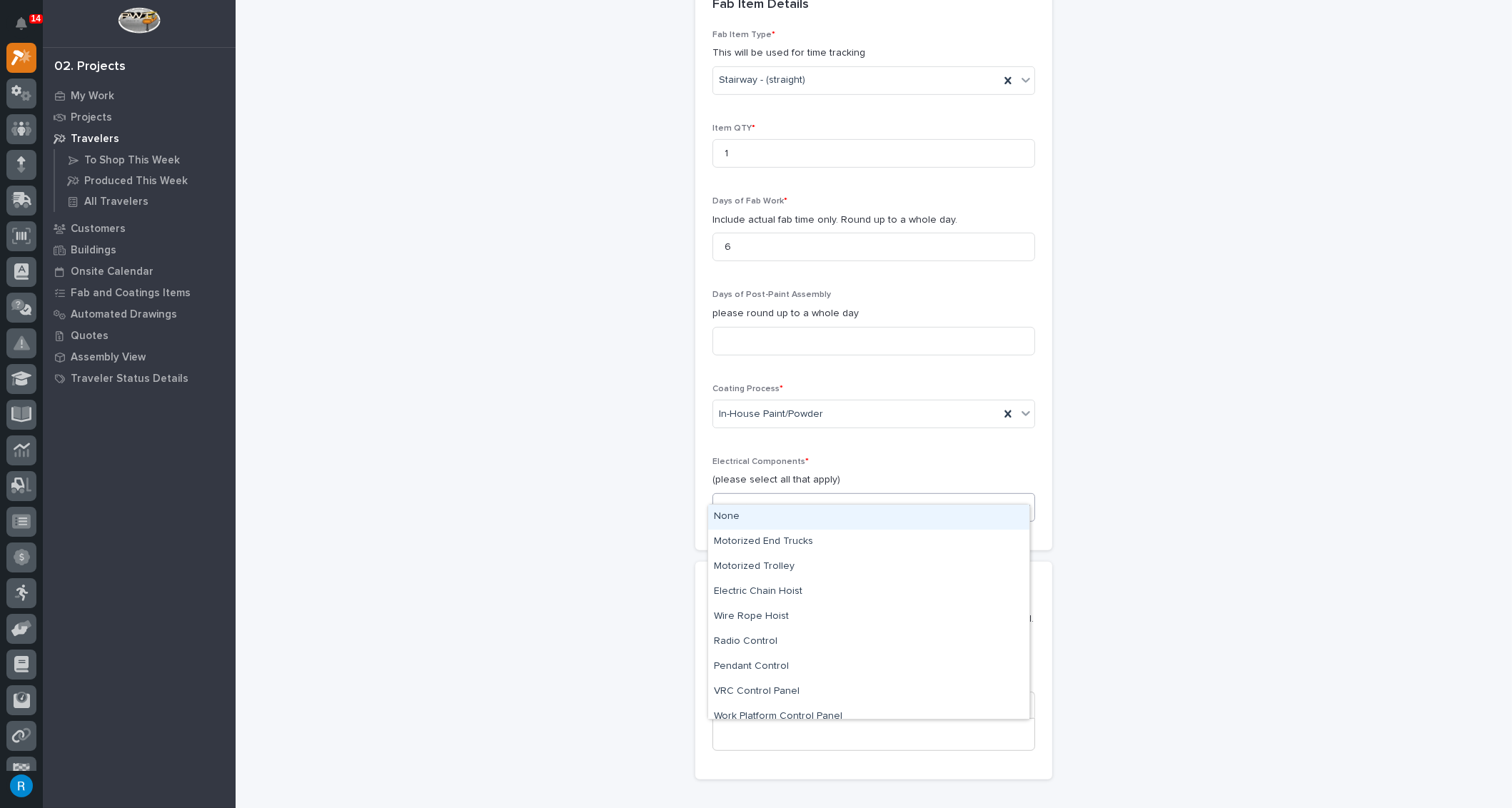
click at [725, 517] on div "None" at bounding box center [868, 517] width 321 height 25
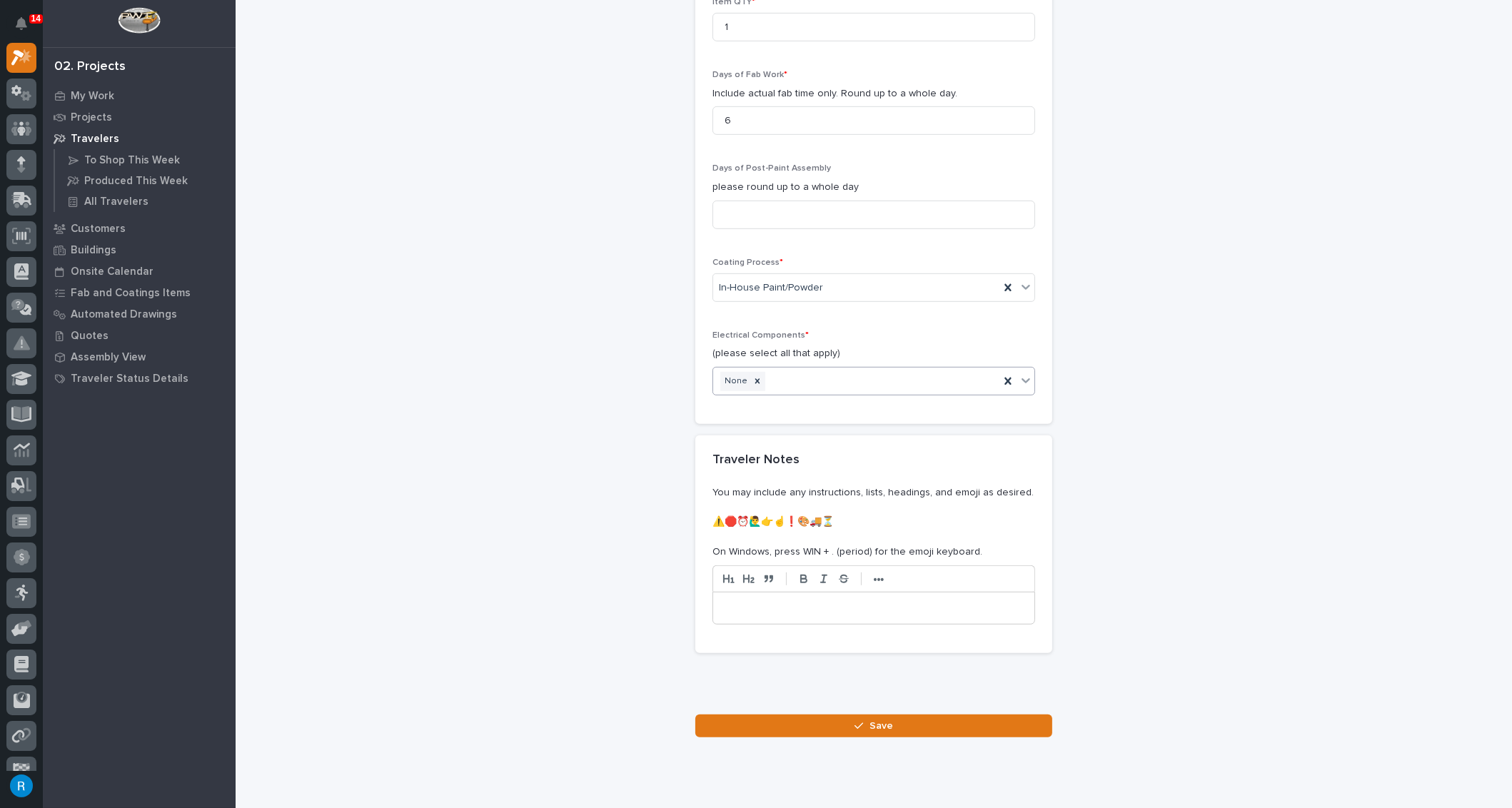
scroll to position [1252, 0]
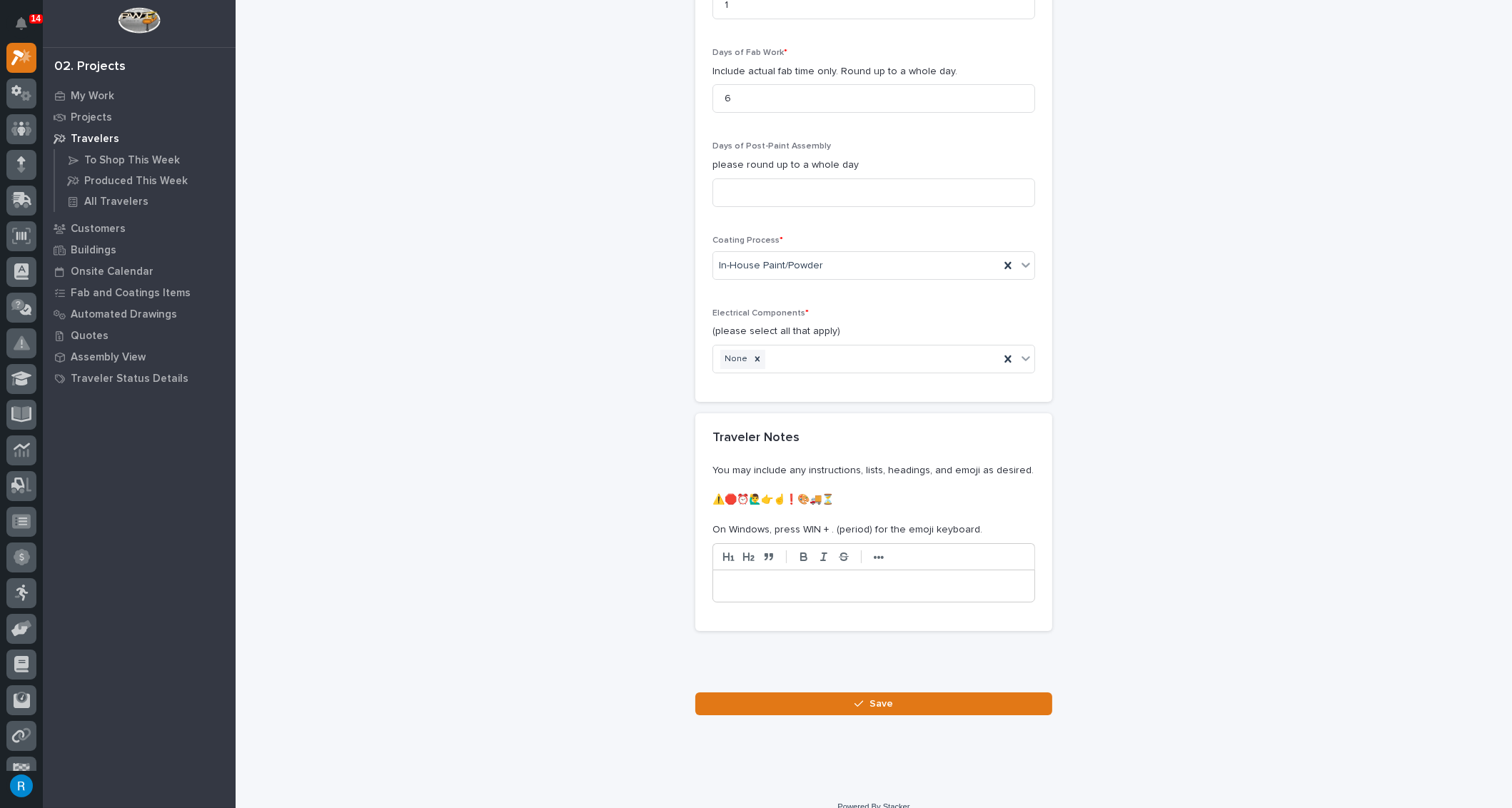
click at [718, 570] on div at bounding box center [874, 586] width 321 height 31
click at [869, 697] on span "Save" at bounding box center [881, 703] width 24 height 13
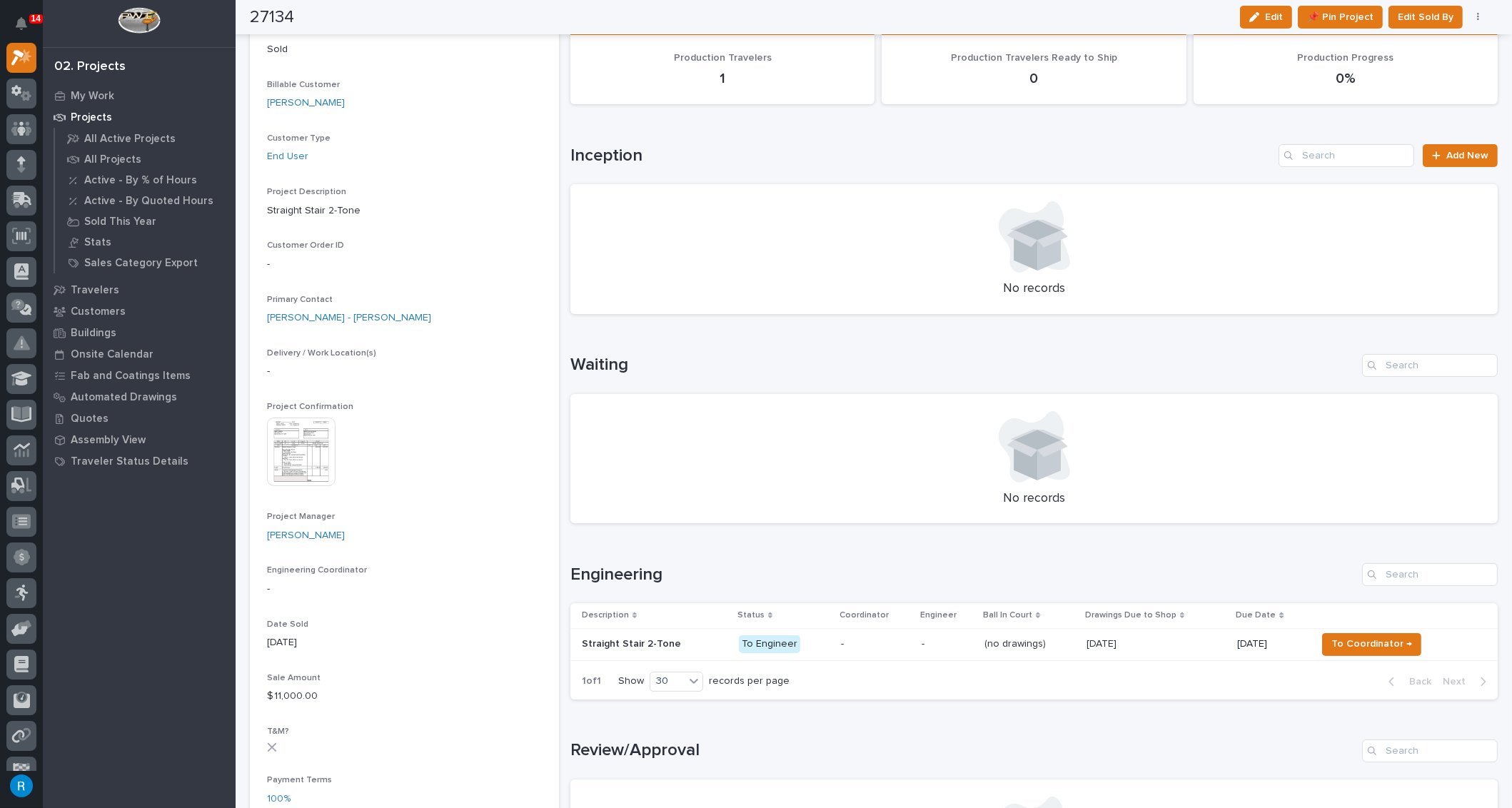
scroll to position [259, 0]
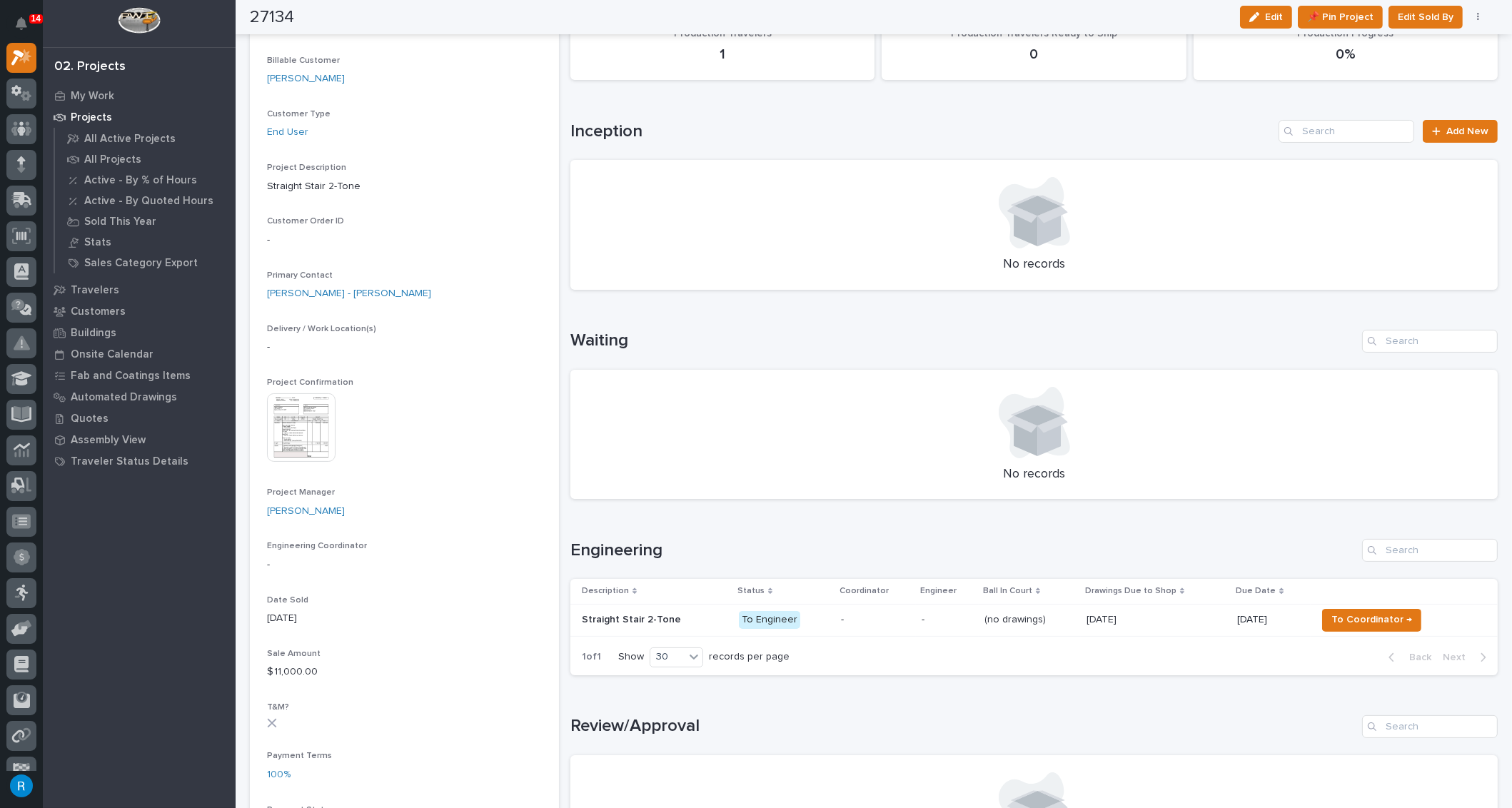
click at [853, 620] on p "-" at bounding box center [875, 620] width 69 height 12
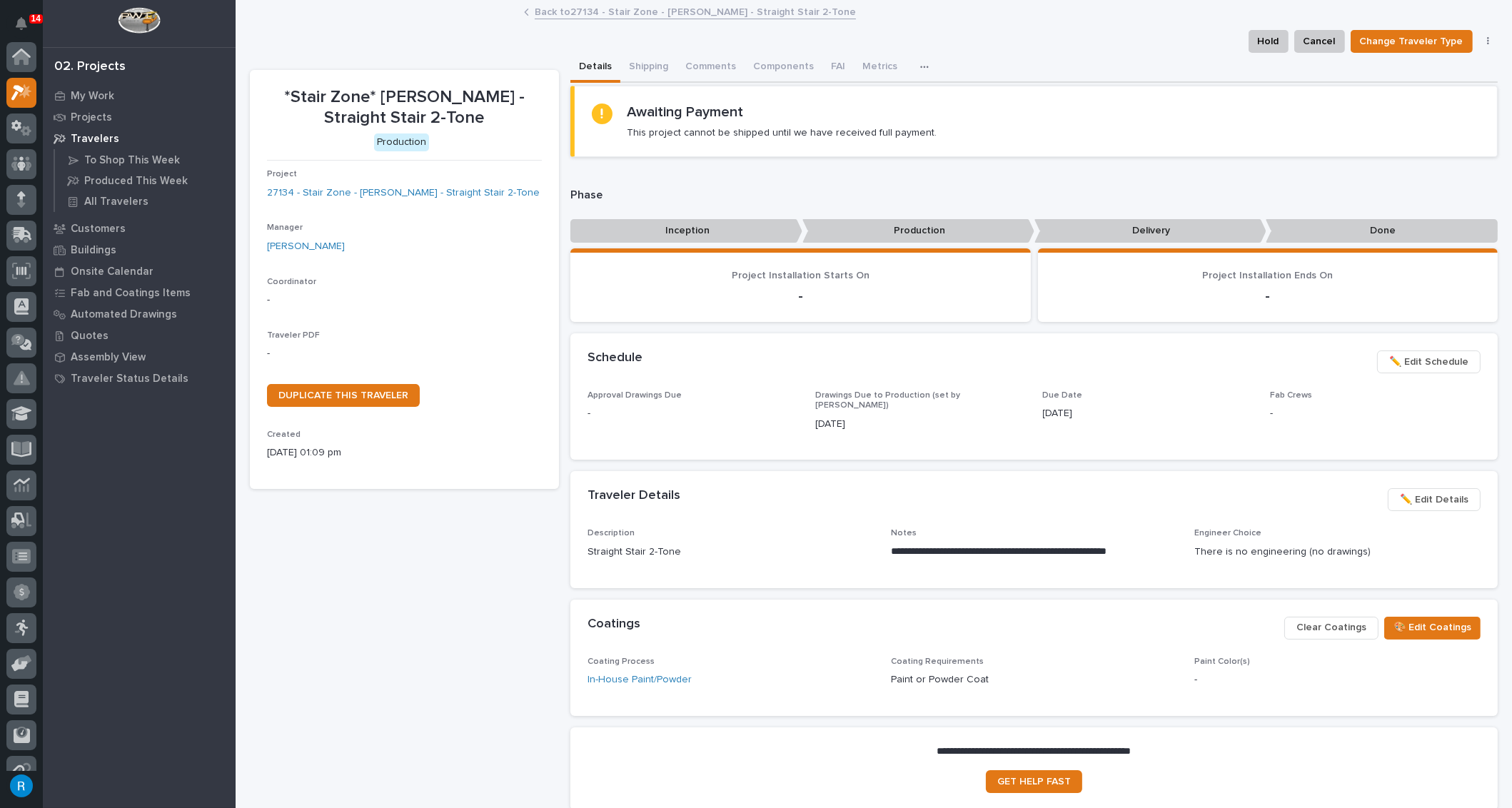
scroll to position [35, 0]
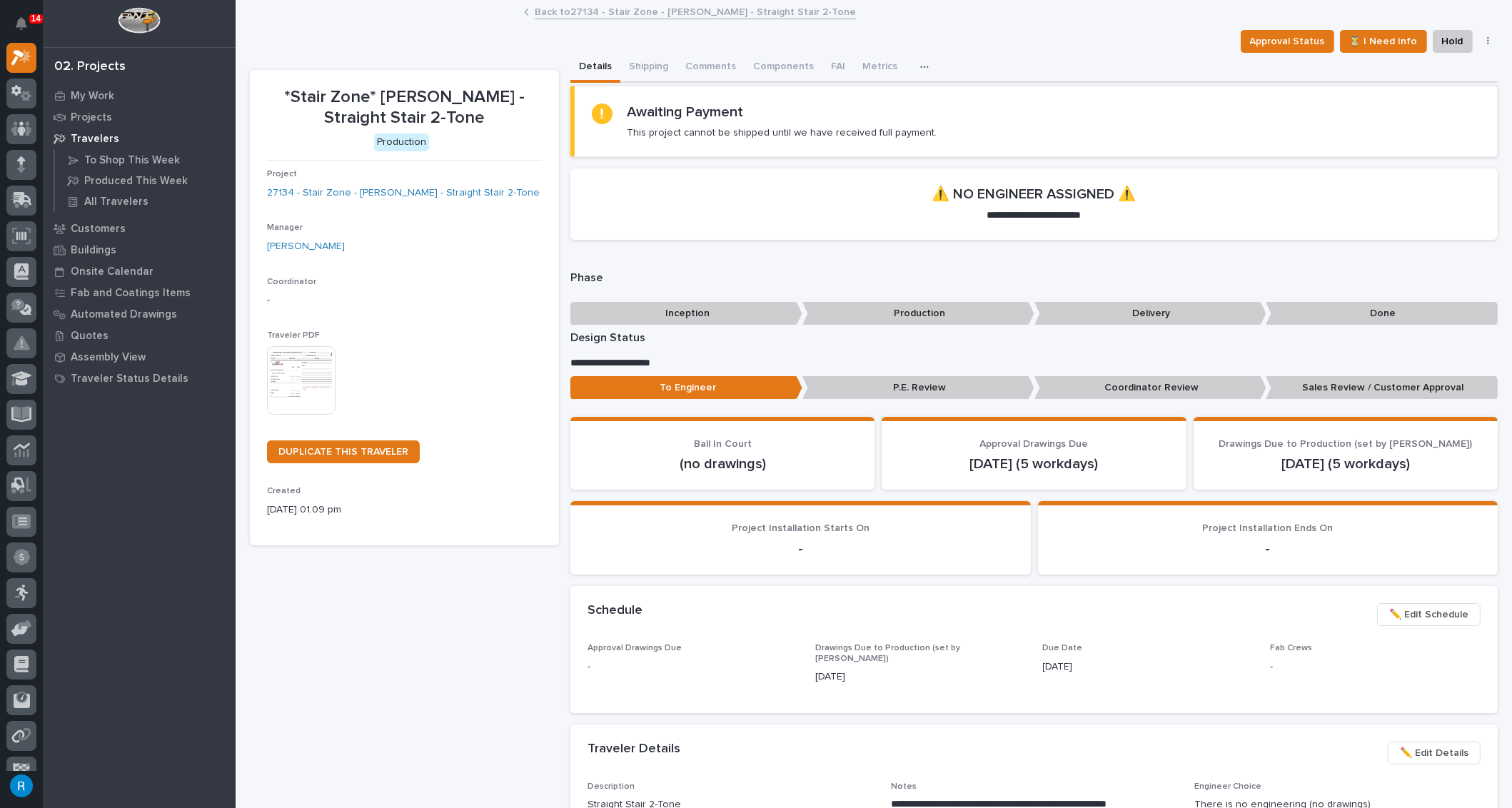
click at [301, 379] on img at bounding box center [301, 380] width 68 height 68
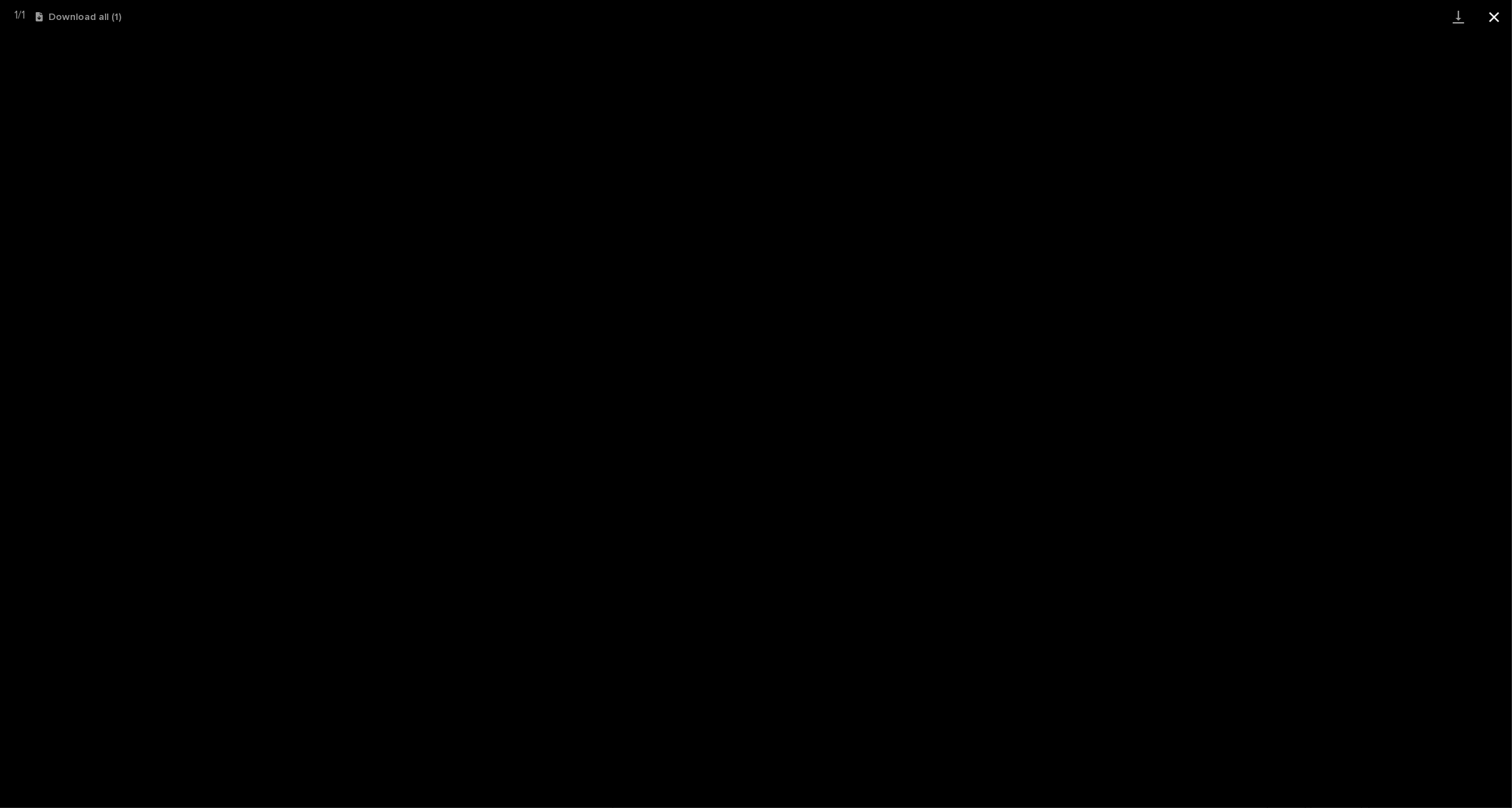
click at [1493, 16] on button "Close gallery" at bounding box center [1494, 16] width 36 height 33
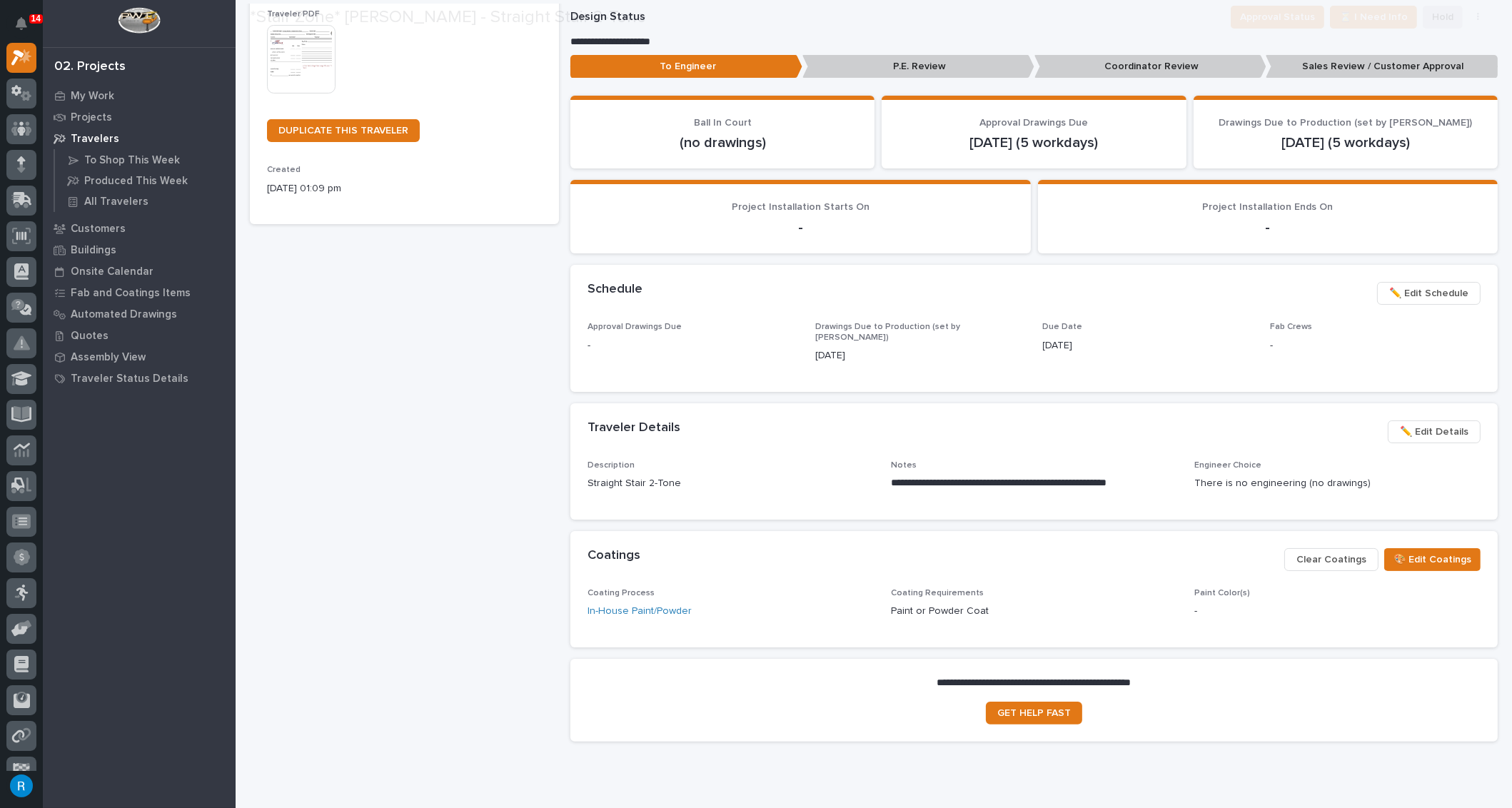
scroll to position [365, 0]
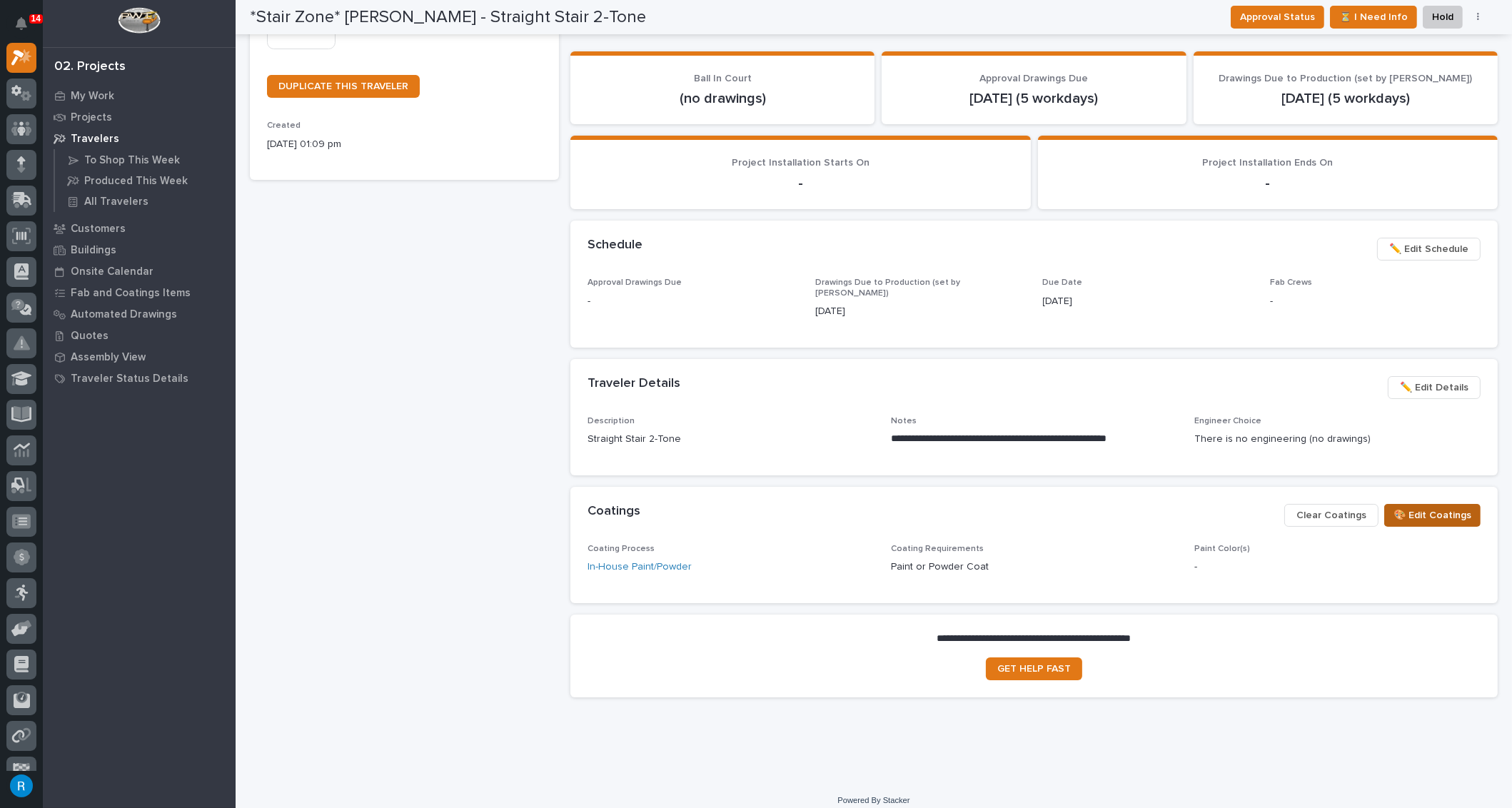
click at [1436, 506] on span "🎨 Edit Coatings" at bounding box center [1432, 514] width 78 height 17
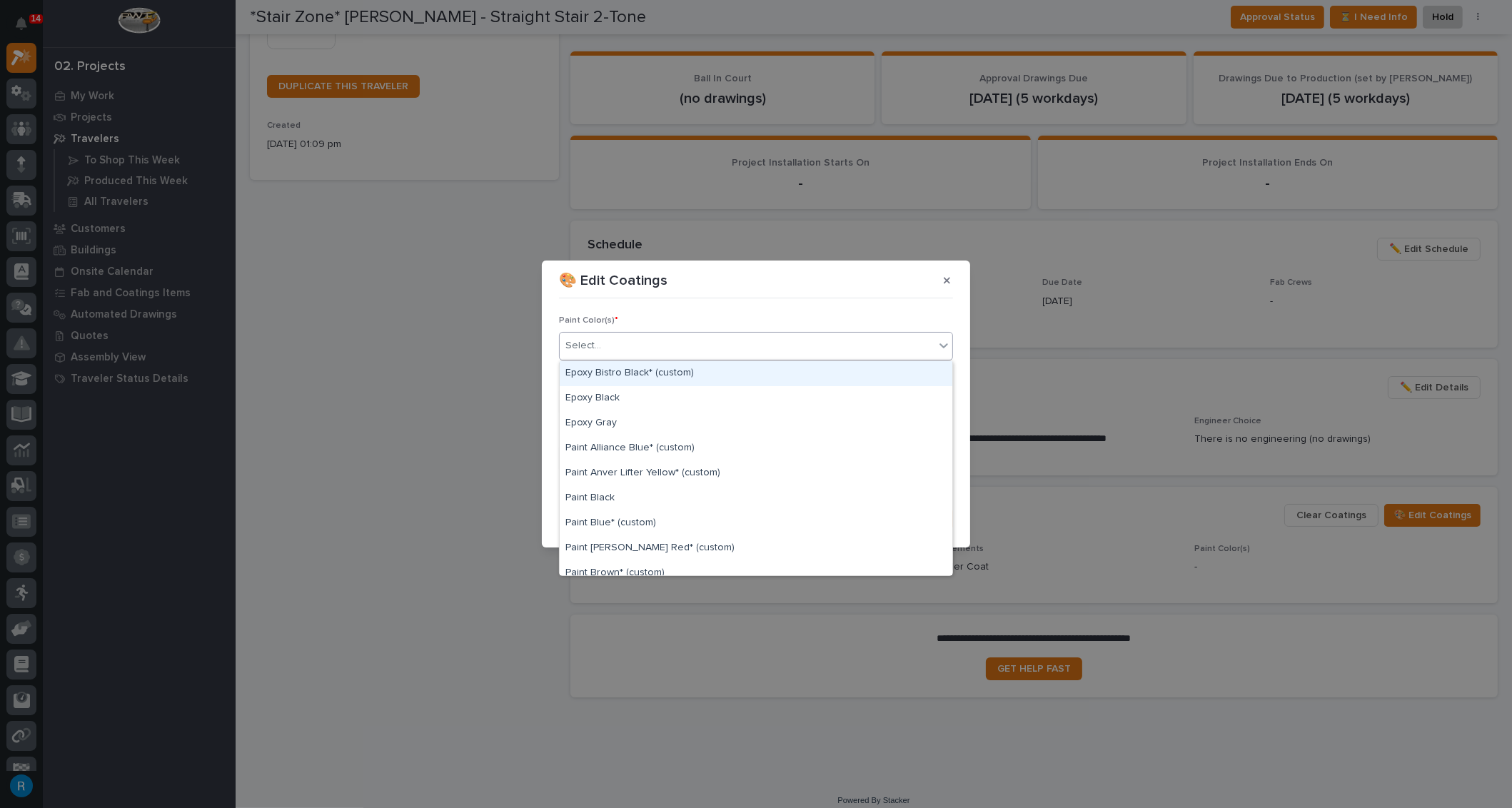
click at [948, 349] on icon at bounding box center [943, 345] width 14 height 14
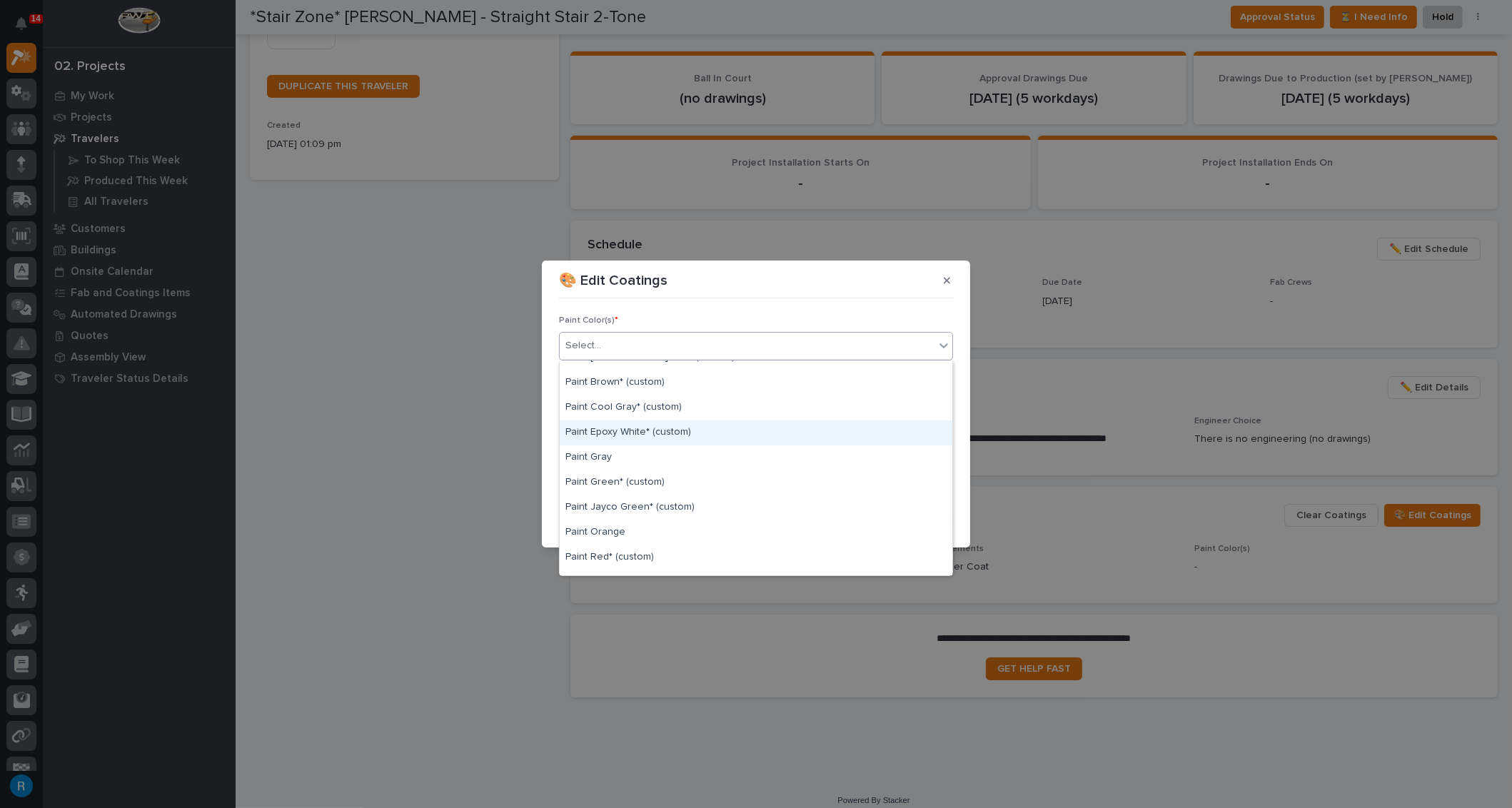
scroll to position [0, 0]
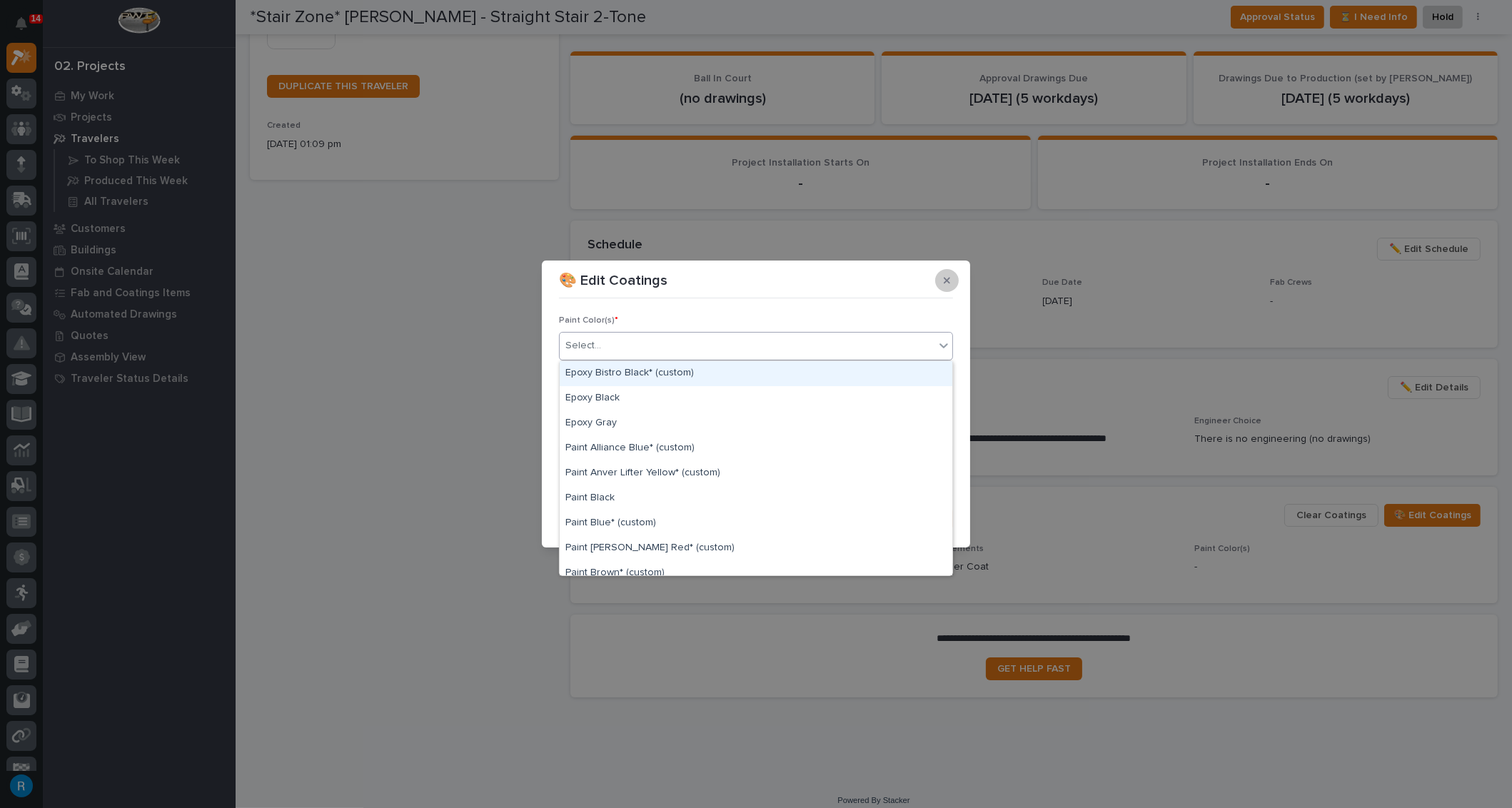
click at [946, 283] on icon "button" at bounding box center [947, 280] width 7 height 10
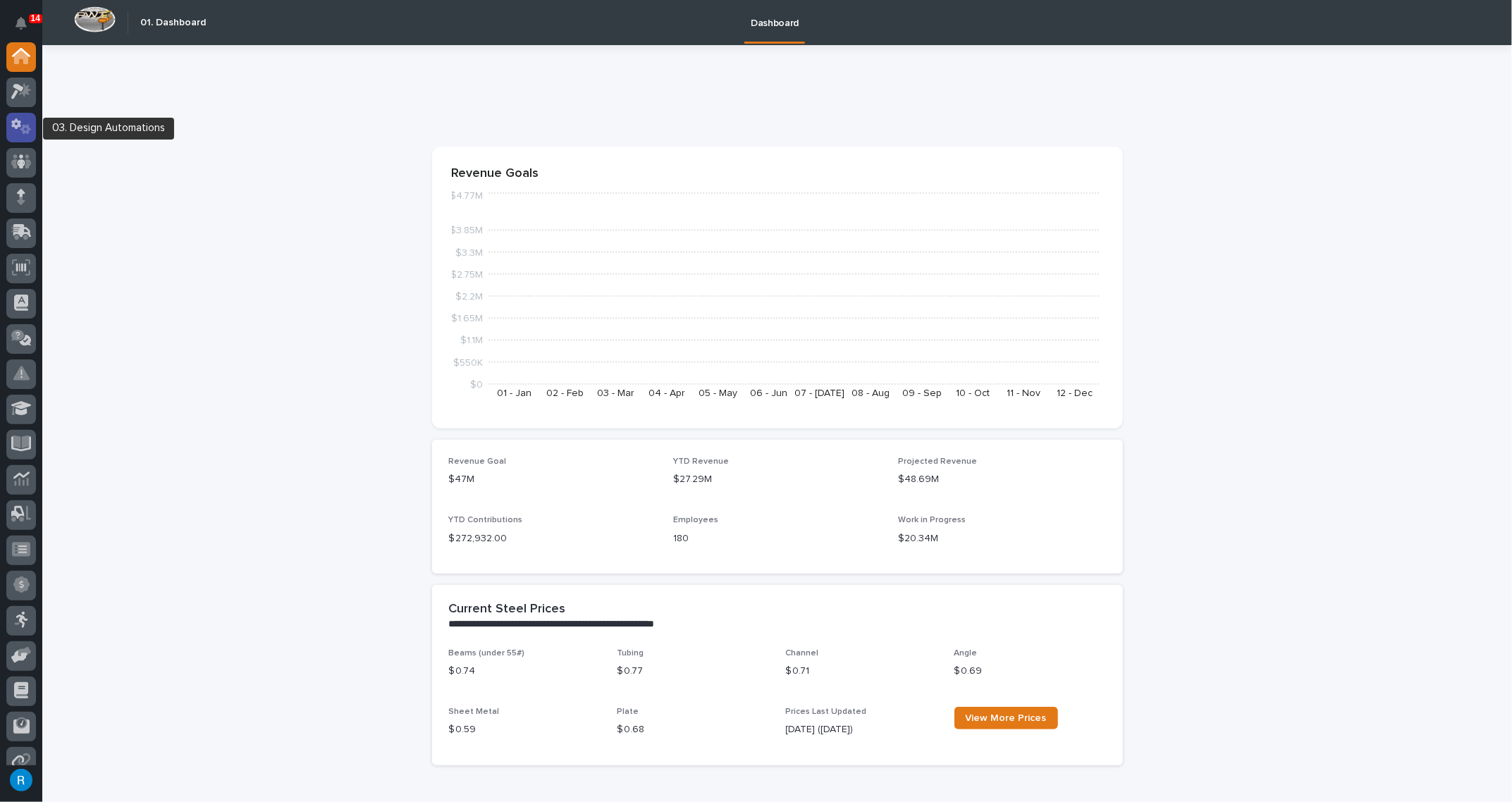
click at [21, 125] on icon at bounding box center [21, 127] width 21 height 16
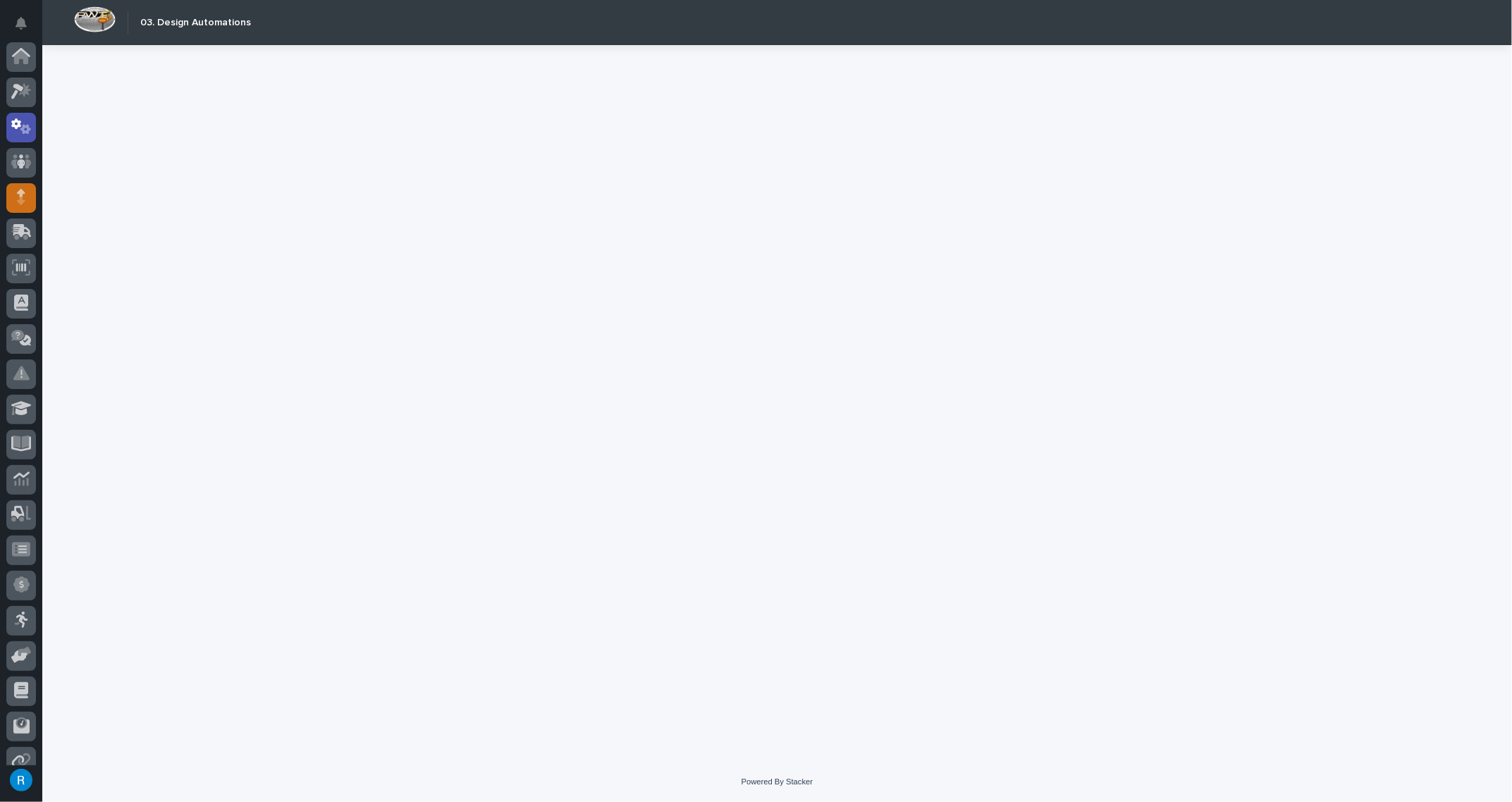
scroll to position [70, 0]
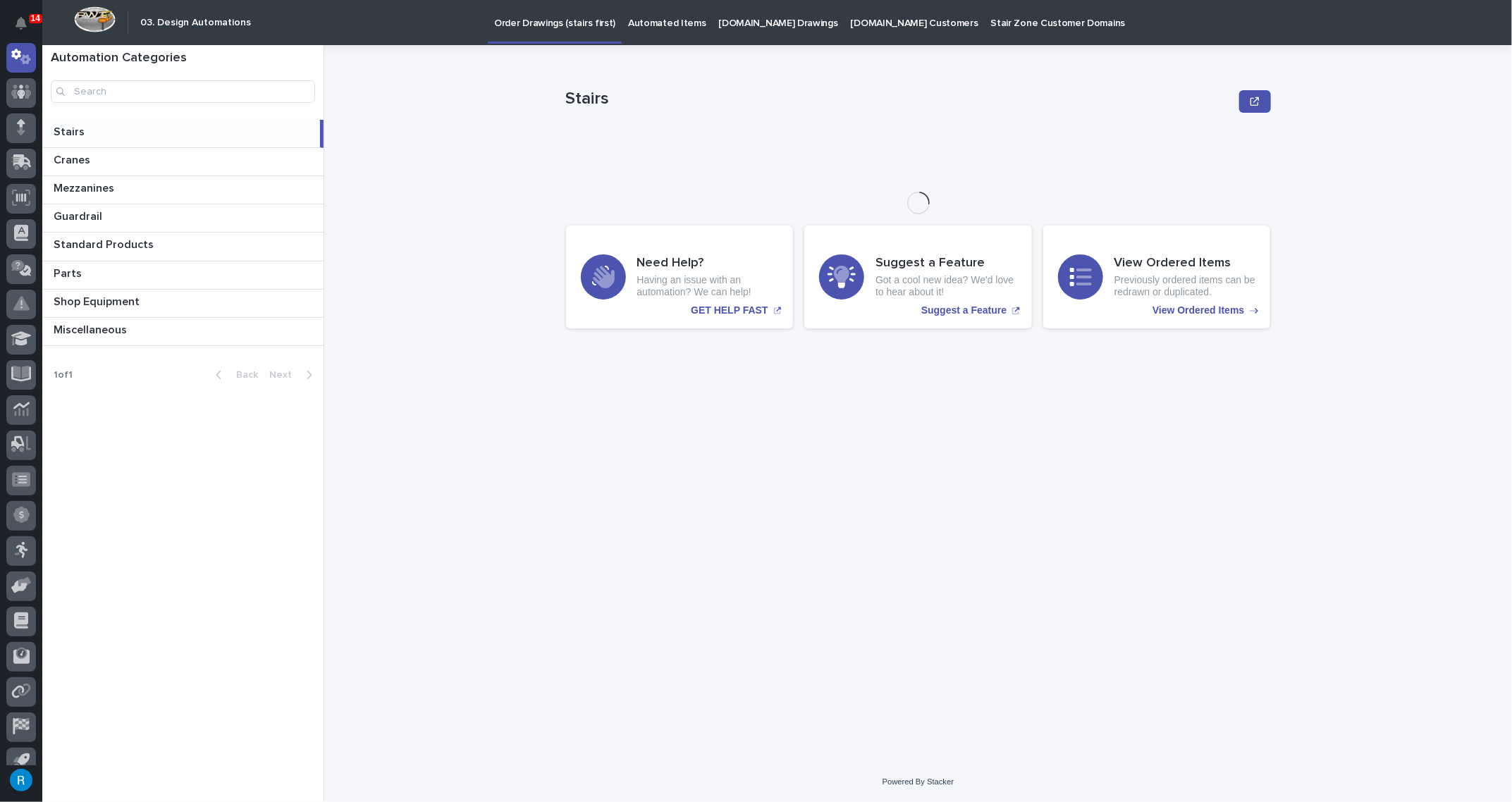
click at [653, 24] on p "Automated Items" at bounding box center [667, 15] width 78 height 29
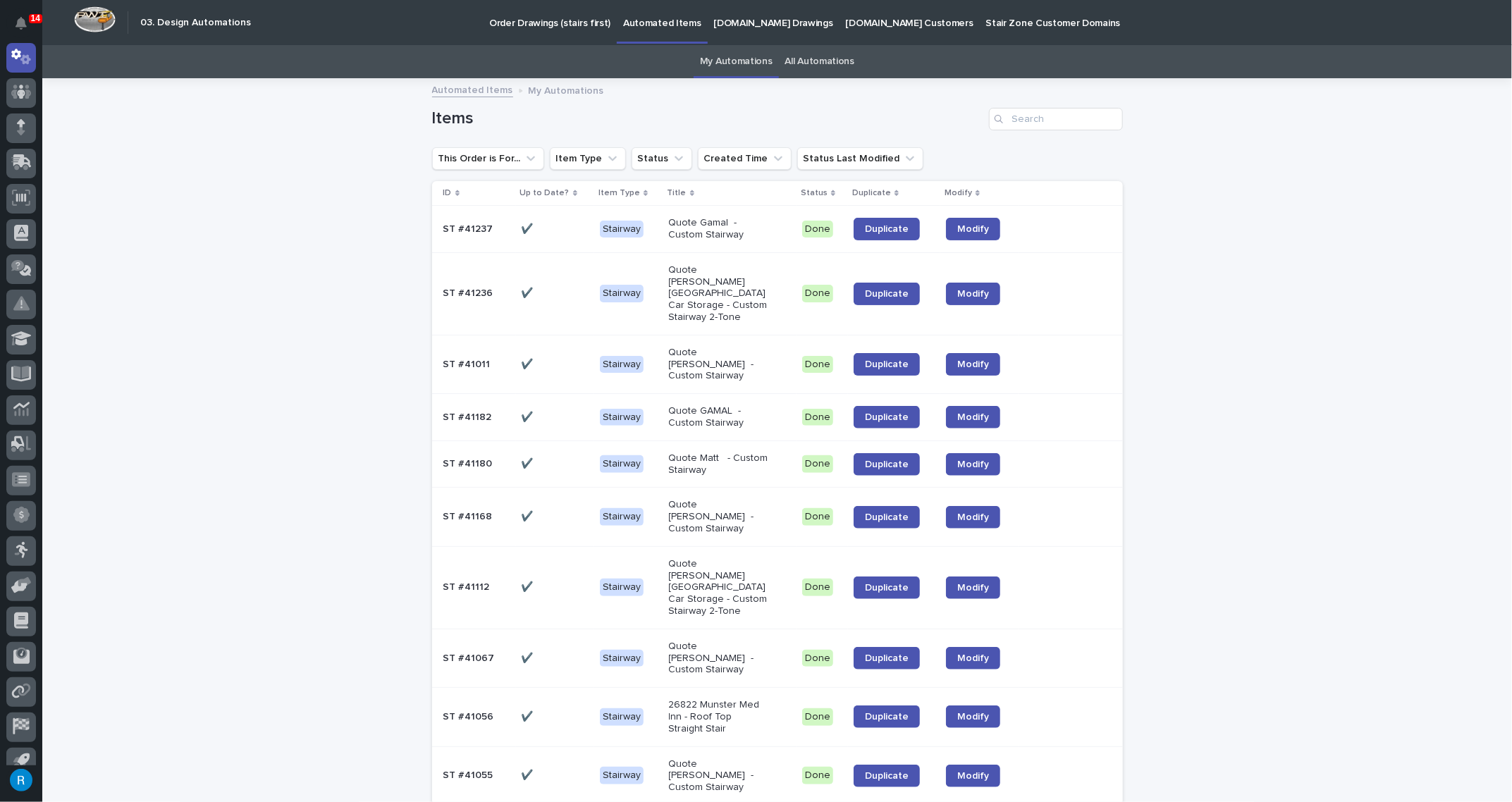
click at [556, 288] on p at bounding box center [554, 294] width 67 height 12
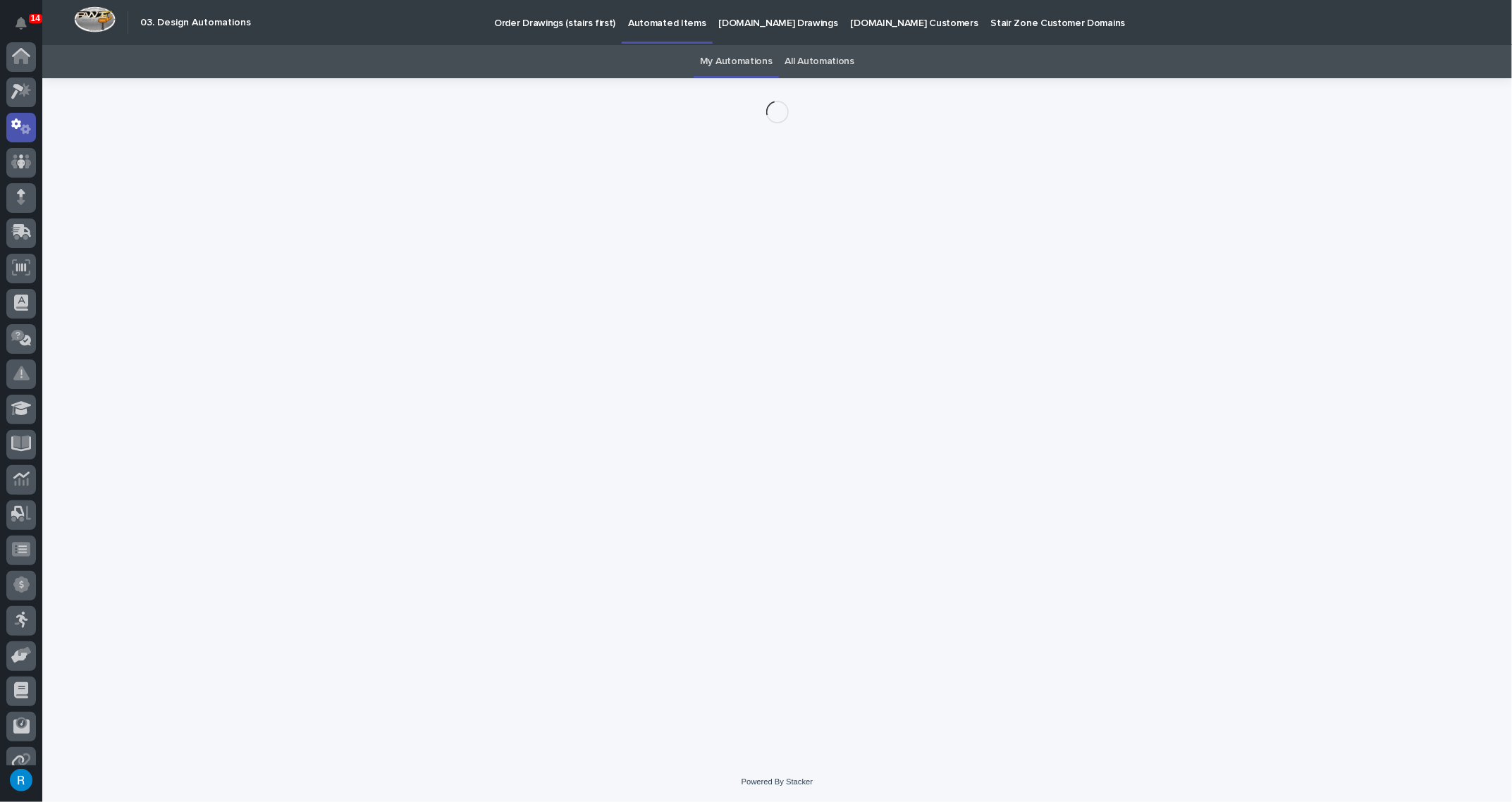
scroll to position [70, 0]
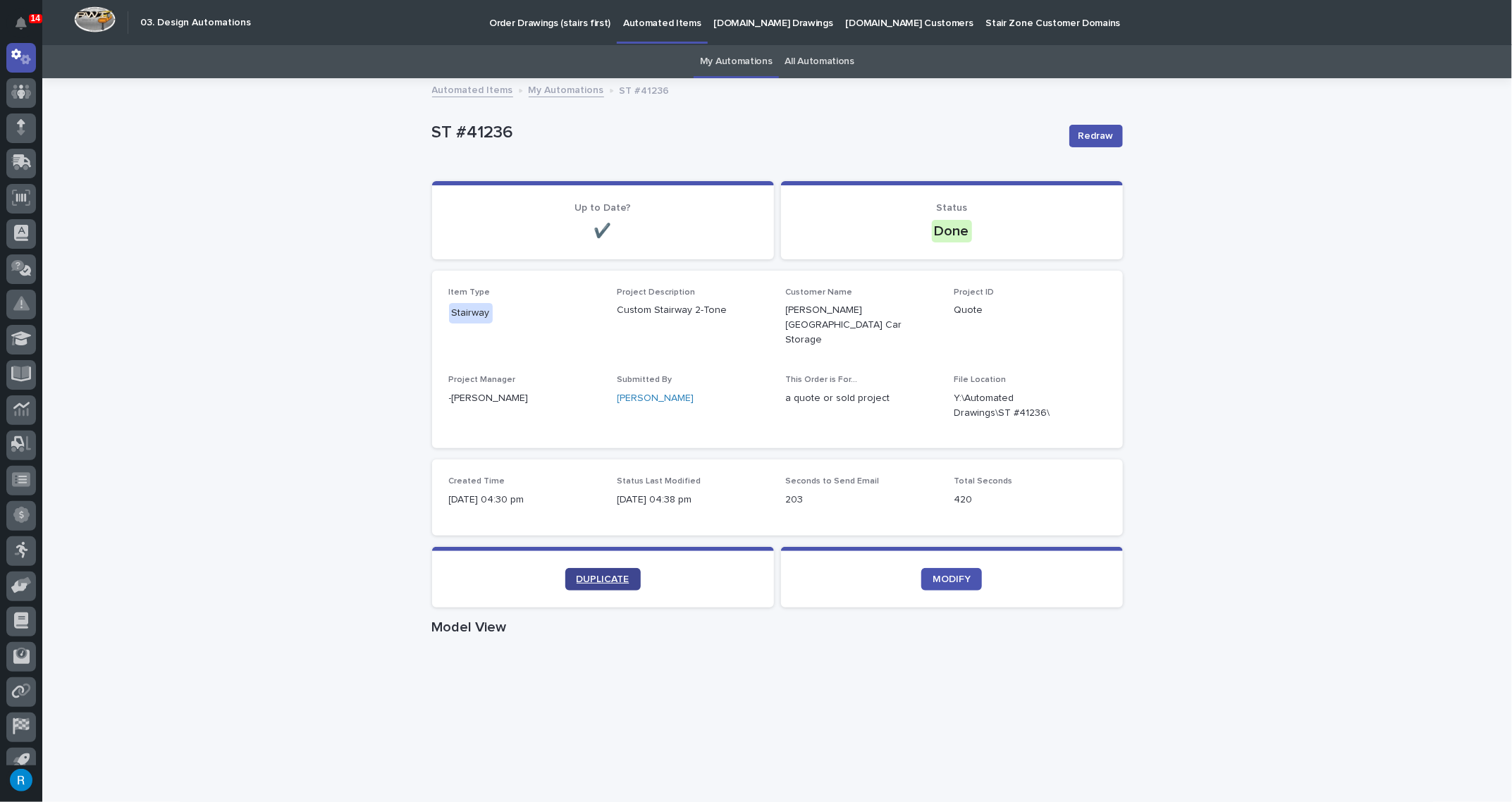
click at [607, 575] on span "DUPLICATE" at bounding box center [603, 579] width 53 height 10
